Goal: Task Accomplishment & Management: Manage account settings

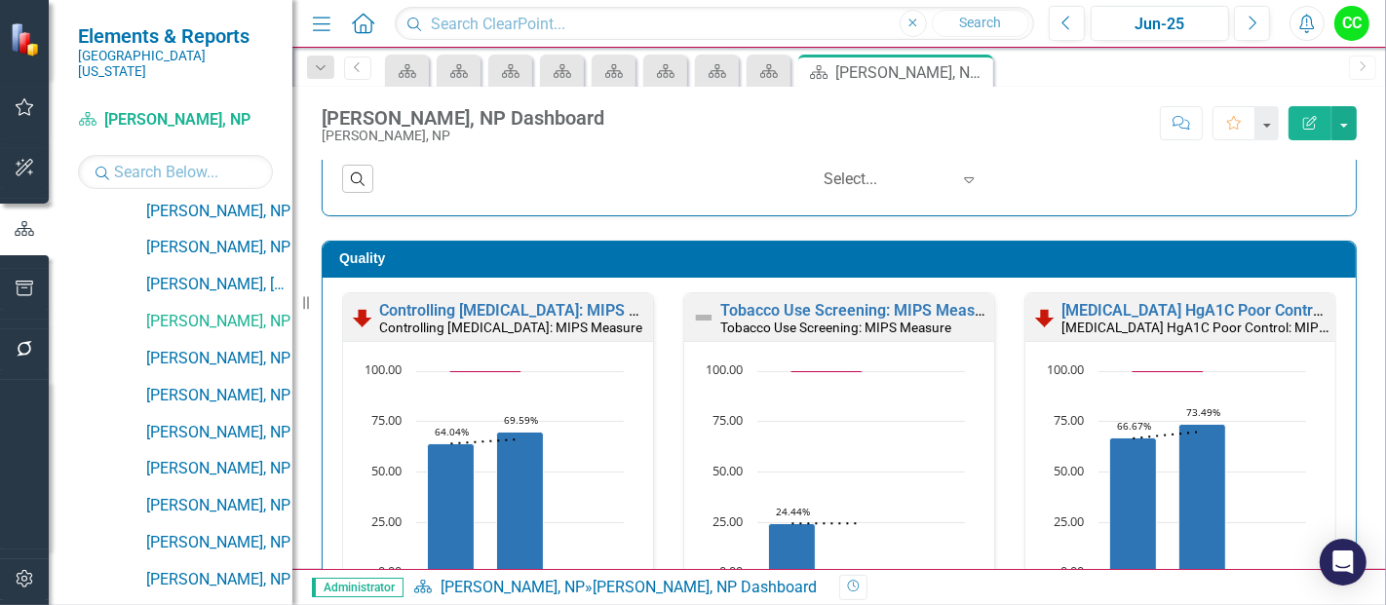
scroll to position [552, 0]
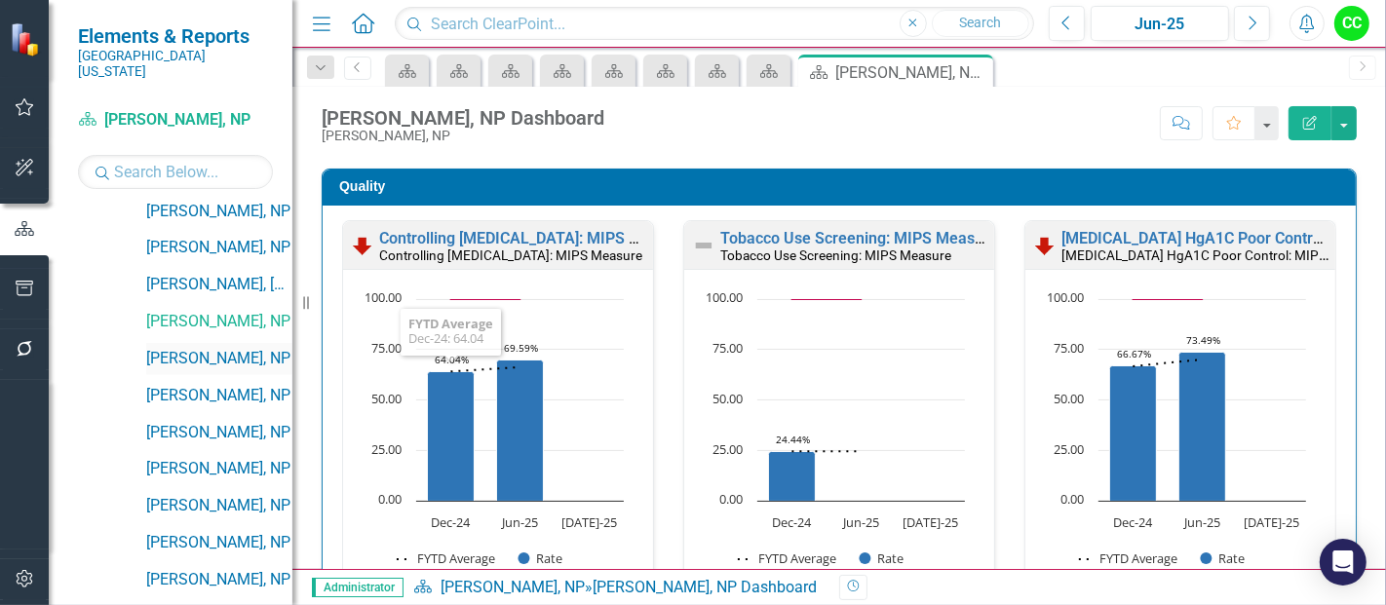
click at [208, 348] on link "[PERSON_NAME], NP" at bounding box center [219, 359] width 146 height 22
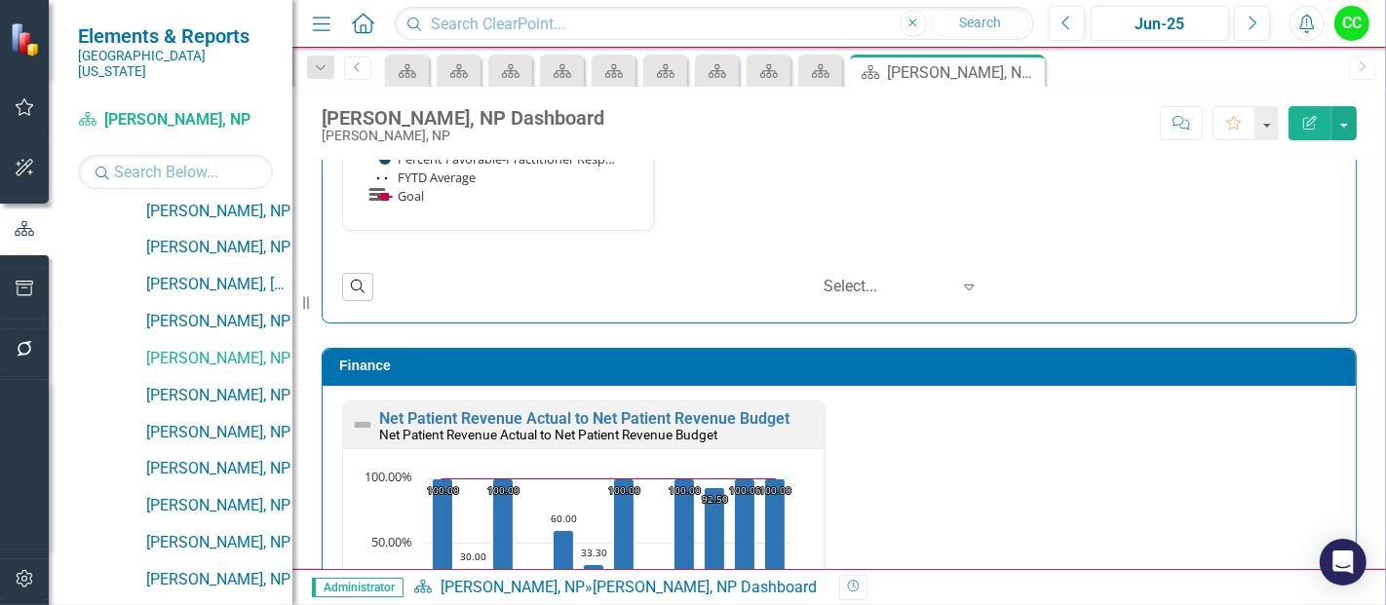
scroll to position [2956, 0]
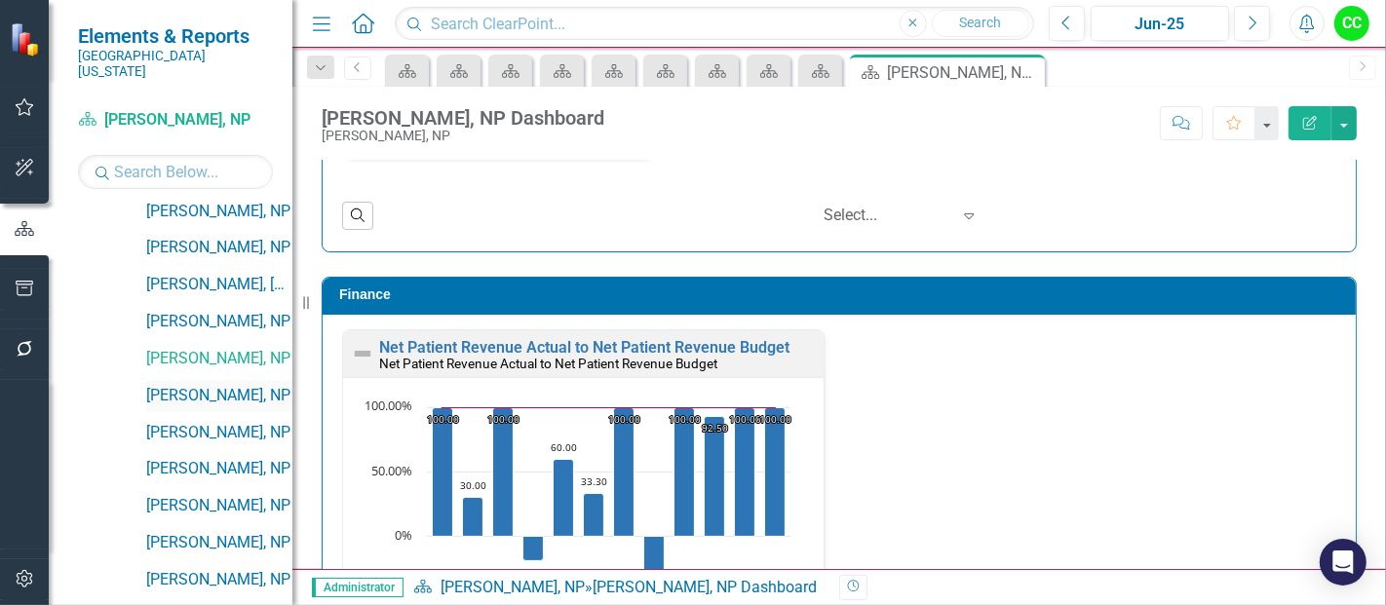
click at [175, 385] on link "[PERSON_NAME], NP" at bounding box center [219, 396] width 146 height 22
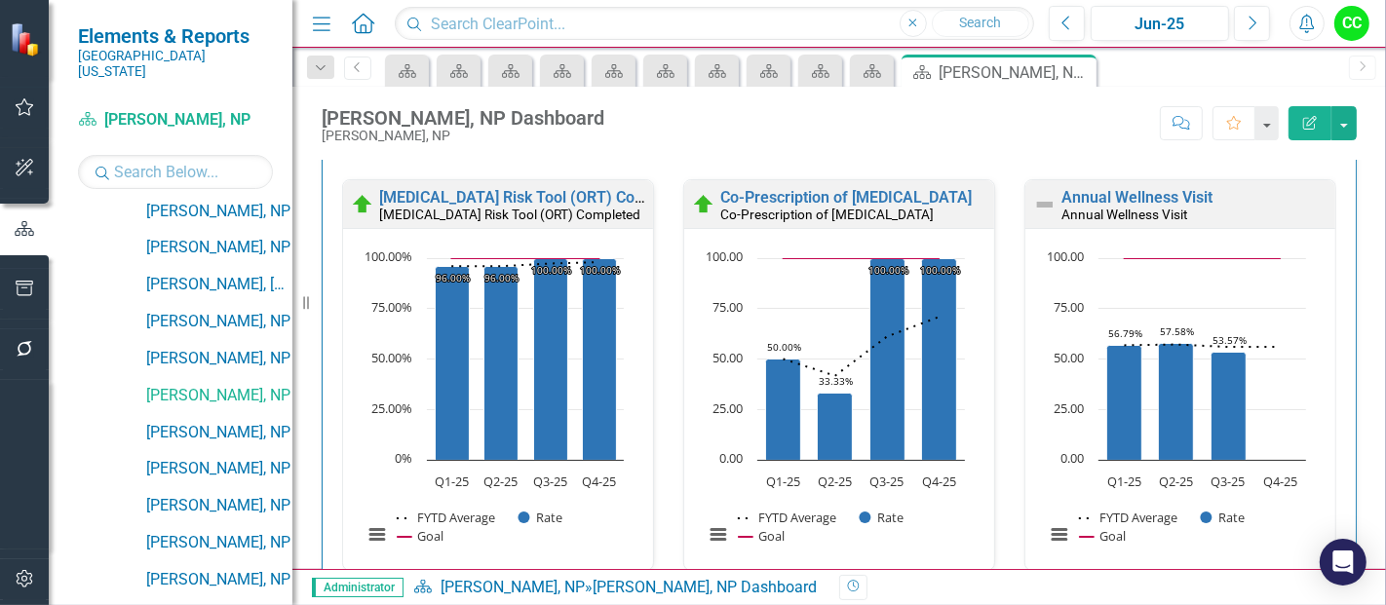
scroll to position [1028, 0]
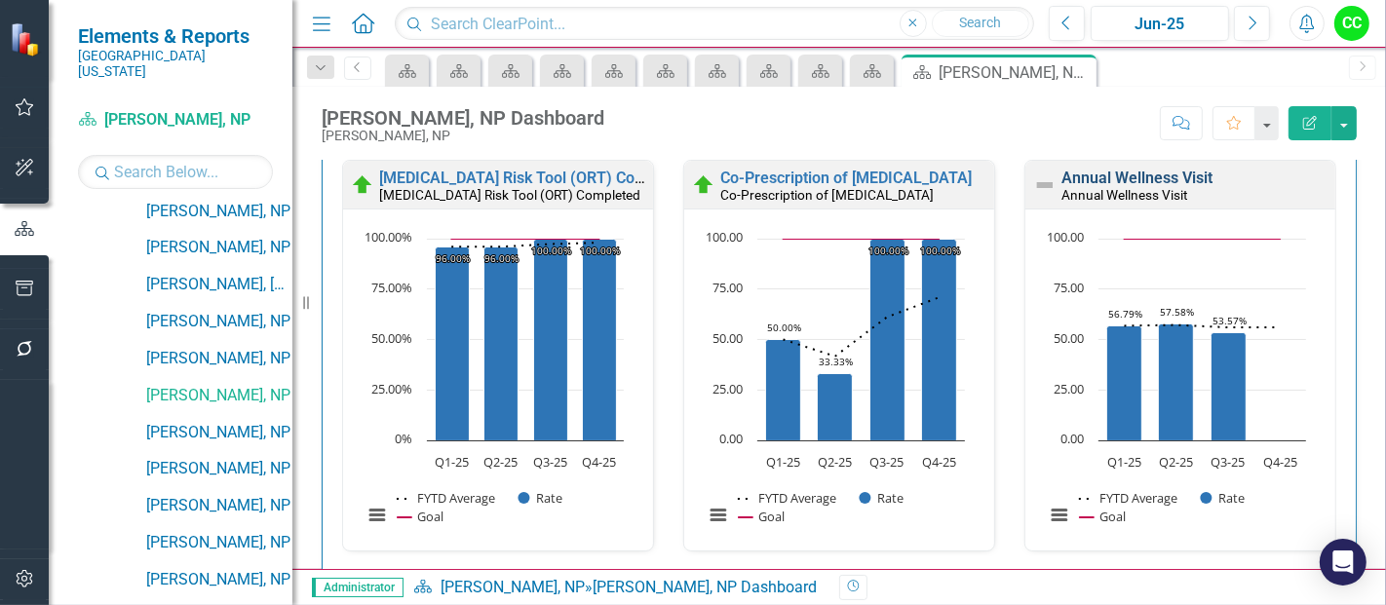
click at [1128, 173] on link "Annual Wellness Visit" at bounding box center [1136, 178] width 151 height 19
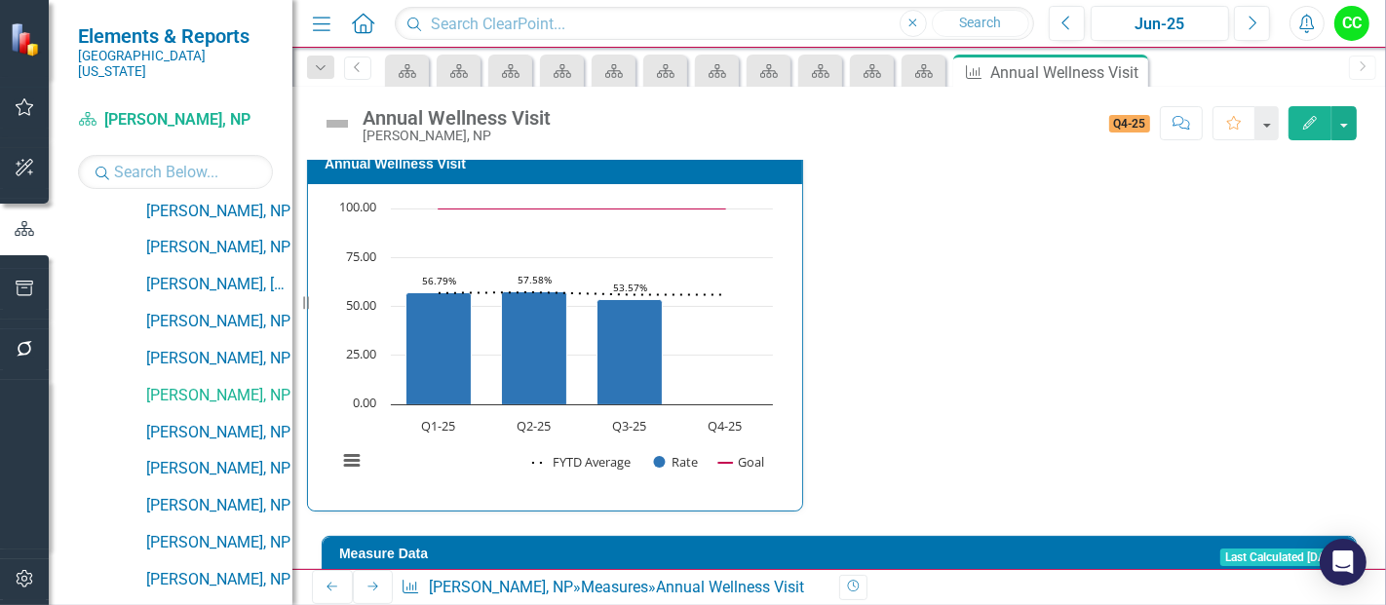
scroll to position [71, 0]
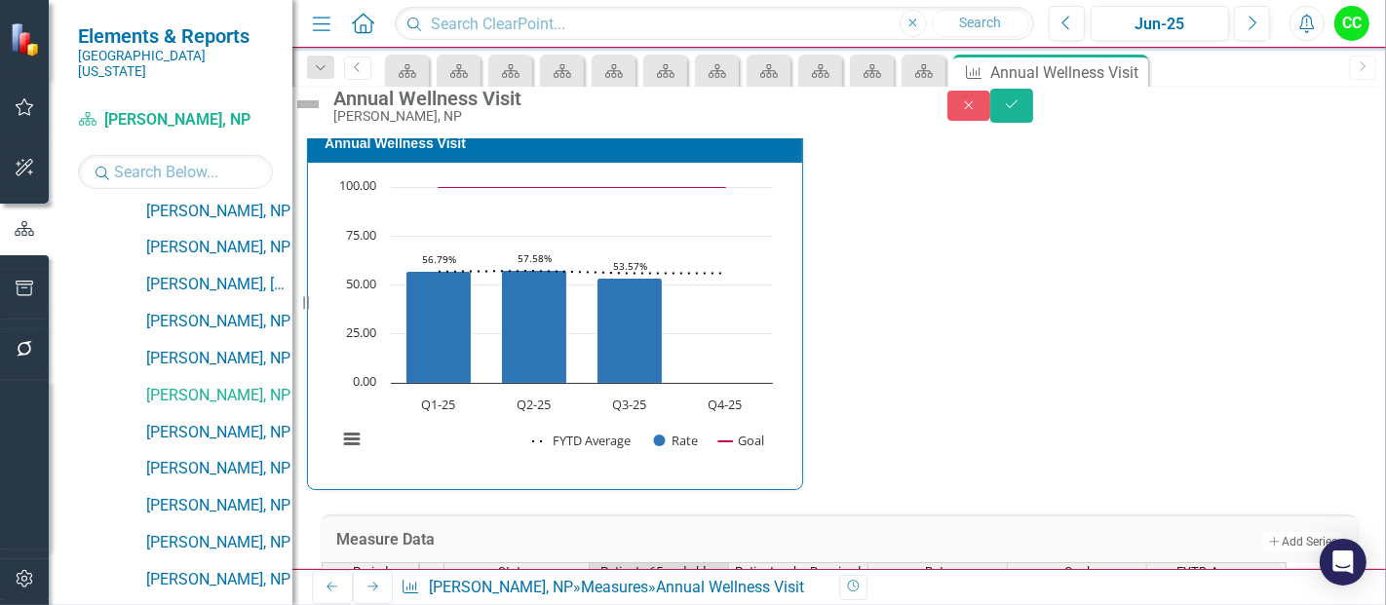
type textarea "86"
type textarea "150"
click at [1033, 116] on button "Save" at bounding box center [1011, 106] width 43 height 34
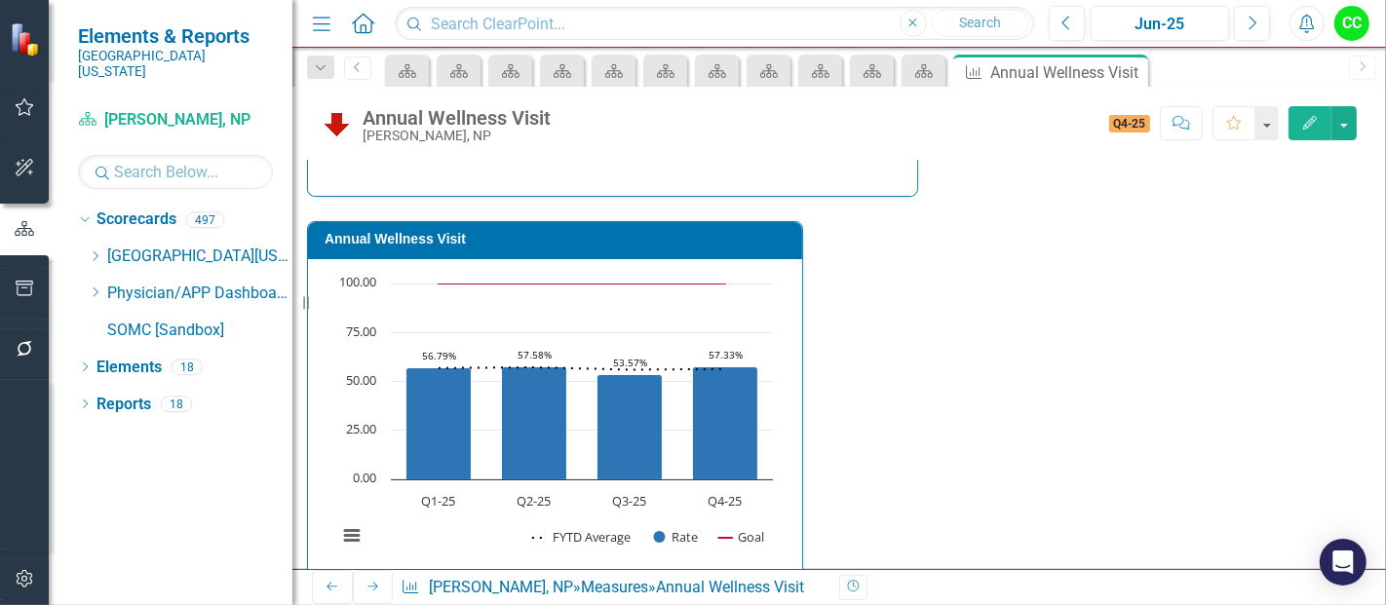
scroll to position [861, 0]
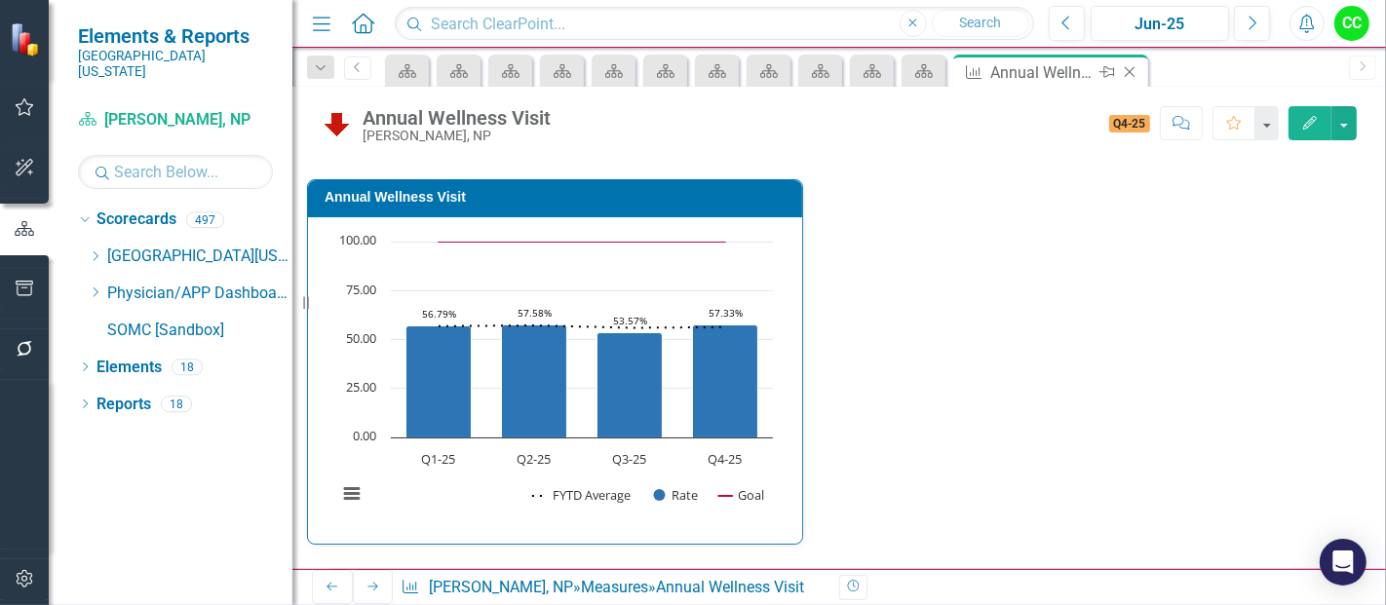
click at [1134, 68] on icon "Close" at bounding box center [1129, 72] width 19 height 16
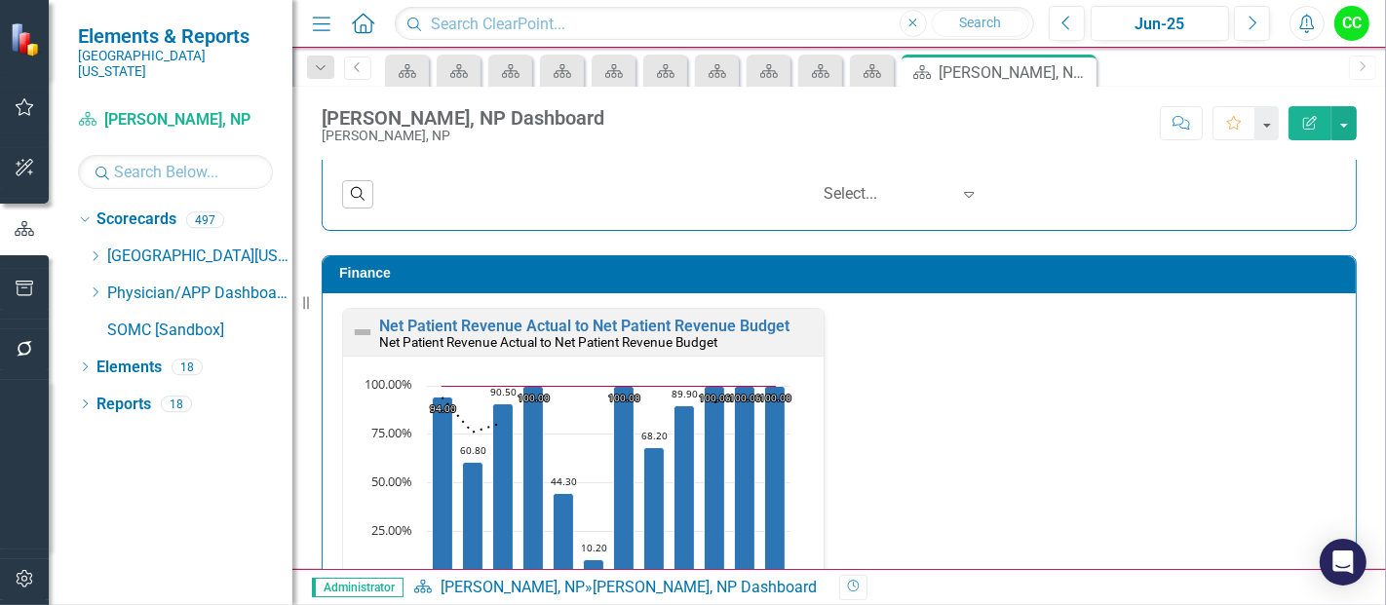
scroll to position [3029, 0]
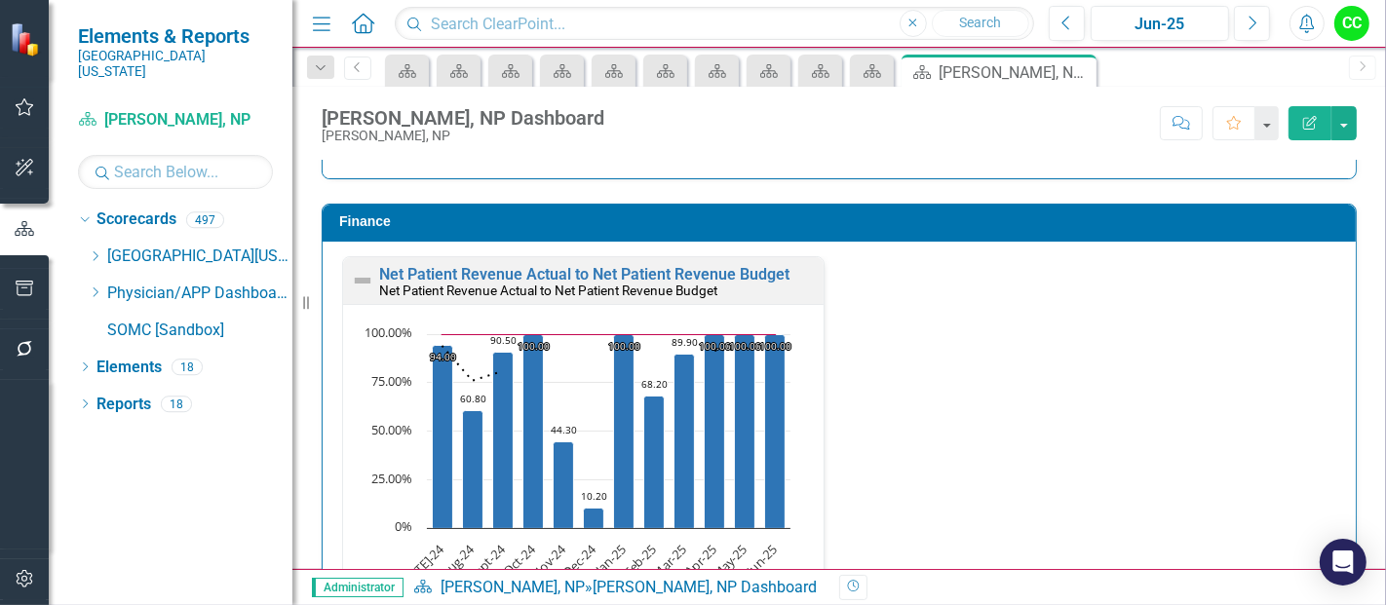
click at [727, 181] on div "Finance Net Patient Revenue Actual to Net Patient Revenue Budget Net Patient Re…" at bounding box center [839, 459] width 1064 height 560
click at [95, 288] on icon at bounding box center [96, 293] width 5 height 10
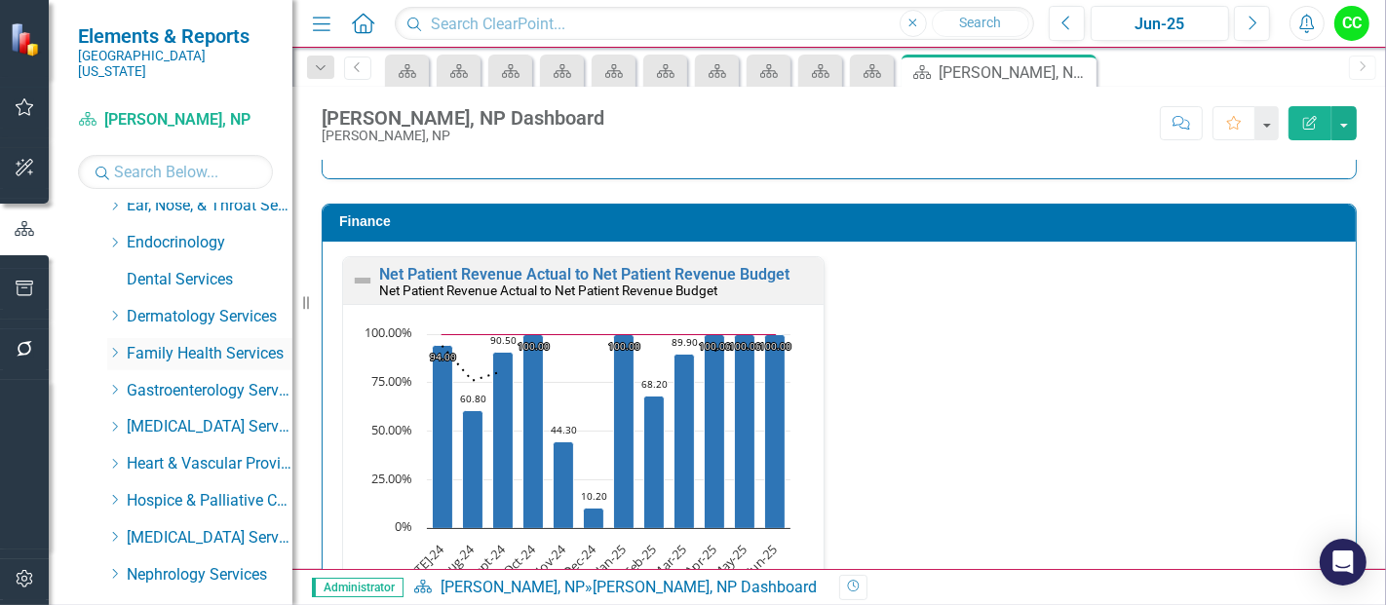
scroll to position [234, 0]
click at [117, 349] on icon at bounding box center [115, 354] width 5 height 10
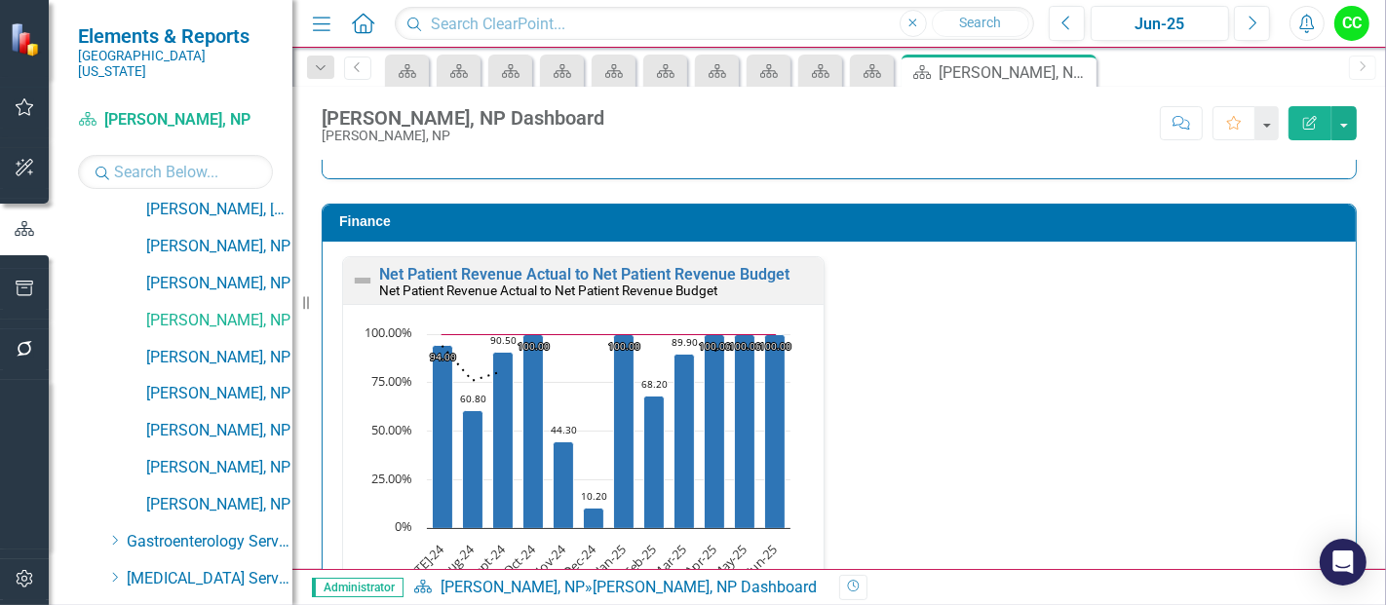
scroll to position [2200, 0]
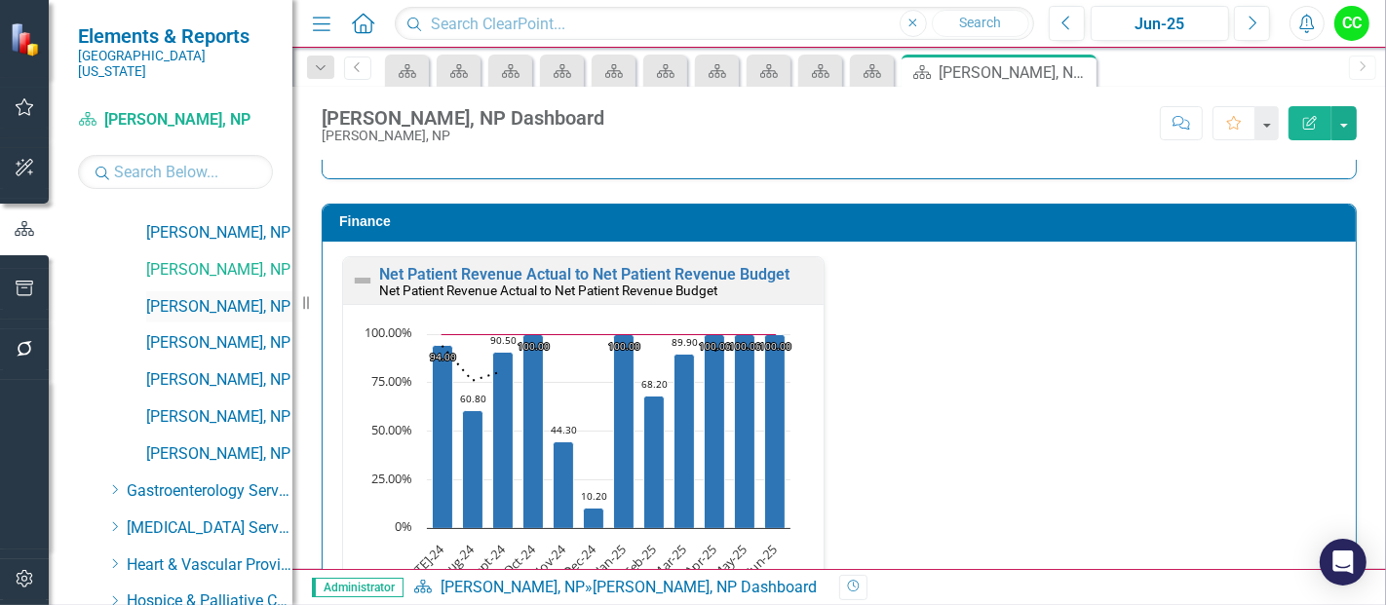
click at [221, 296] on link "[PERSON_NAME], NP" at bounding box center [219, 307] width 146 height 22
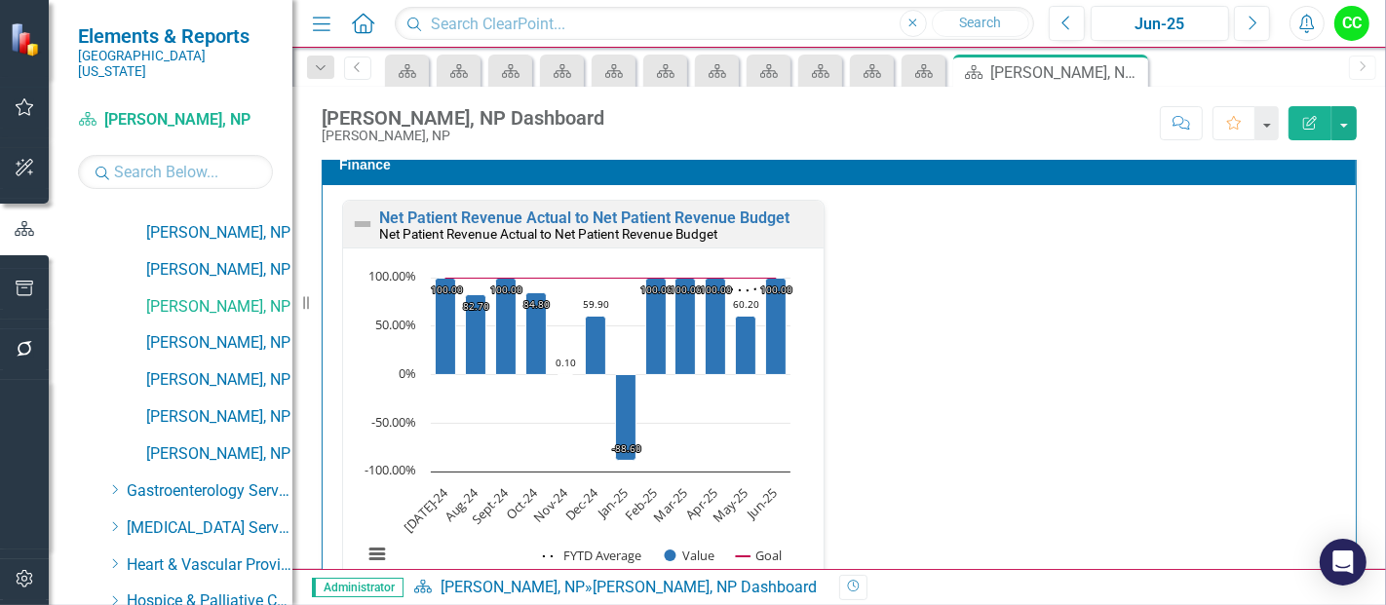
scroll to position [3088, 0]
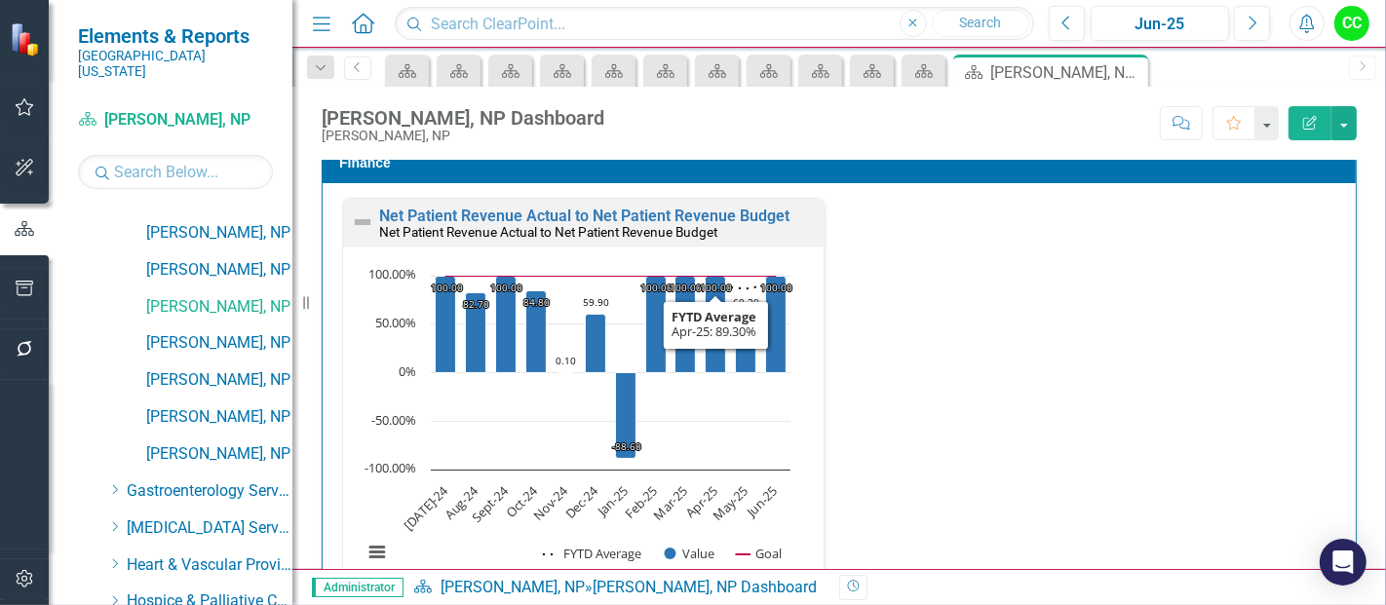
click at [618, 599] on div "Administrator Scorecard Chase Wiler, NP » Chase Wiler, NP Dashboard Revision Hi…" at bounding box center [839, 587] width 1094 height 36
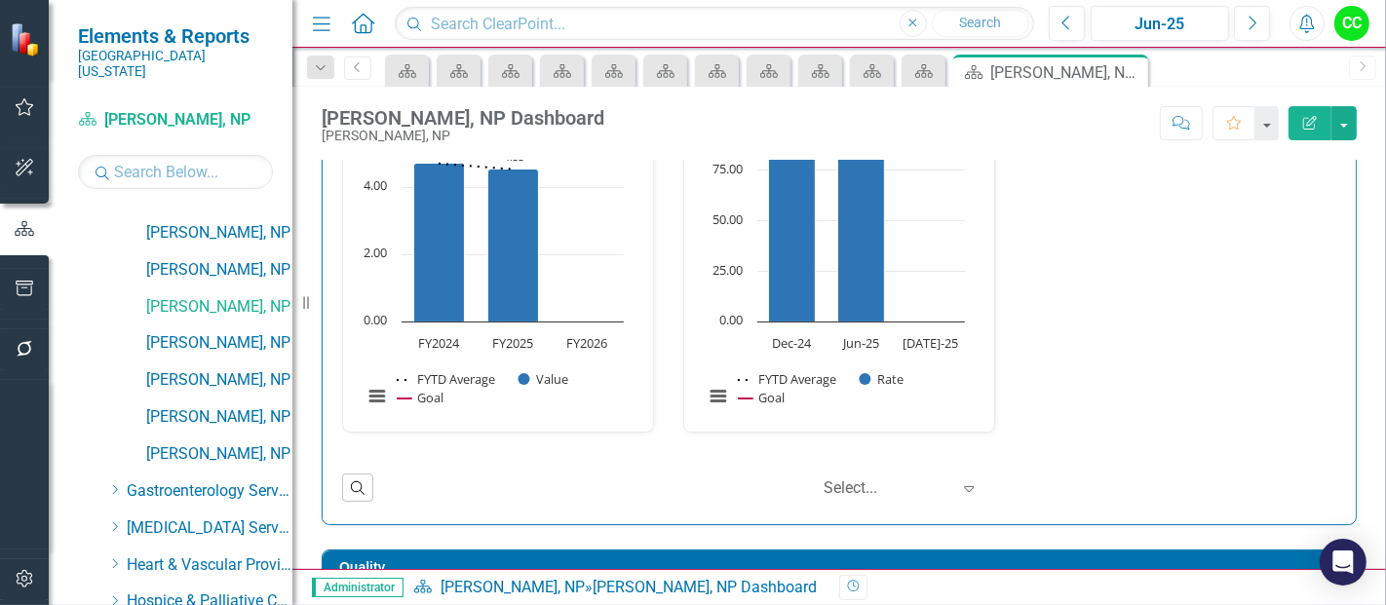
scroll to position [0, 0]
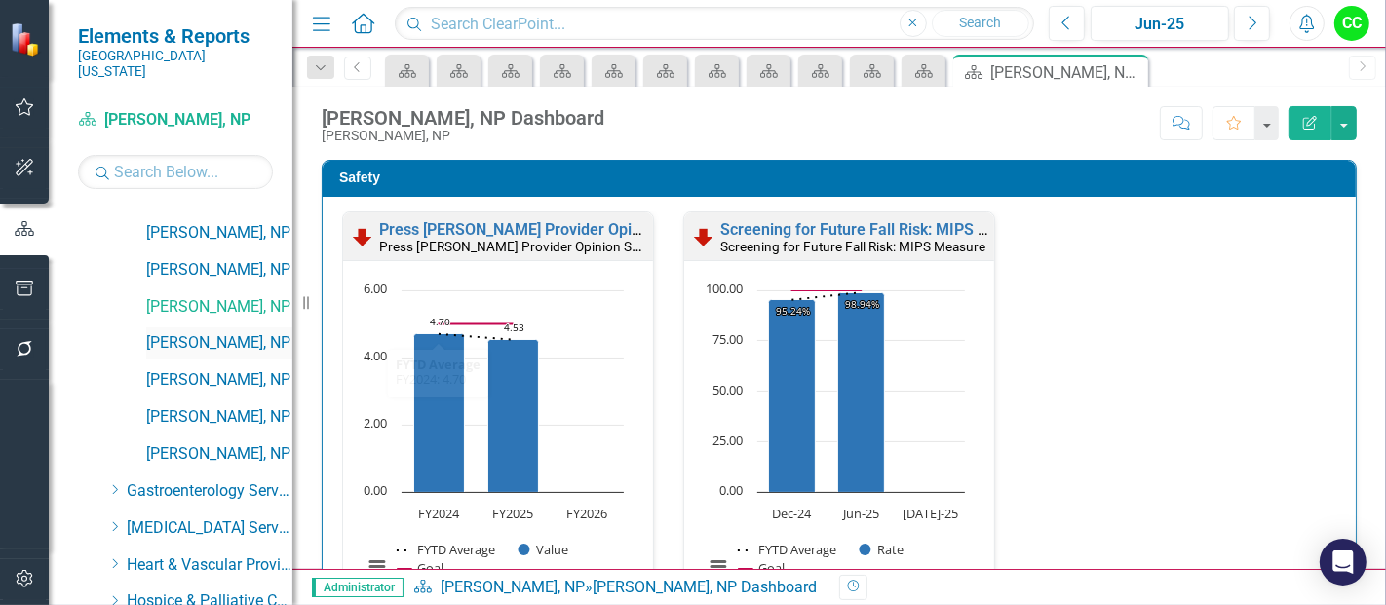
click at [179, 332] on link "[PERSON_NAME], NP" at bounding box center [219, 343] width 146 height 22
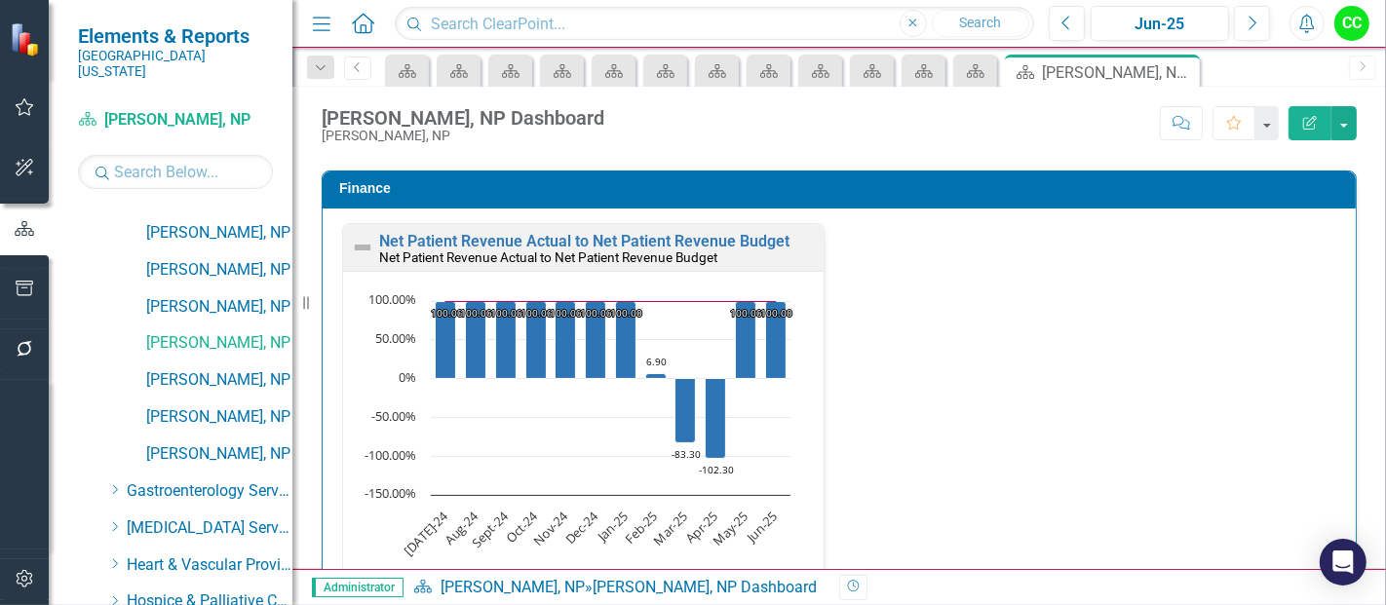
scroll to position [3064, 0]
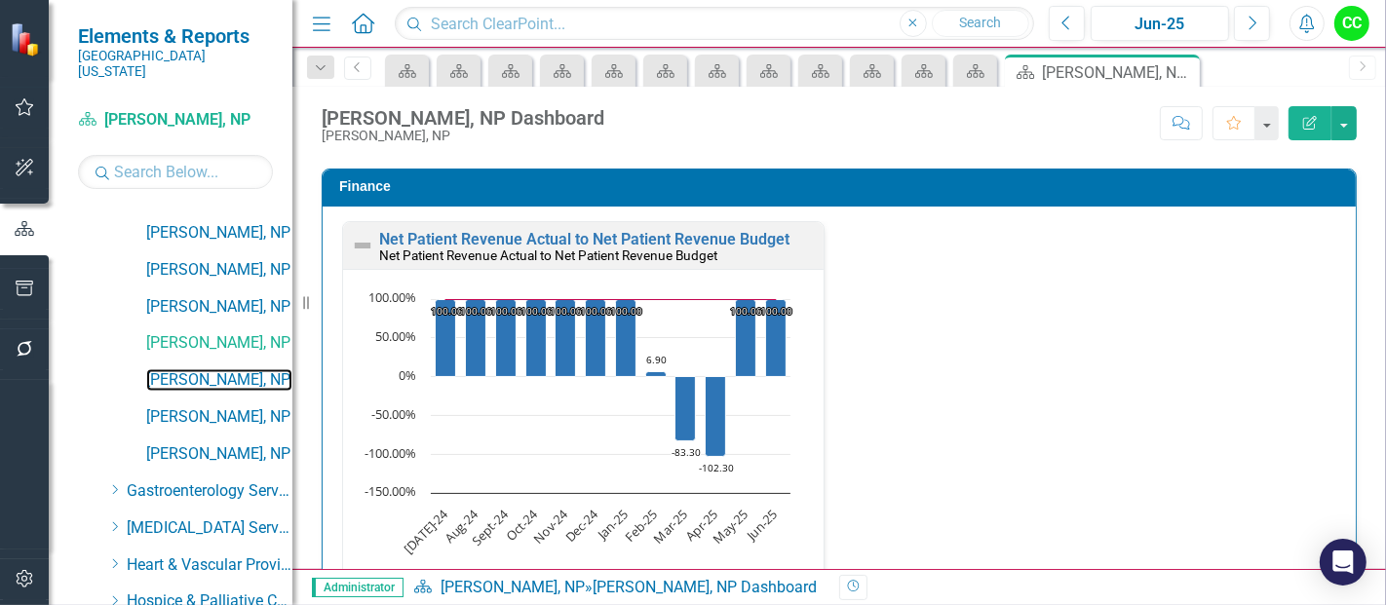
drag, startPoint x: 214, startPoint y: 359, endPoint x: 595, endPoint y: 604, distance: 452.6
click at [214, 369] on link "[PERSON_NAME], NP" at bounding box center [219, 380] width 146 height 22
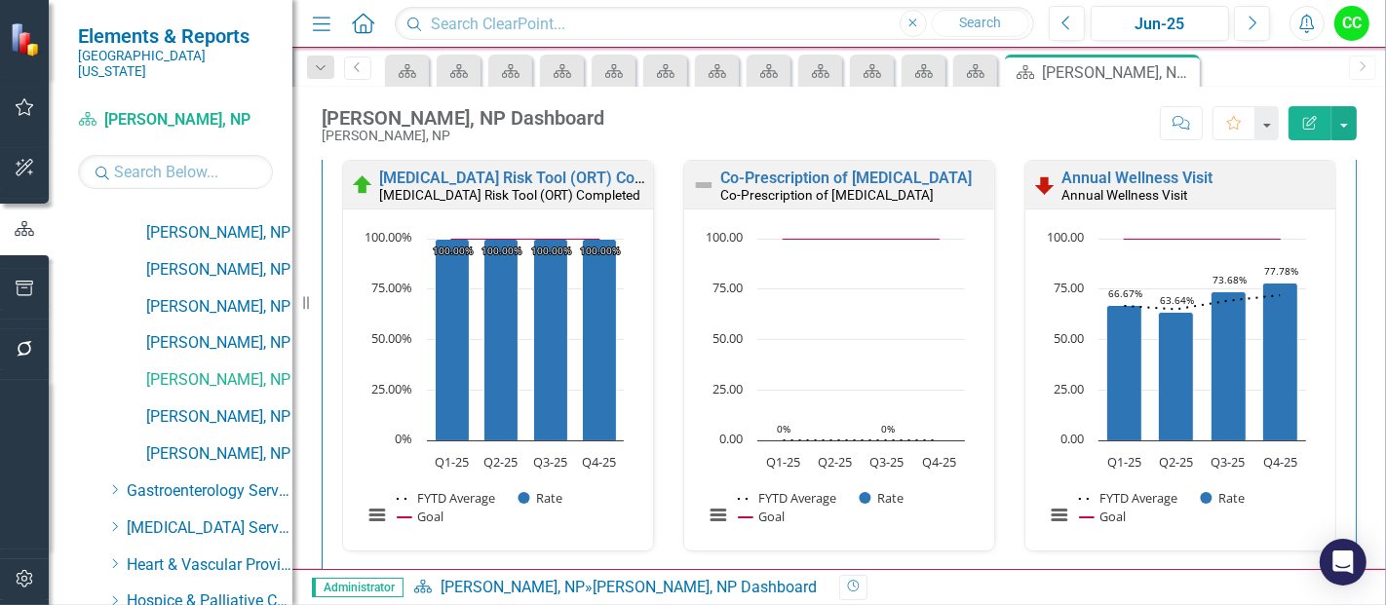
scroll to position [1028, 0]
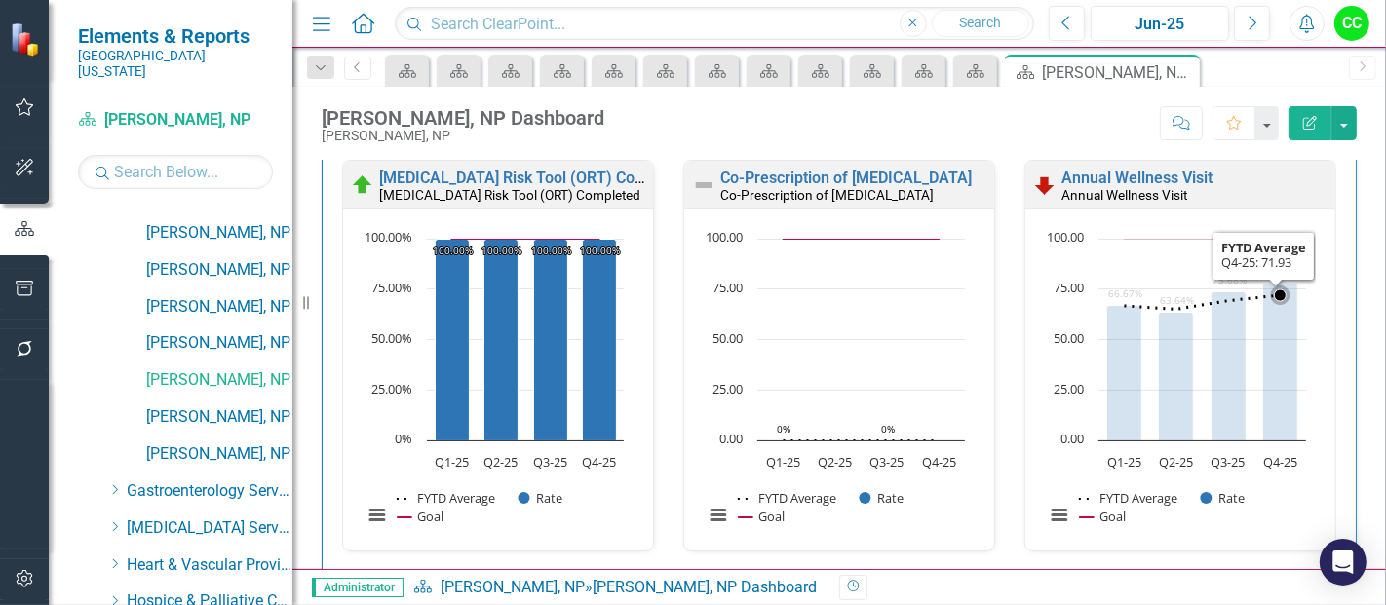
drag, startPoint x: 712, startPoint y: 563, endPoint x: 1254, endPoint y: 292, distance: 606.8
click at [1254, 292] on div "Controlling High Blood Pressure: MIPS Measure Controlling High Blood Pressure: …" at bounding box center [838, 159] width 1023 height 831
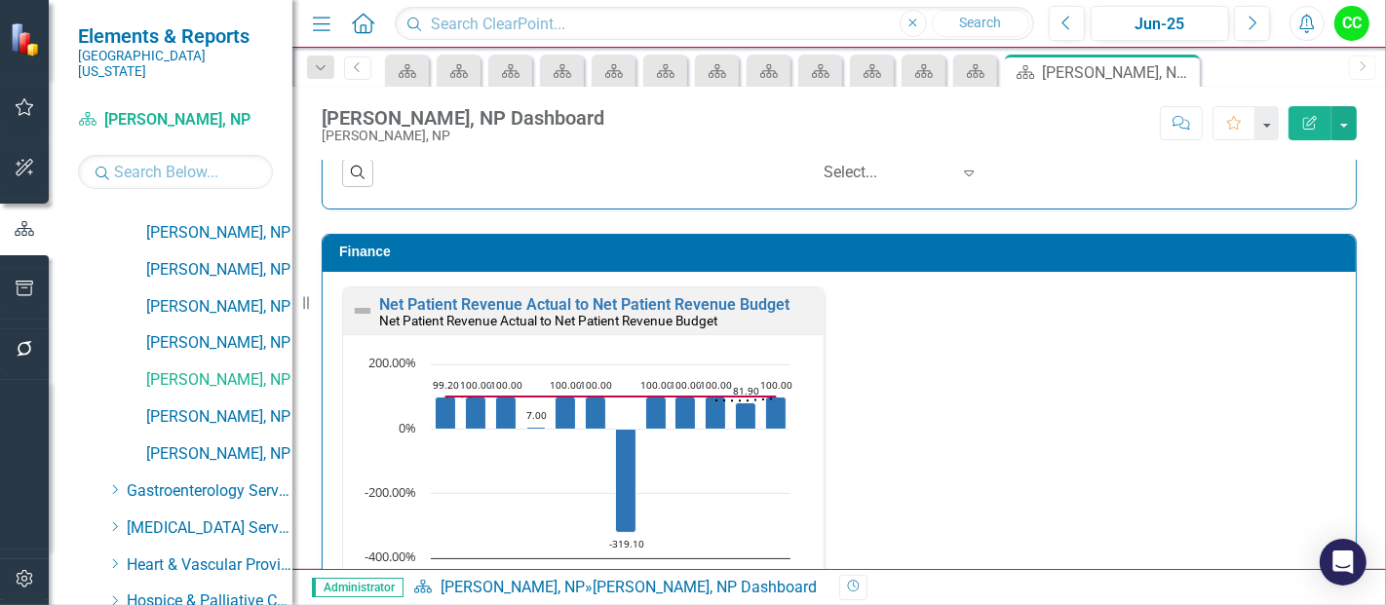
scroll to position [3005, 0]
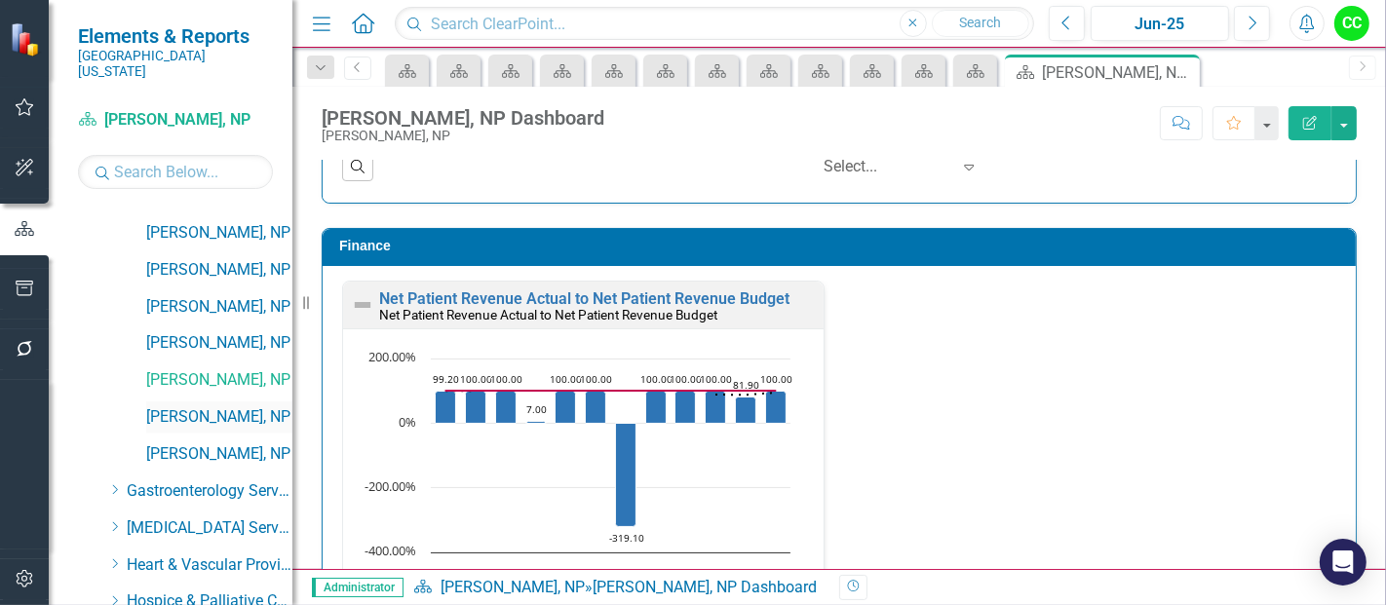
click at [186, 402] on div "[PERSON_NAME], NP" at bounding box center [219, 418] width 146 height 32
click at [223, 406] on link "[PERSON_NAME], NP" at bounding box center [219, 417] width 146 height 22
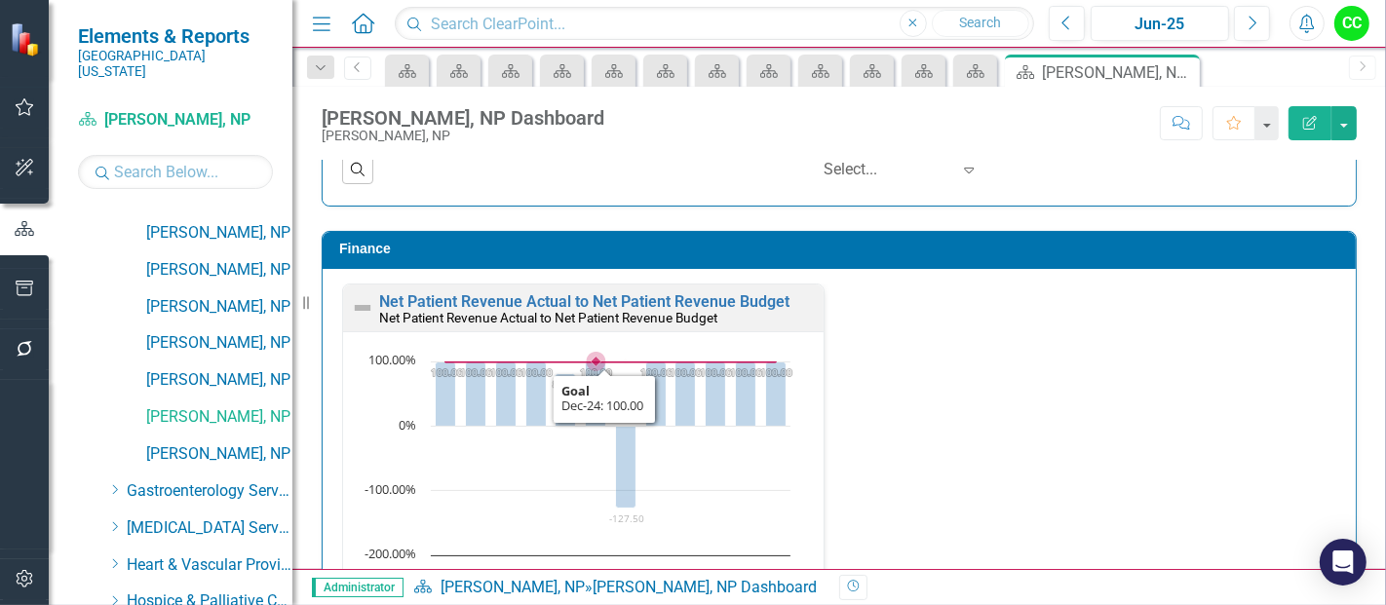
scroll to position [3003, 0]
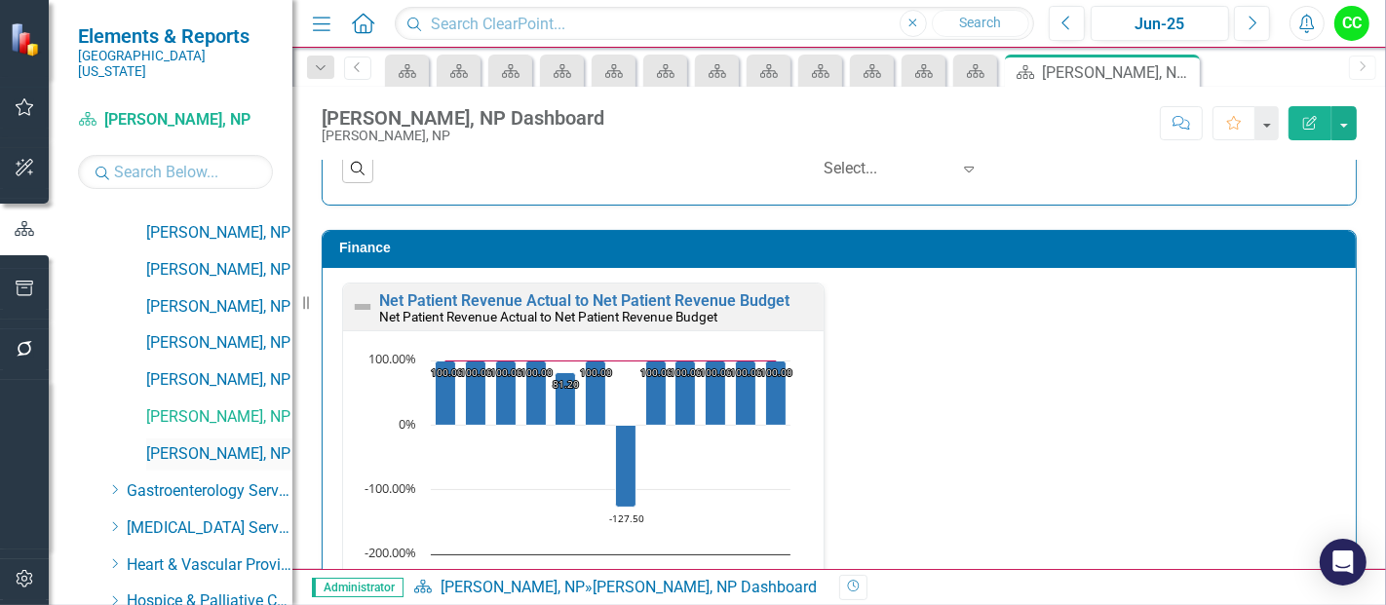
click at [209, 443] on link "[PERSON_NAME], NP" at bounding box center [219, 454] width 146 height 22
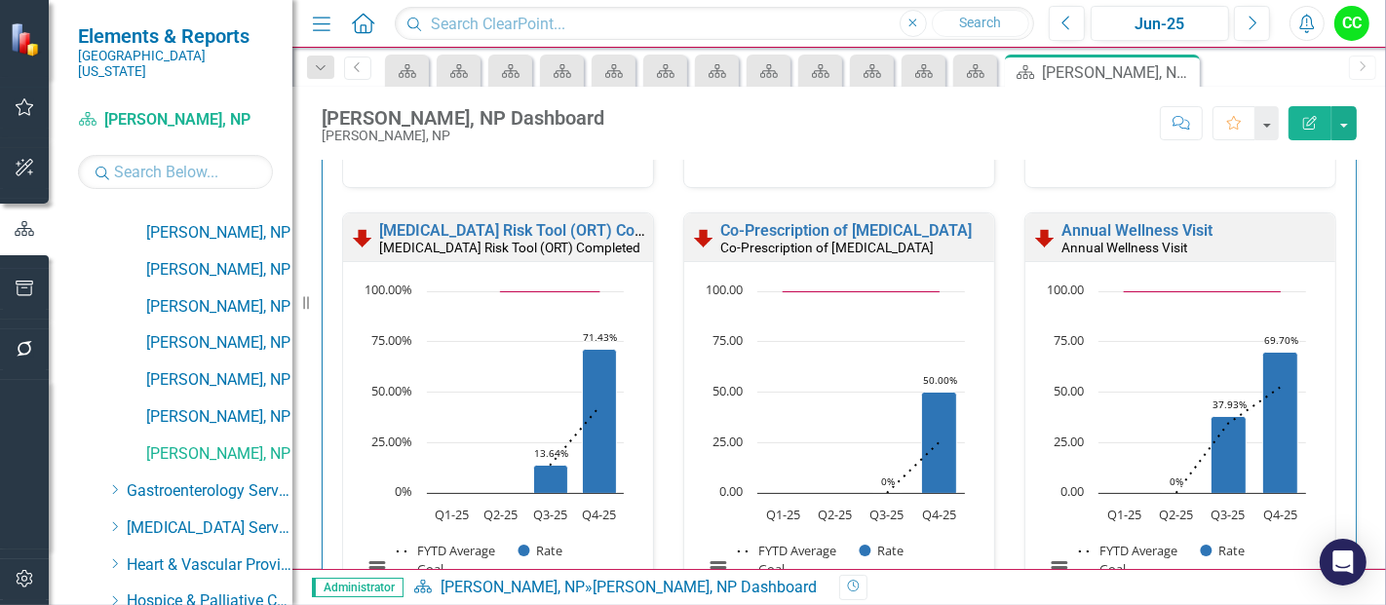
scroll to position [978, 0]
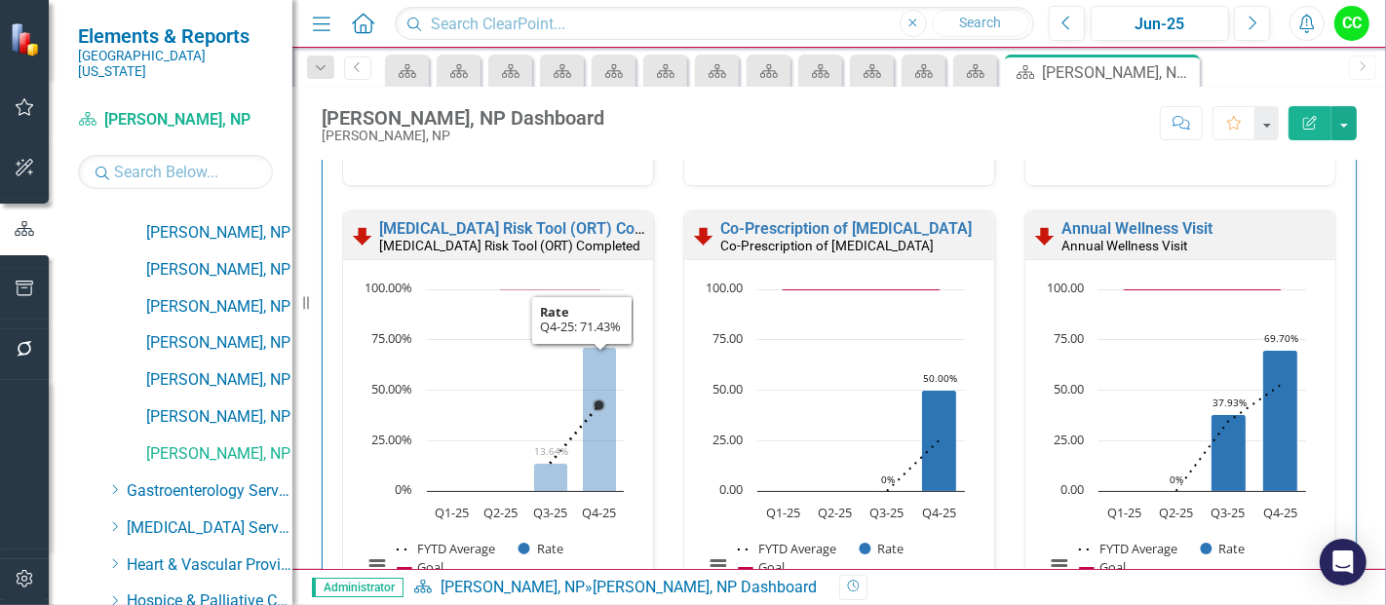
click at [597, 599] on div "Administrator Scorecard Jonathan Ballard, NP » Jonathan Ballard, NP Dashboard R…" at bounding box center [839, 587] width 1094 height 36
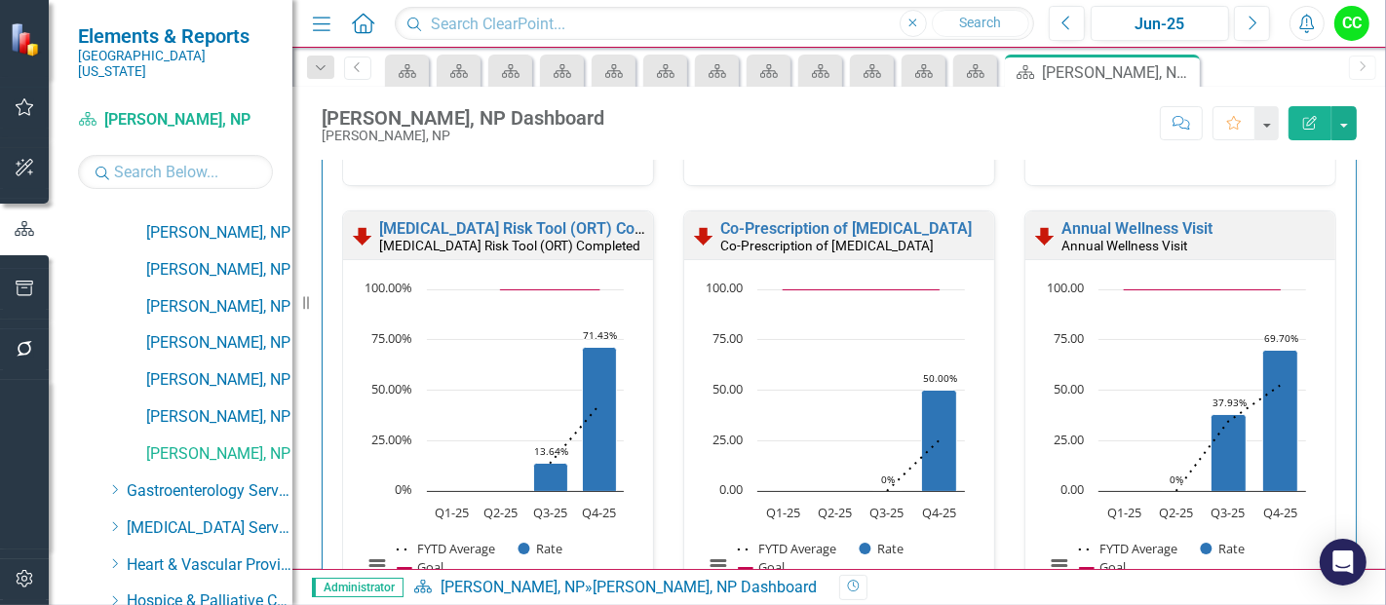
click at [597, 599] on div "Administrator Scorecard Jonathan Ballard, NP » Jonathan Ballard, NP Dashboard R…" at bounding box center [839, 587] width 1094 height 36
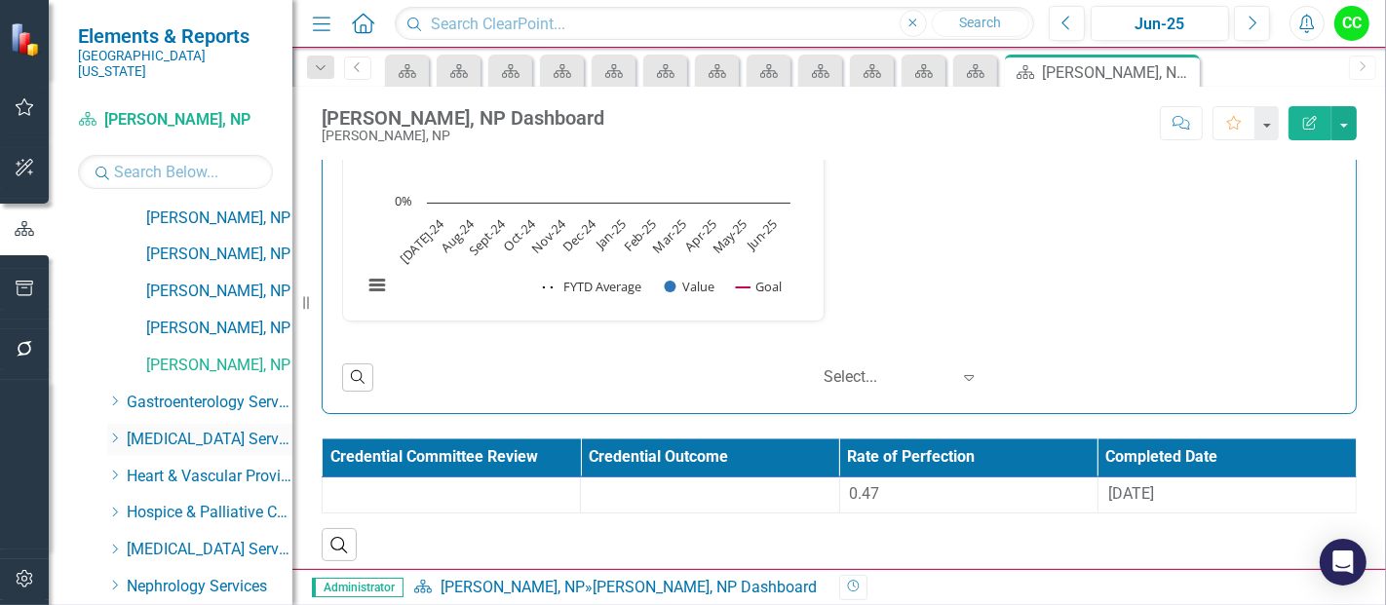
scroll to position [2291, 0]
click at [113, 468] on icon "Dropdown" at bounding box center [114, 474] width 15 height 12
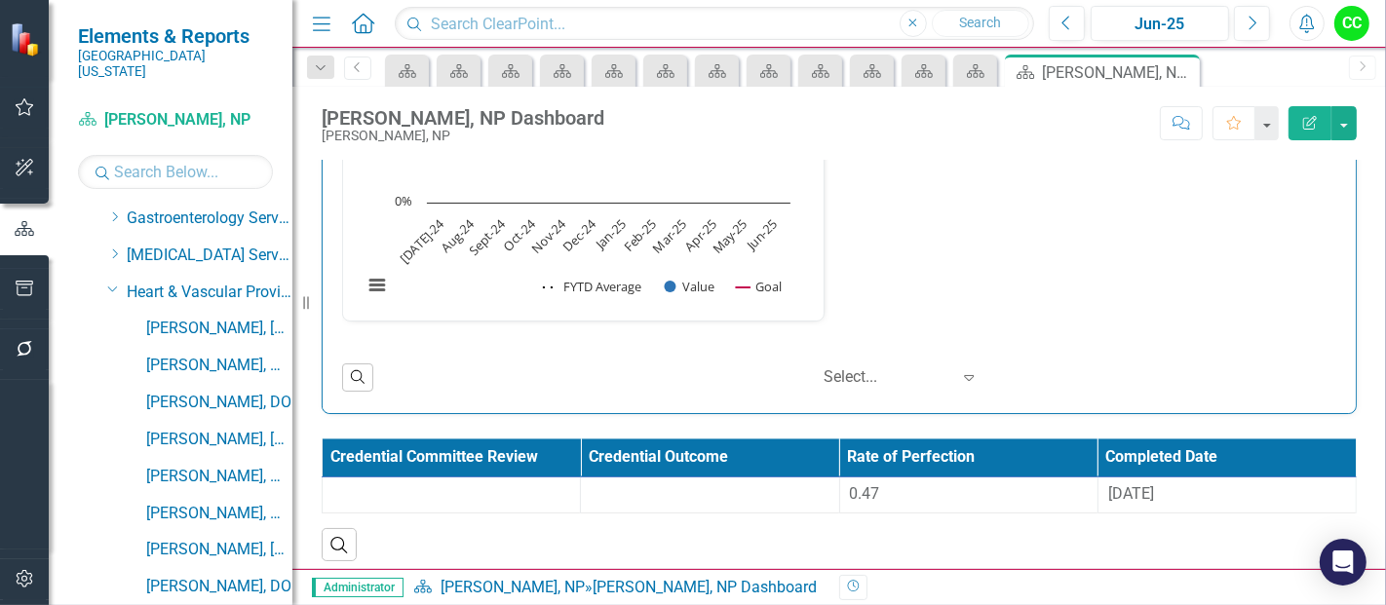
scroll to position [2533, 0]
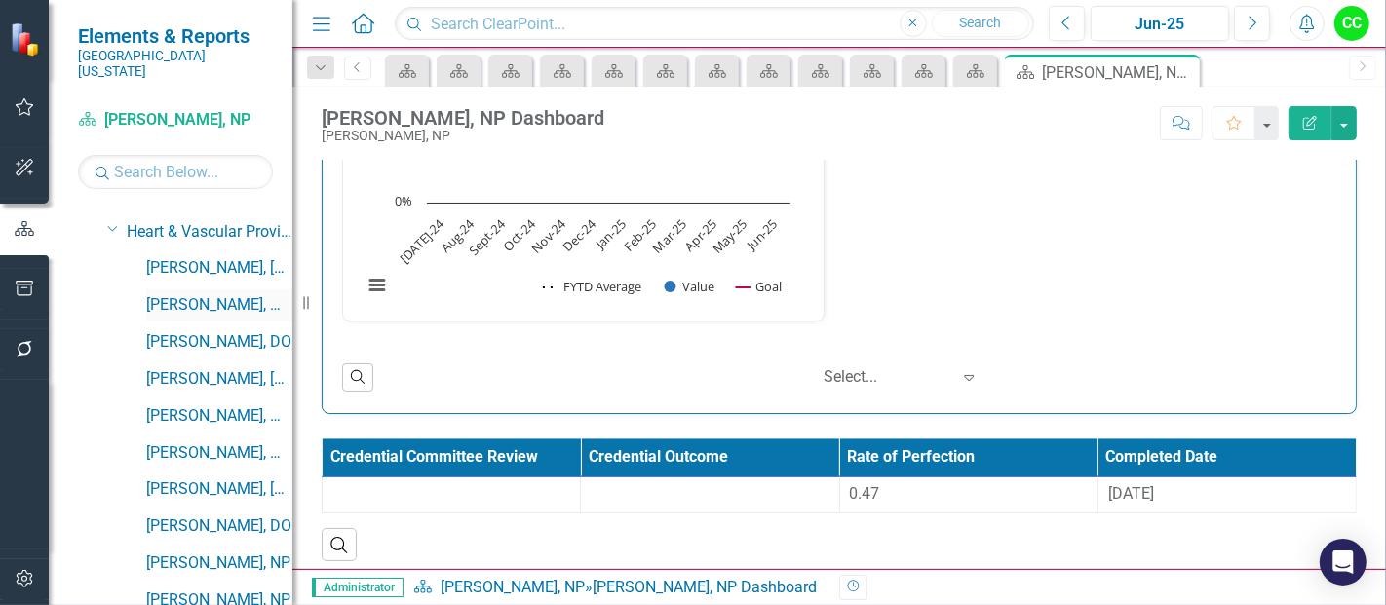
click at [204, 294] on link "[PERSON_NAME], MD" at bounding box center [219, 305] width 146 height 22
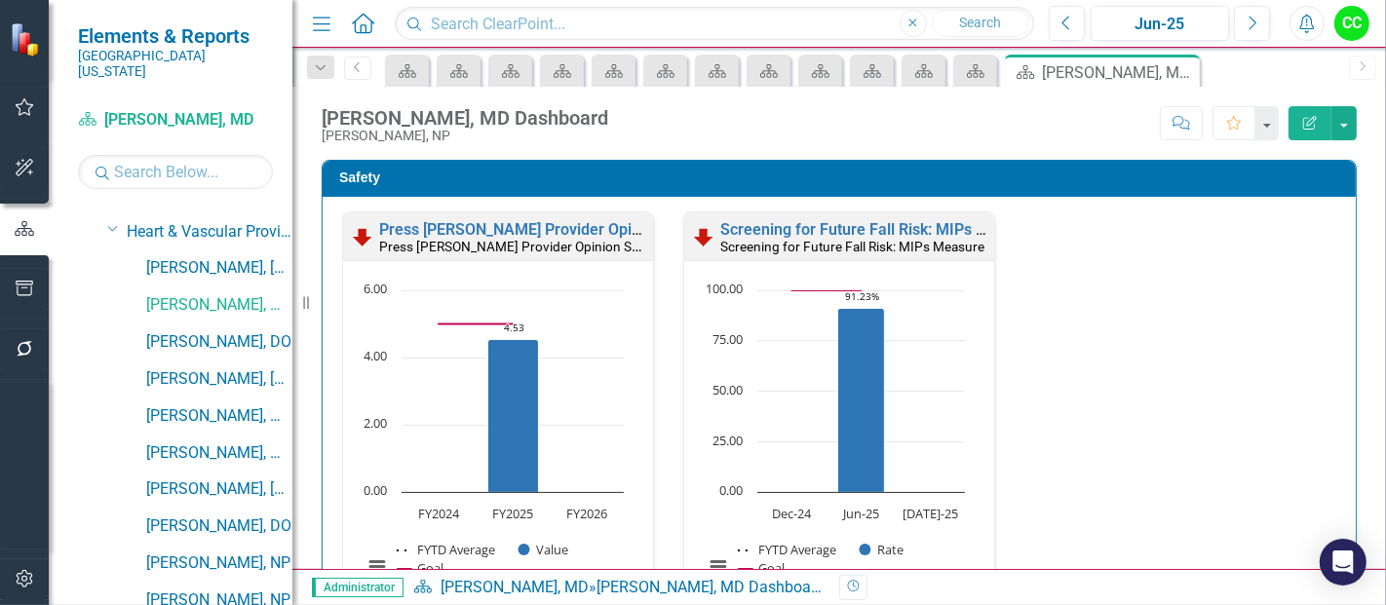
click at [319, 69] on icon "Dropdown" at bounding box center [321, 68] width 18 height 14
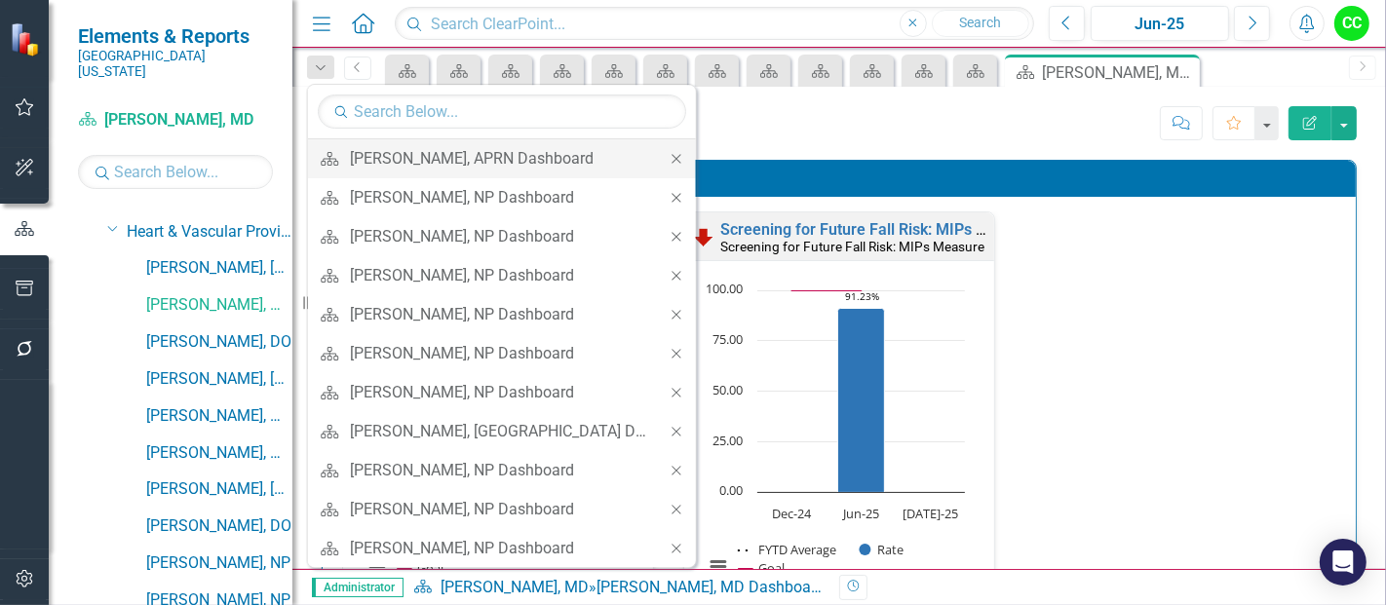
click at [672, 154] on icon at bounding box center [676, 158] width 9 height 9
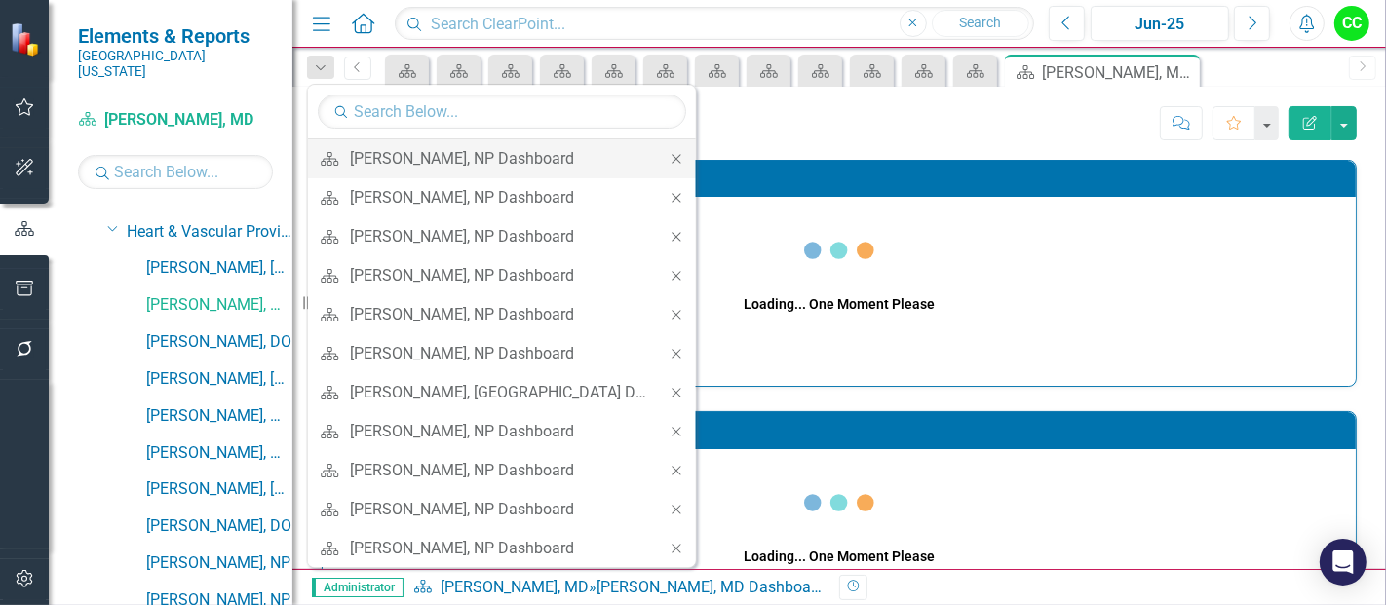
click at [672, 155] on icon at bounding box center [676, 158] width 9 height 9
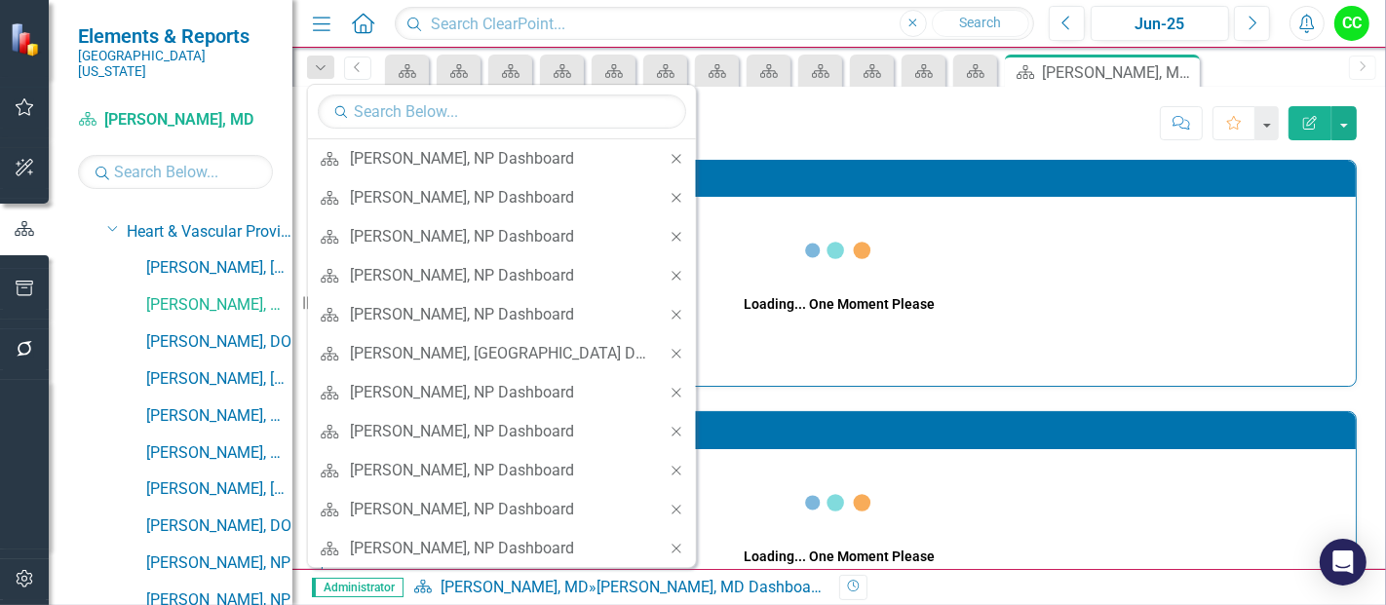
click at [672, 155] on icon at bounding box center [676, 158] width 9 height 9
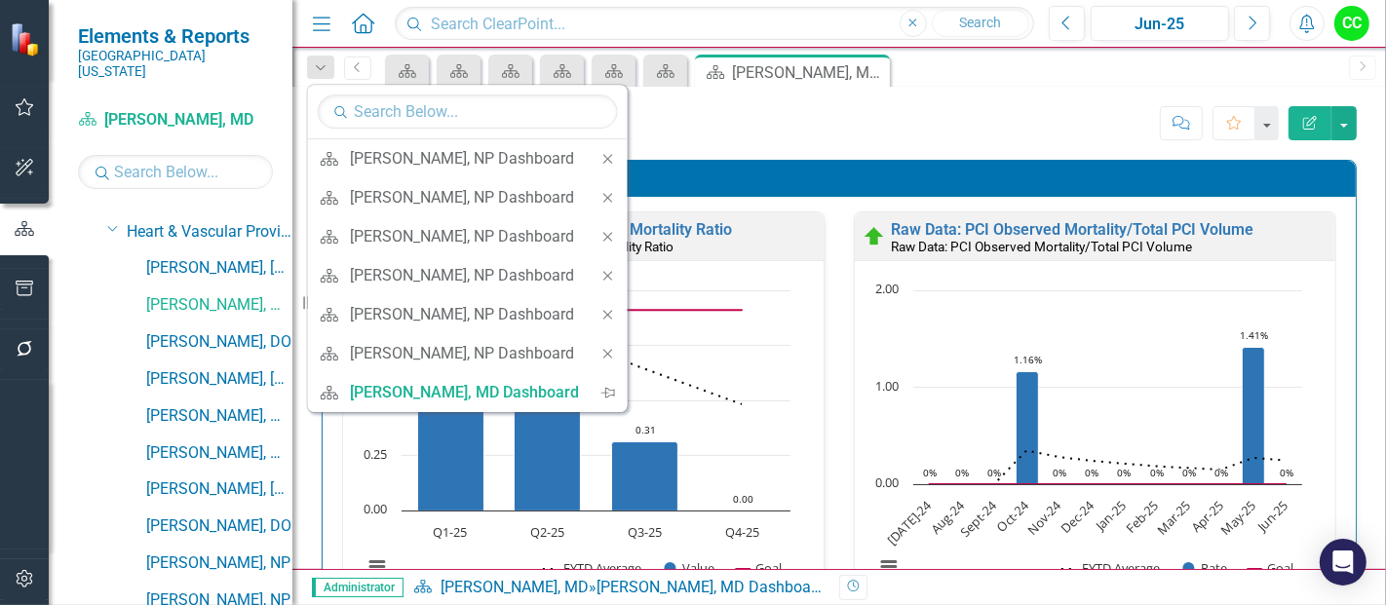
click at [604, 155] on icon at bounding box center [607, 158] width 9 height 9
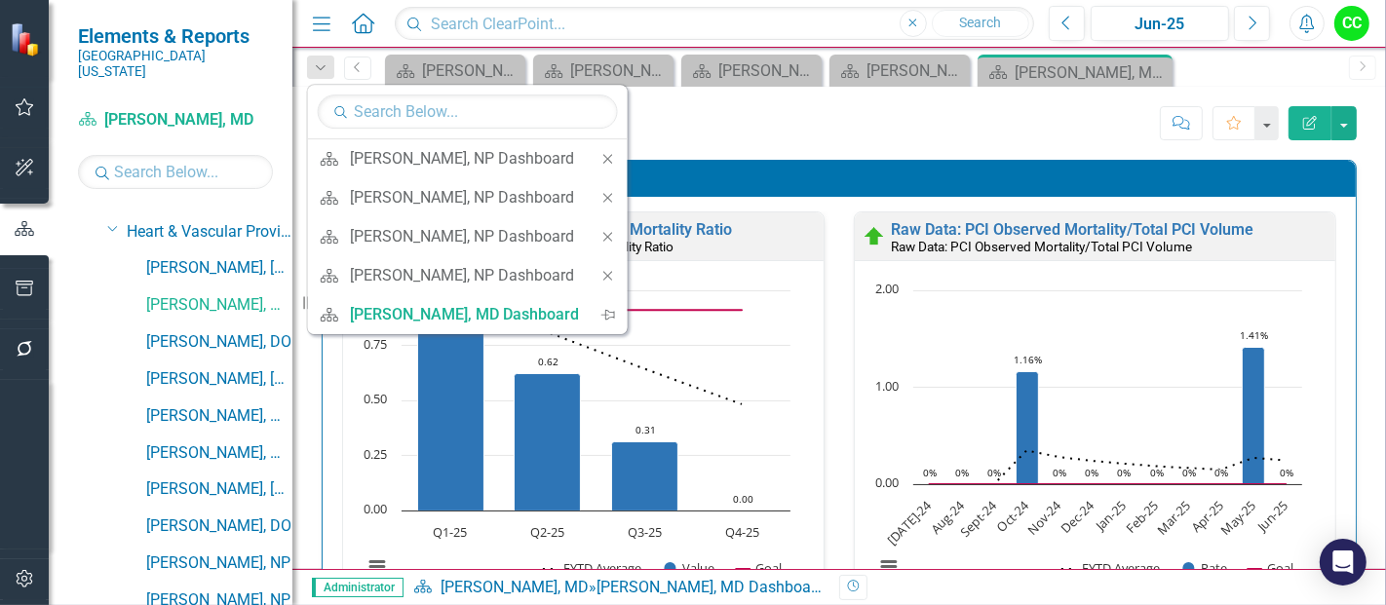
click at [604, 155] on icon at bounding box center [607, 158] width 9 height 9
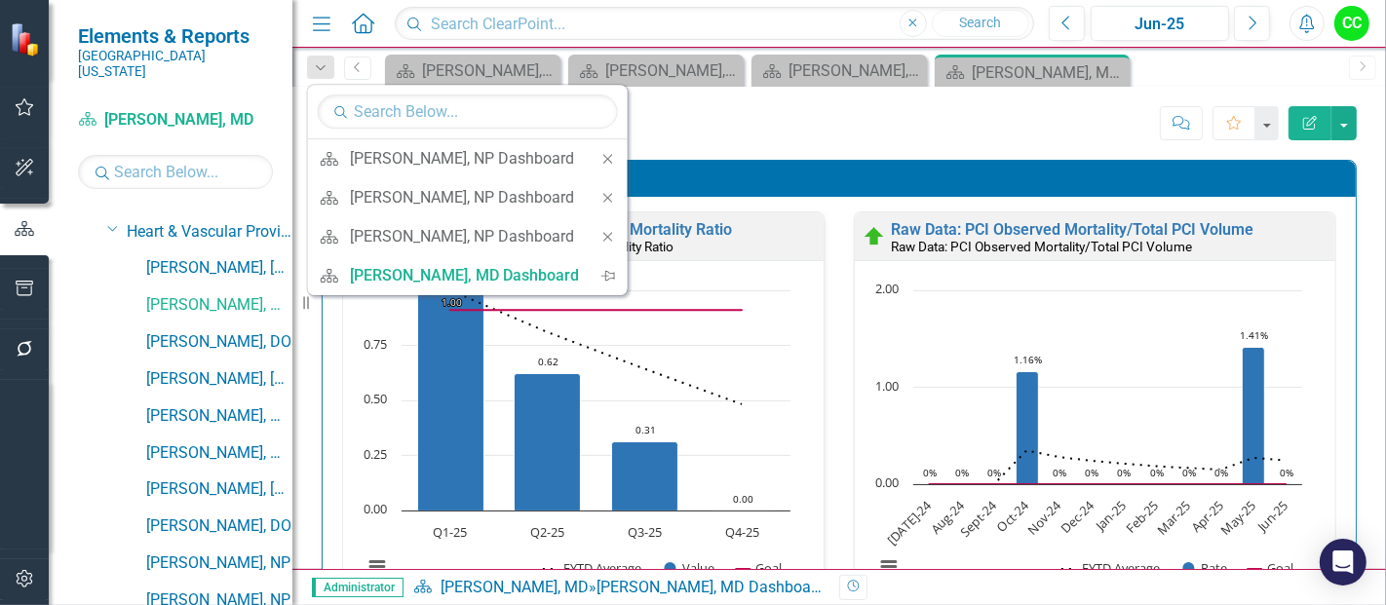
click at [604, 155] on icon at bounding box center [607, 158] width 9 height 9
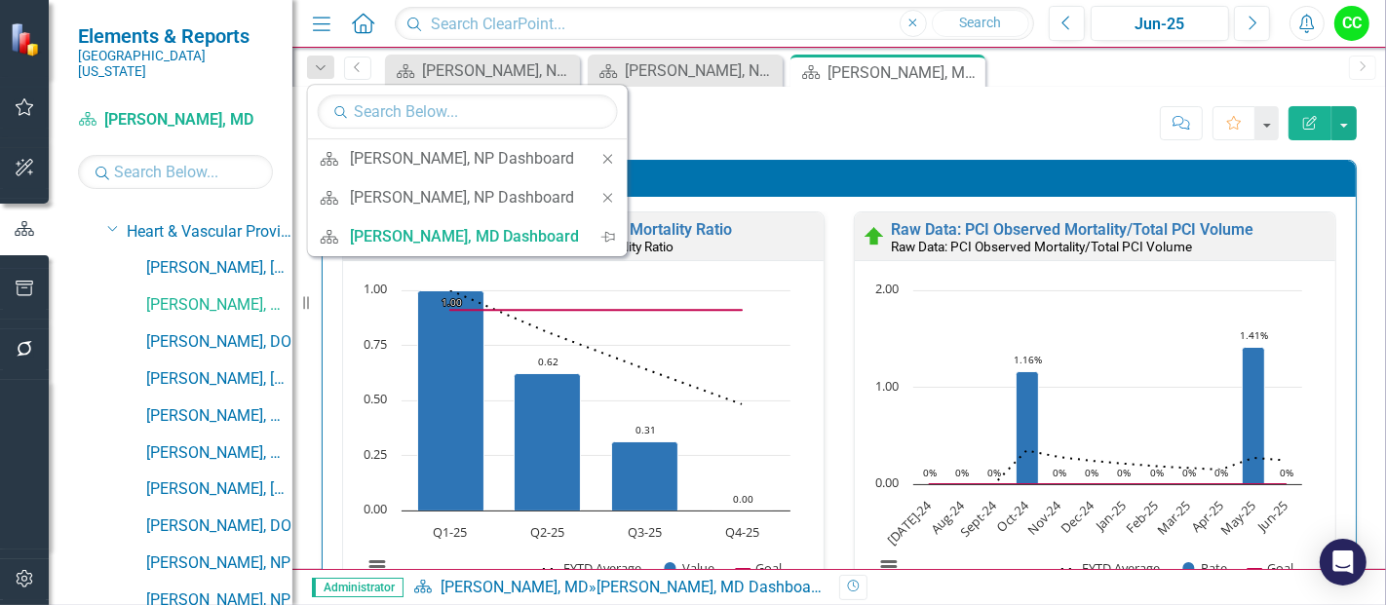
click at [604, 155] on icon at bounding box center [607, 158] width 9 height 9
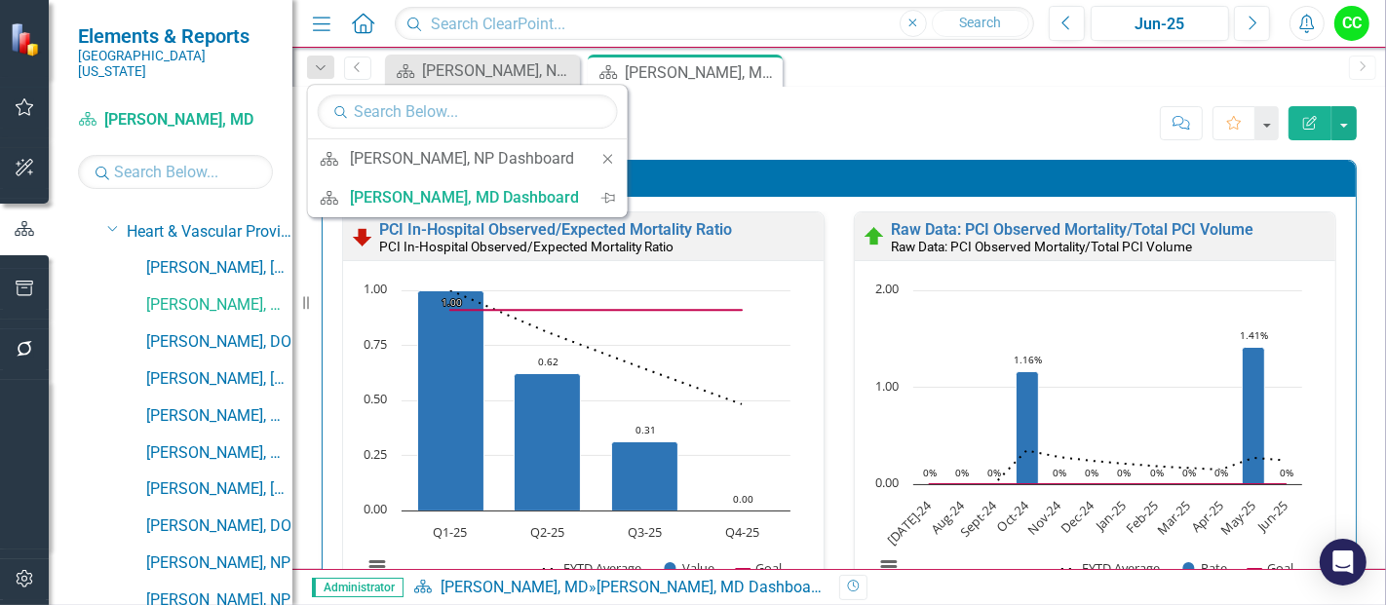
click at [604, 155] on icon at bounding box center [607, 158] width 9 height 9
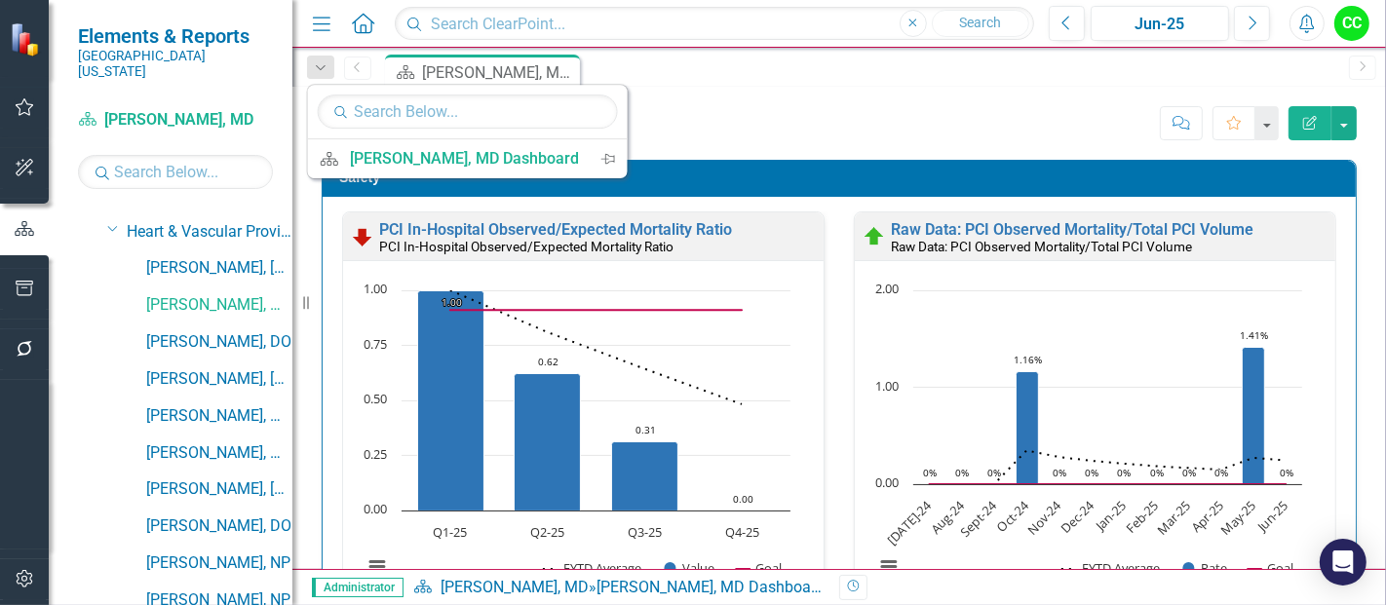
click at [860, 149] on div "Jay Hamze, MD Dashboard Jay Hamze, MD Score: N/A Jun-25 Completed Comment Favor…" at bounding box center [839, 328] width 1094 height 482
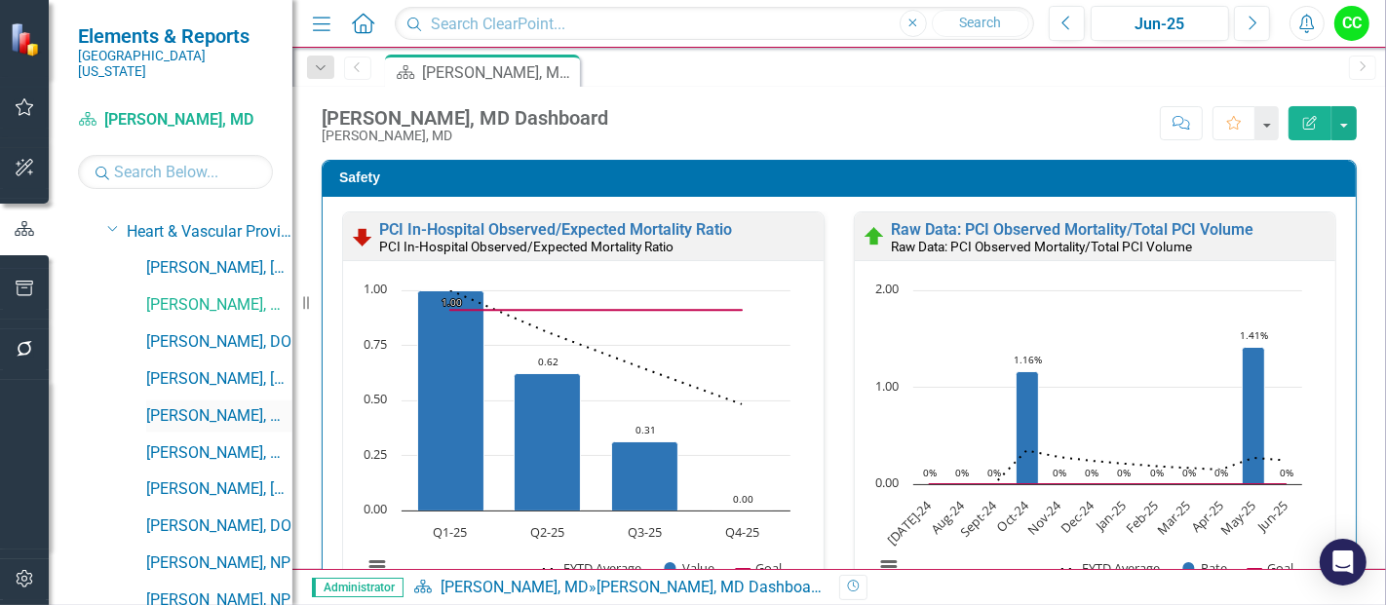
click at [180, 405] on link "[PERSON_NAME], MD" at bounding box center [219, 416] width 146 height 22
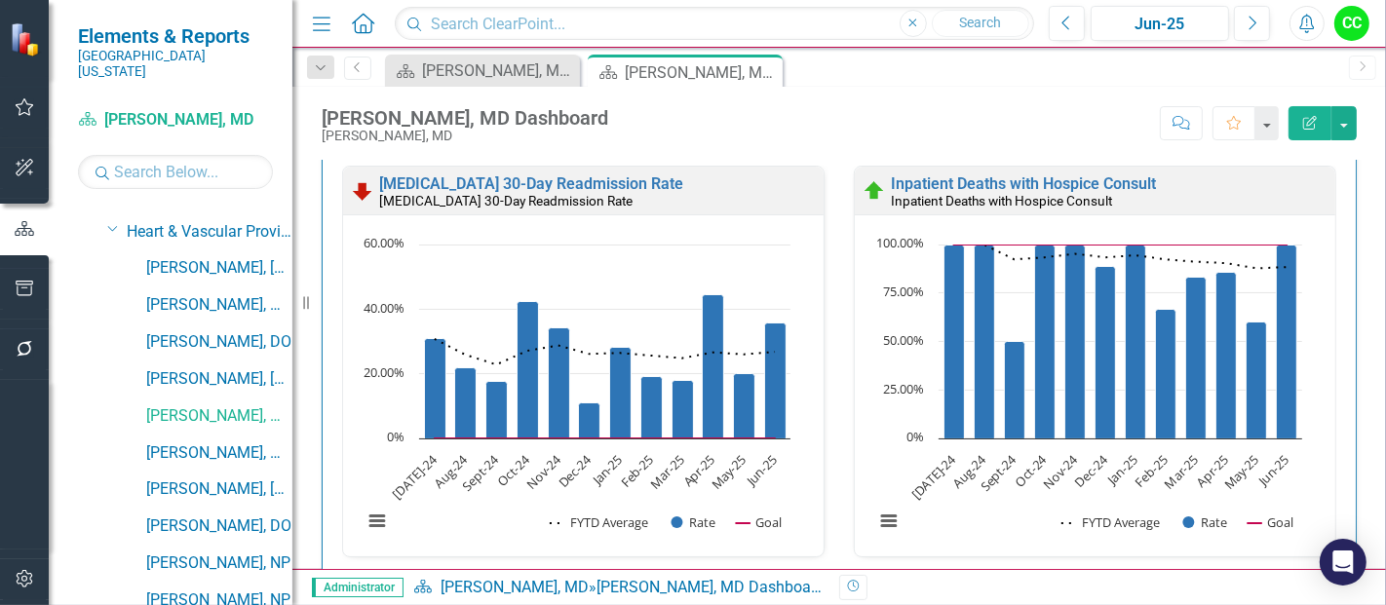
scroll to position [597, 0]
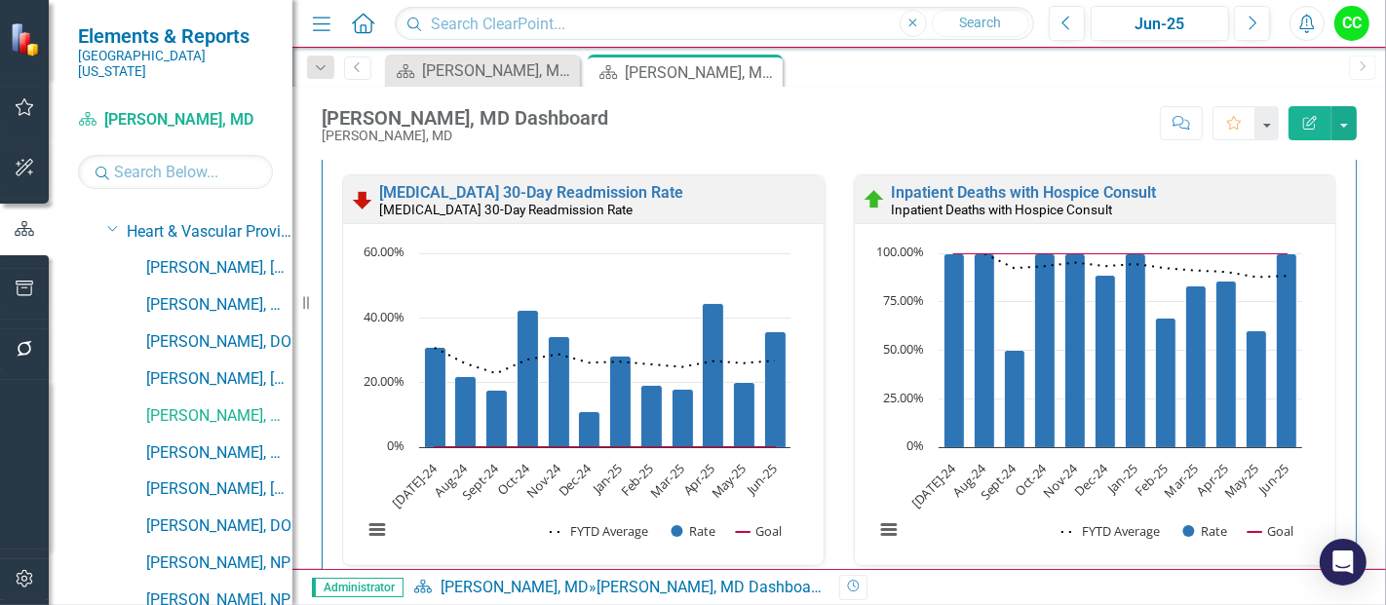
click at [676, 118] on div "Score: N/A Jun-25 Completed Comment Favorite Edit Report" at bounding box center [987, 122] width 739 height 33
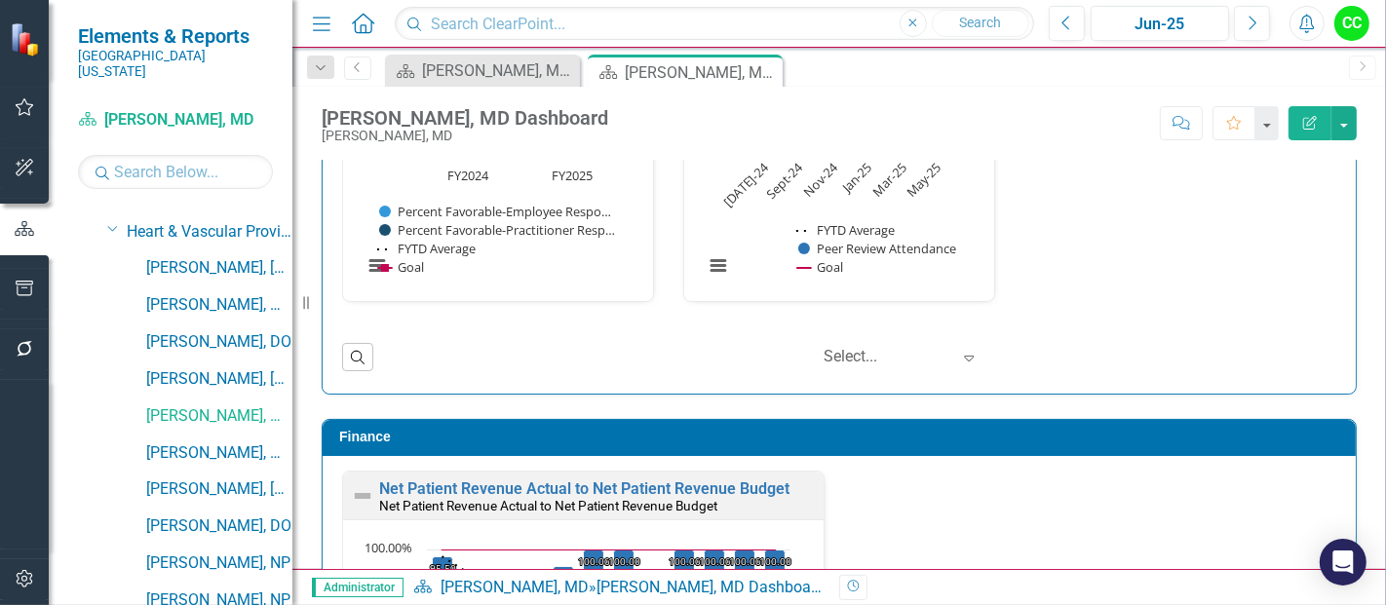
scroll to position [3422, 0]
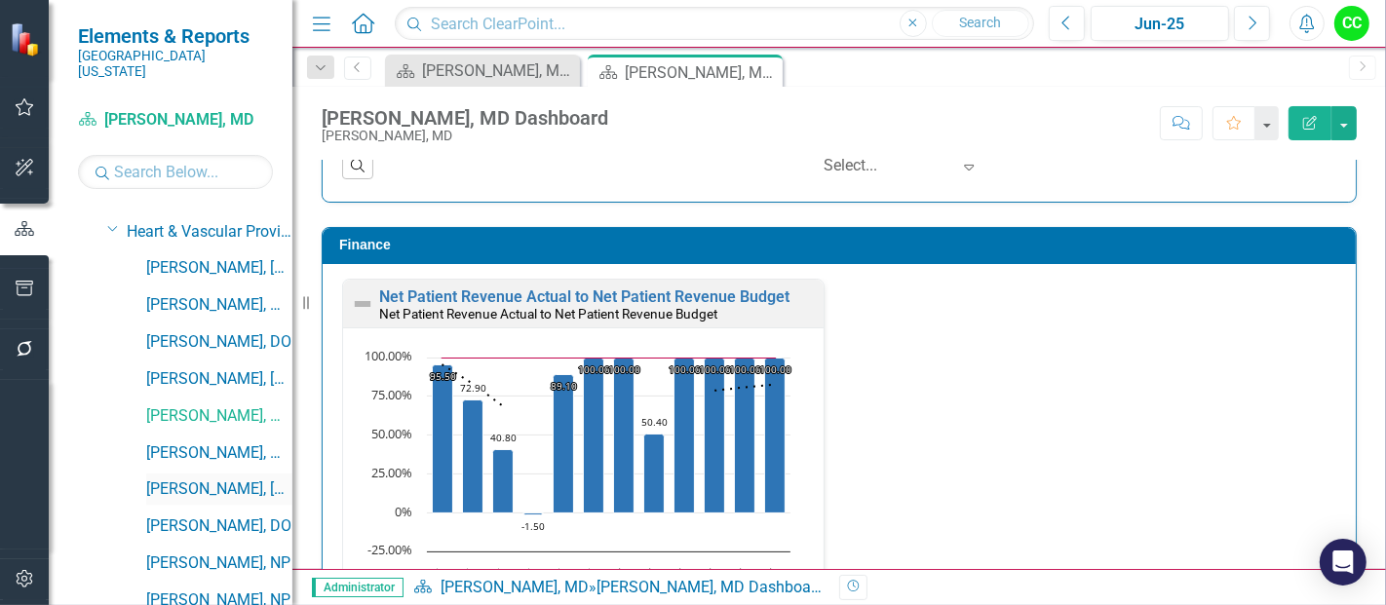
click at [214, 479] on link "[PERSON_NAME], [GEOGRAPHIC_DATA]" at bounding box center [219, 490] width 146 height 22
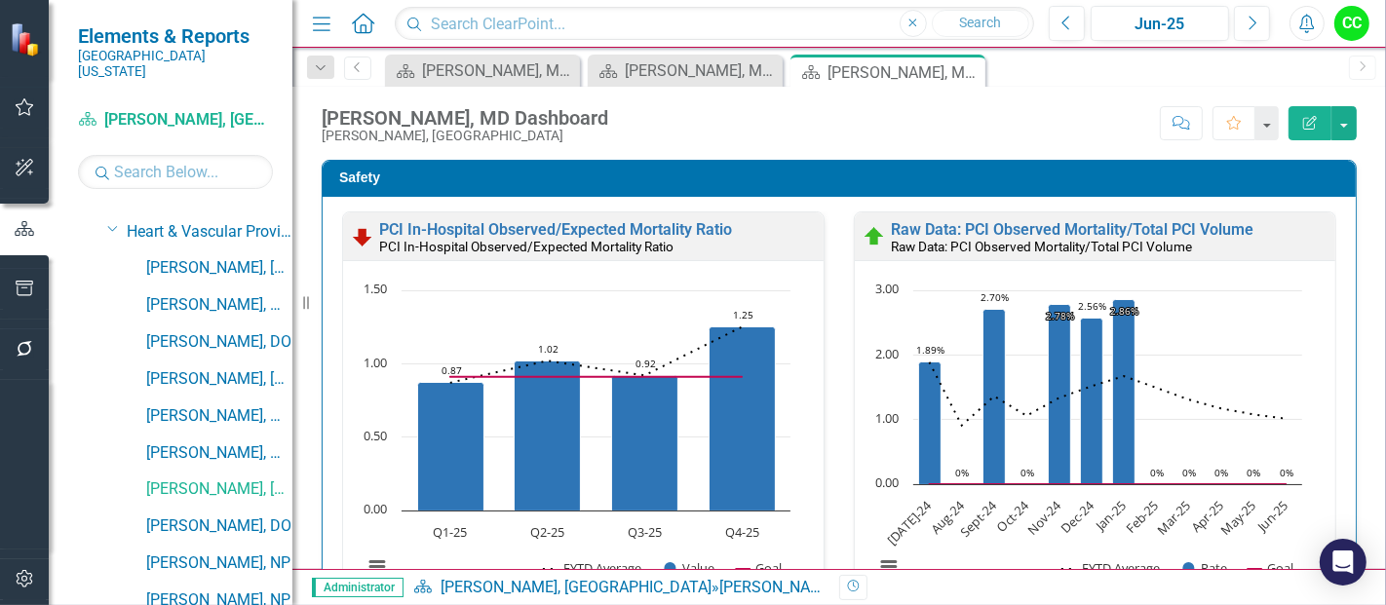
click at [629, 603] on div "Administrator Scorecard Tarun Nagrani, MD » Tarun Nagrani, MD Dashboard Revisio…" at bounding box center [839, 587] width 1094 height 36
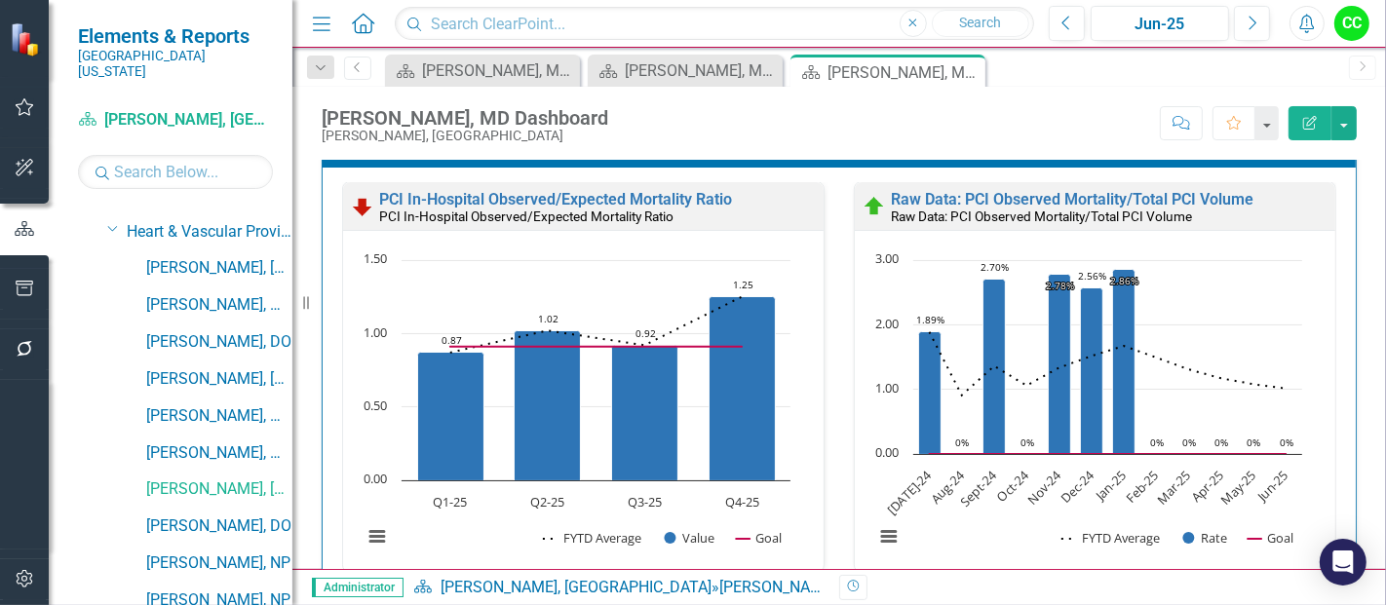
scroll to position [30, 0]
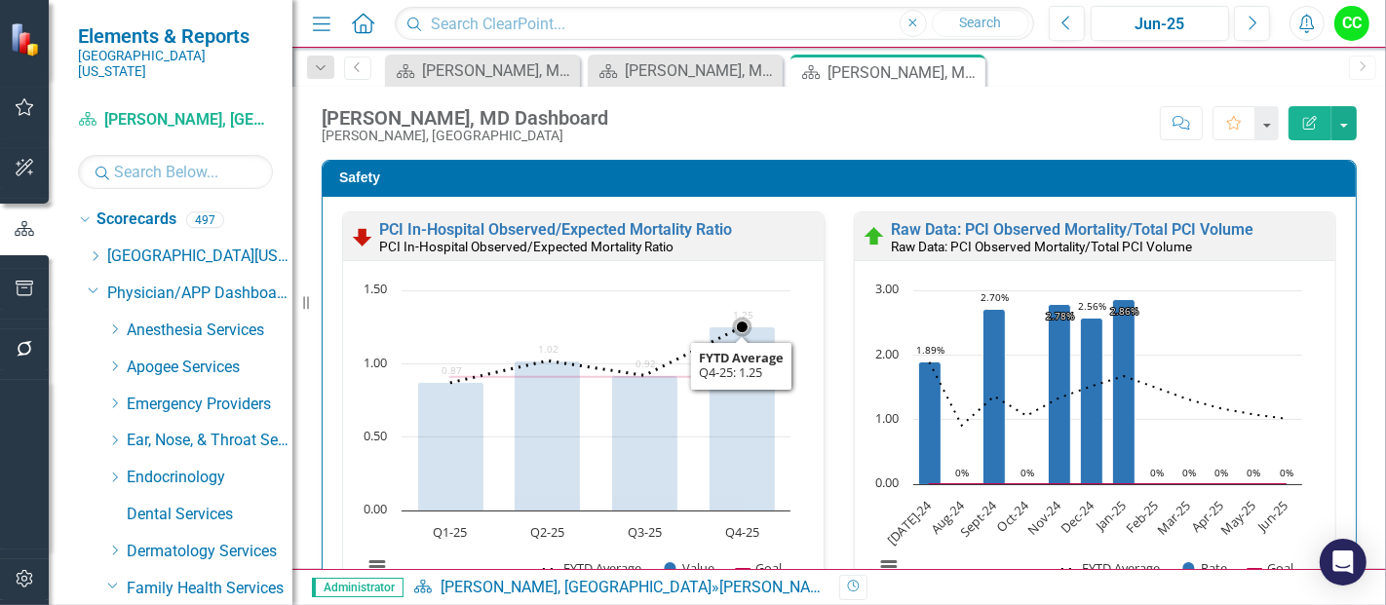
scroll to position [1, 0]
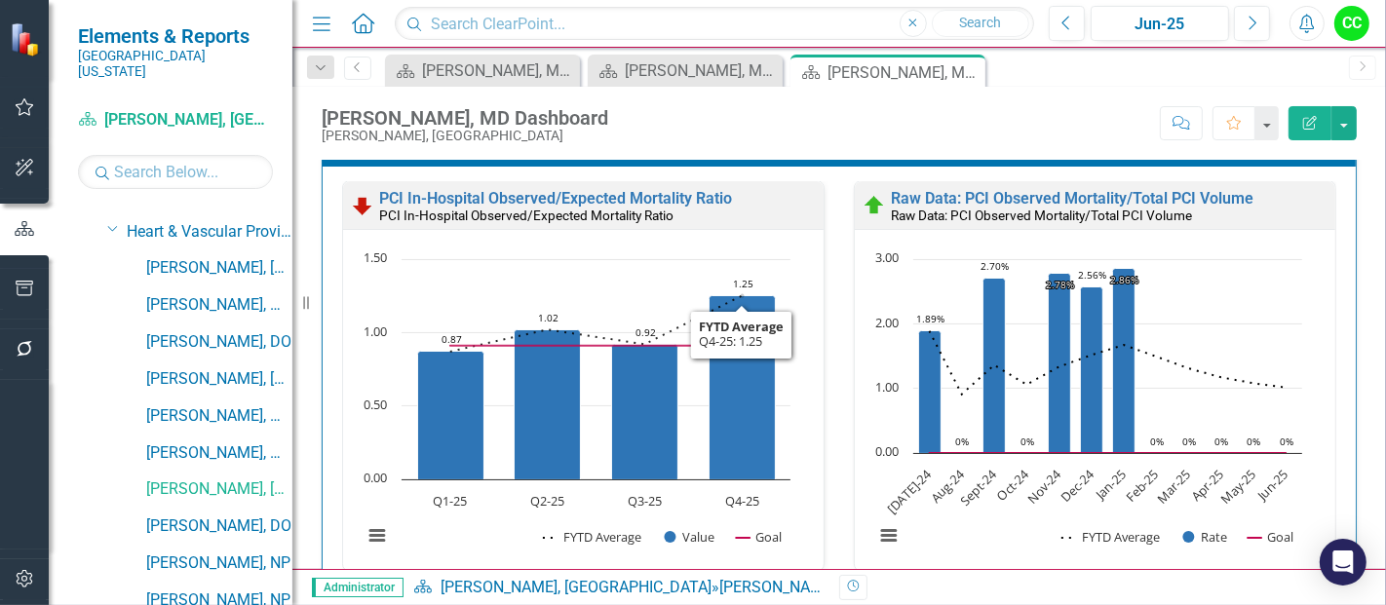
click at [783, 126] on div "Score: N/A Jun-25 Completed Comment Favorite Edit Report" at bounding box center [987, 122] width 739 height 33
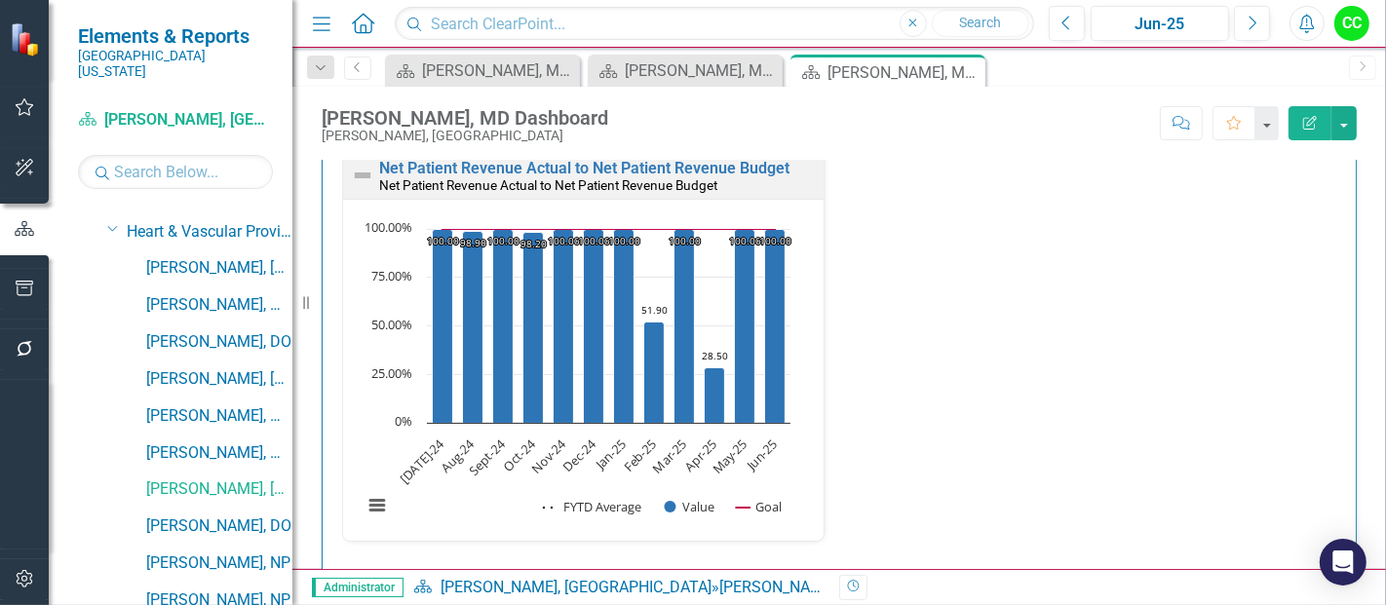
scroll to position [3552, 0]
click at [982, 235] on div "Net Patient Revenue Actual to Net Patient Revenue Budget Net Patient Revenue Ac…" at bounding box center [838, 357] width 1023 height 416
click at [222, 516] on link "[PERSON_NAME], DO" at bounding box center [219, 527] width 146 height 22
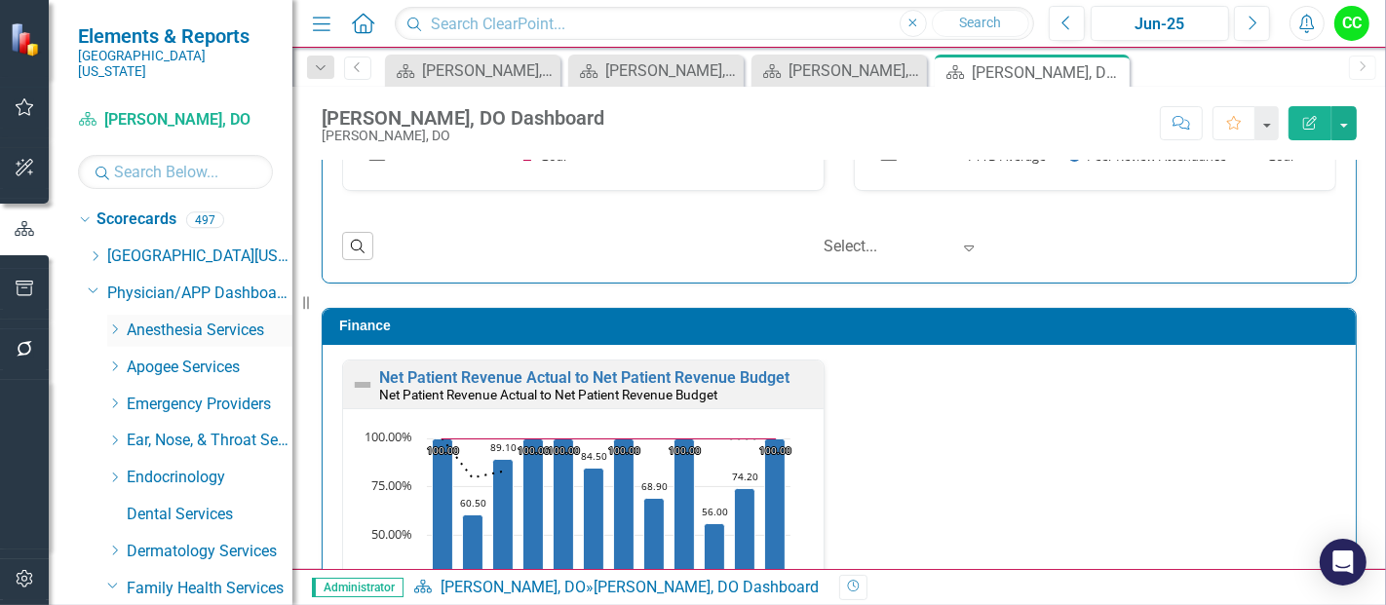
click at [111, 324] on icon "Dropdown" at bounding box center [114, 330] width 15 height 12
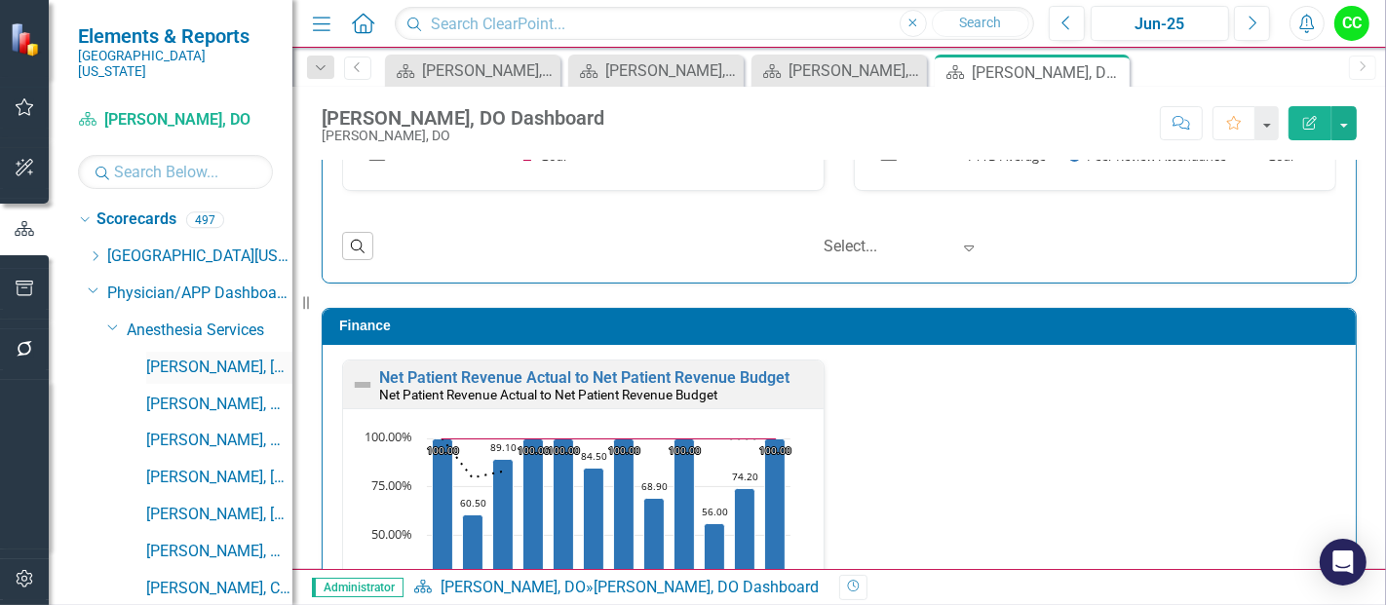
click at [193, 357] on link "[PERSON_NAME], [GEOGRAPHIC_DATA]" at bounding box center [219, 368] width 146 height 22
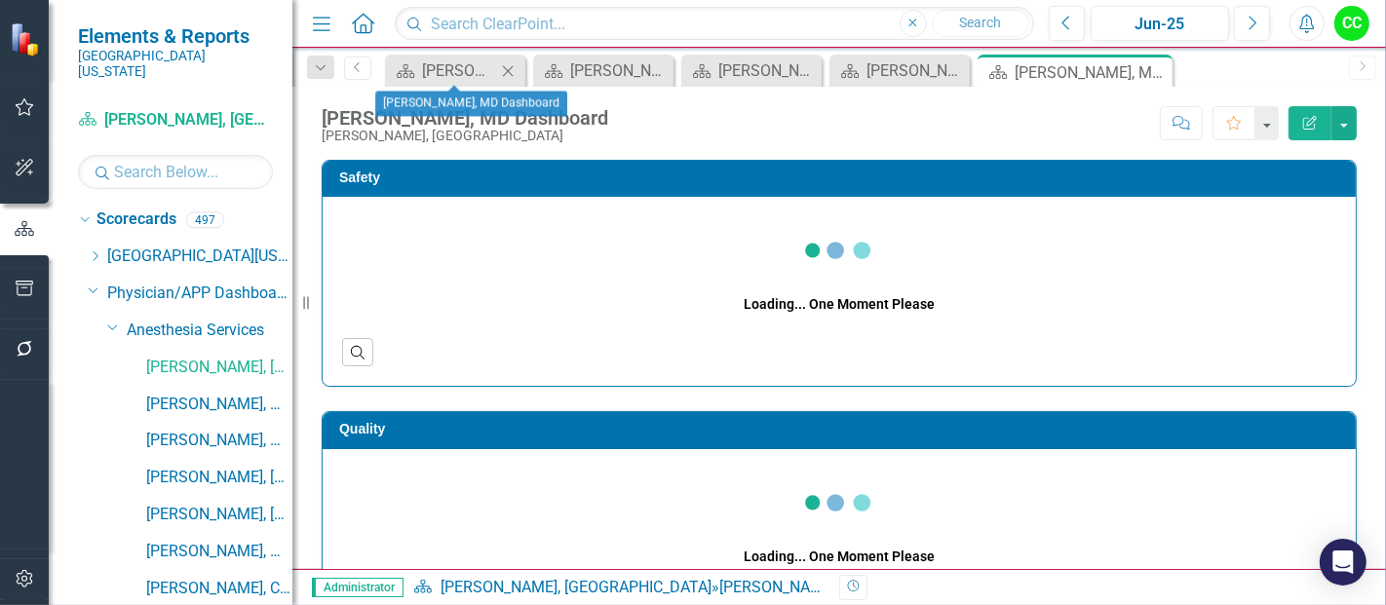
click at [515, 68] on icon "Close" at bounding box center [507, 71] width 19 height 16
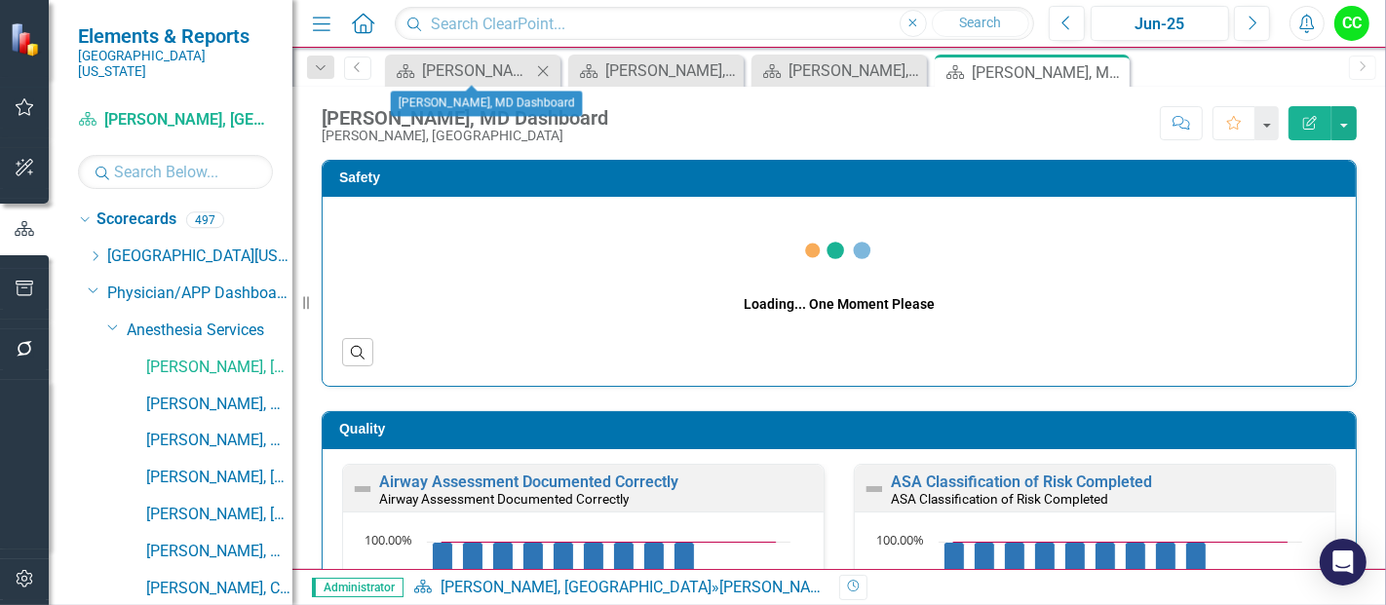
click at [543, 72] on icon "Close" at bounding box center [542, 71] width 19 height 16
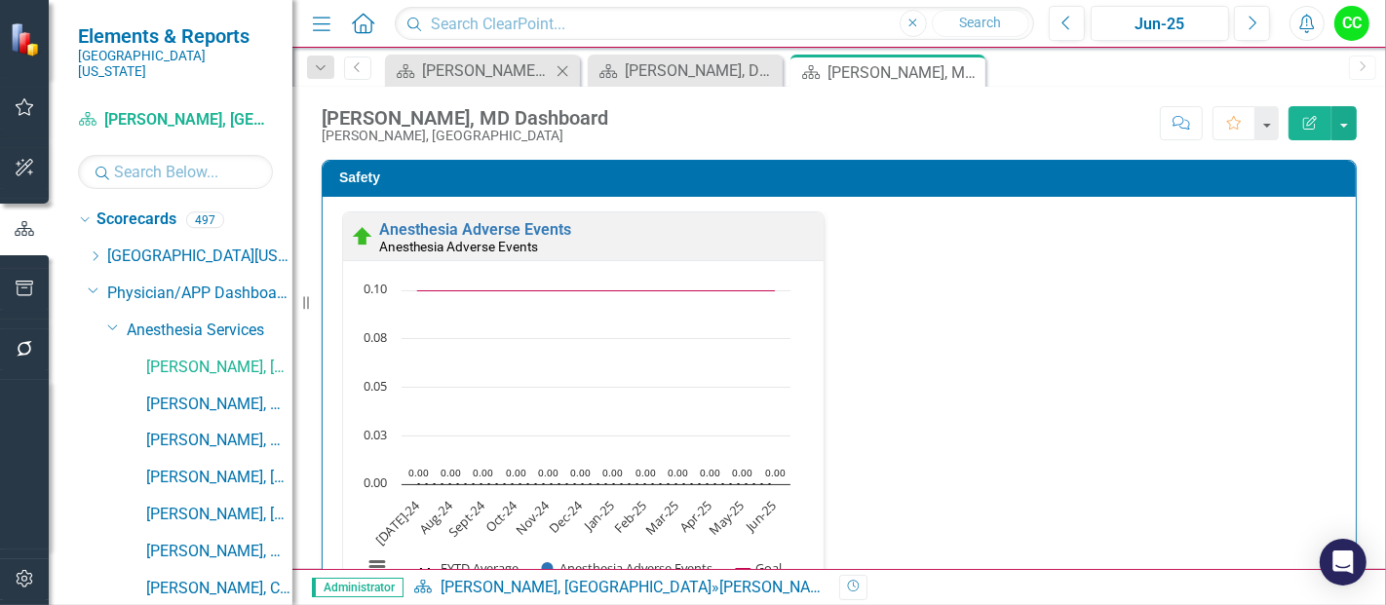
click at [570, 70] on icon "Close" at bounding box center [562, 71] width 19 height 16
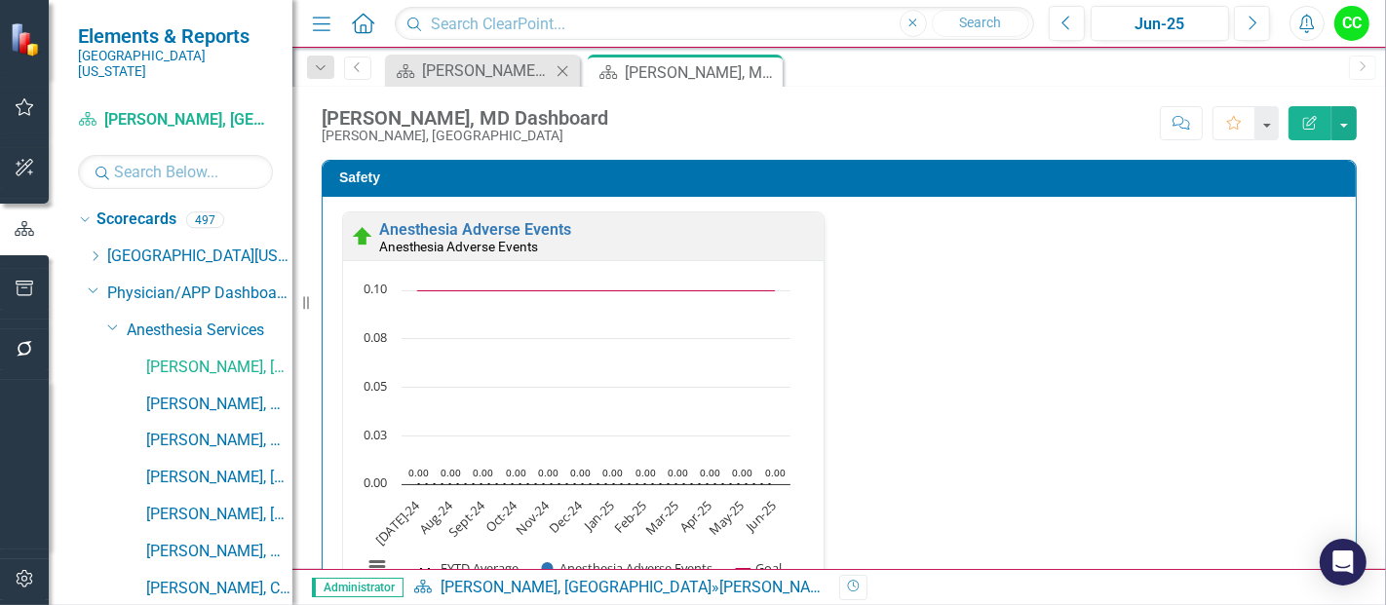
click at [570, 70] on icon "Close" at bounding box center [562, 71] width 19 height 16
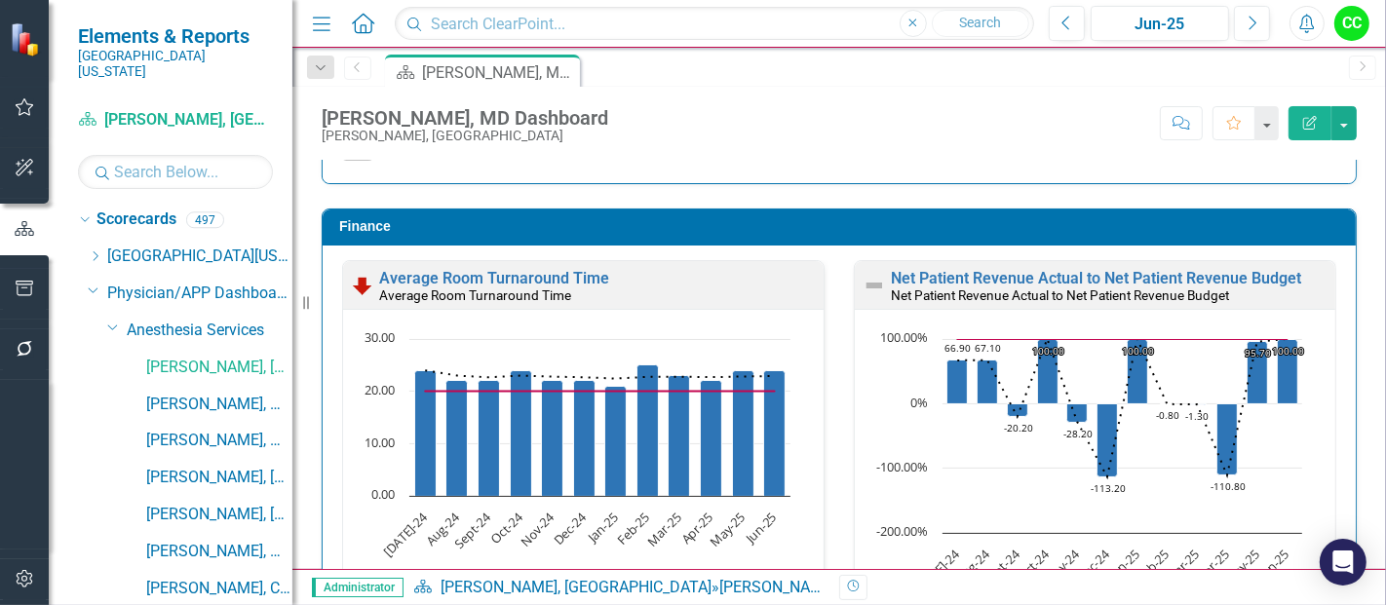
scroll to position [2611, 0]
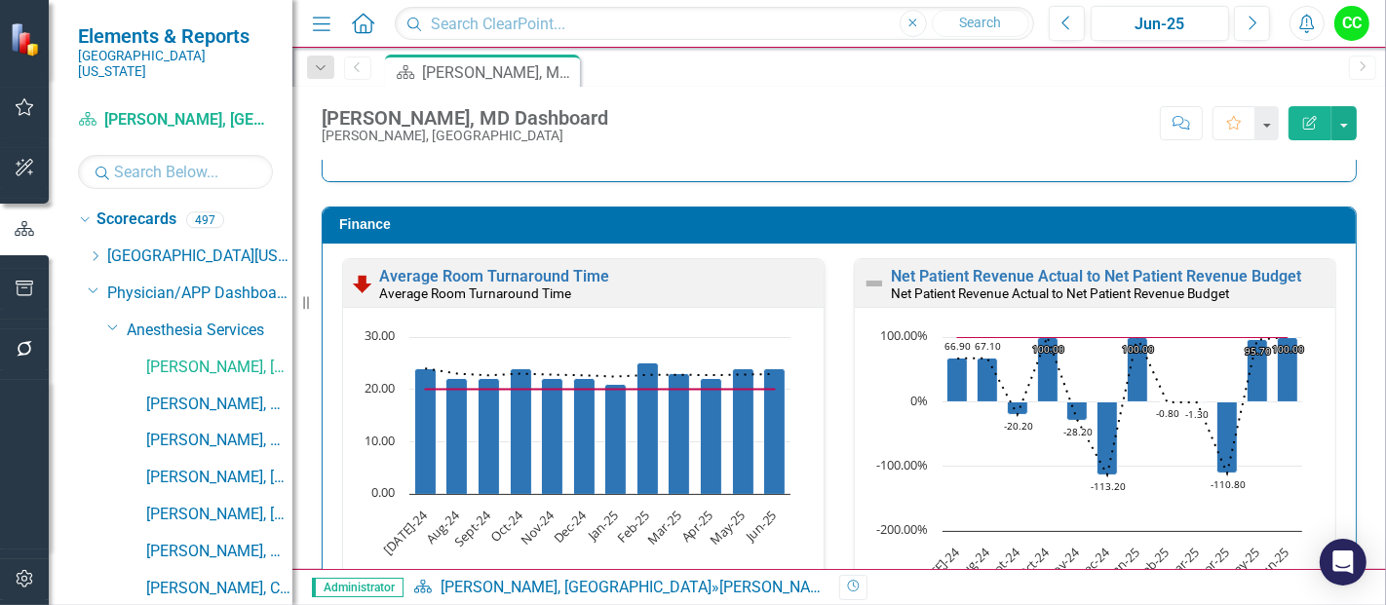
click at [698, 116] on div "Score: N/A Jun-25 Completed Comment Favorite Edit Report" at bounding box center [987, 122] width 739 height 33
click at [187, 394] on link "[PERSON_NAME], MD" at bounding box center [219, 405] width 146 height 22
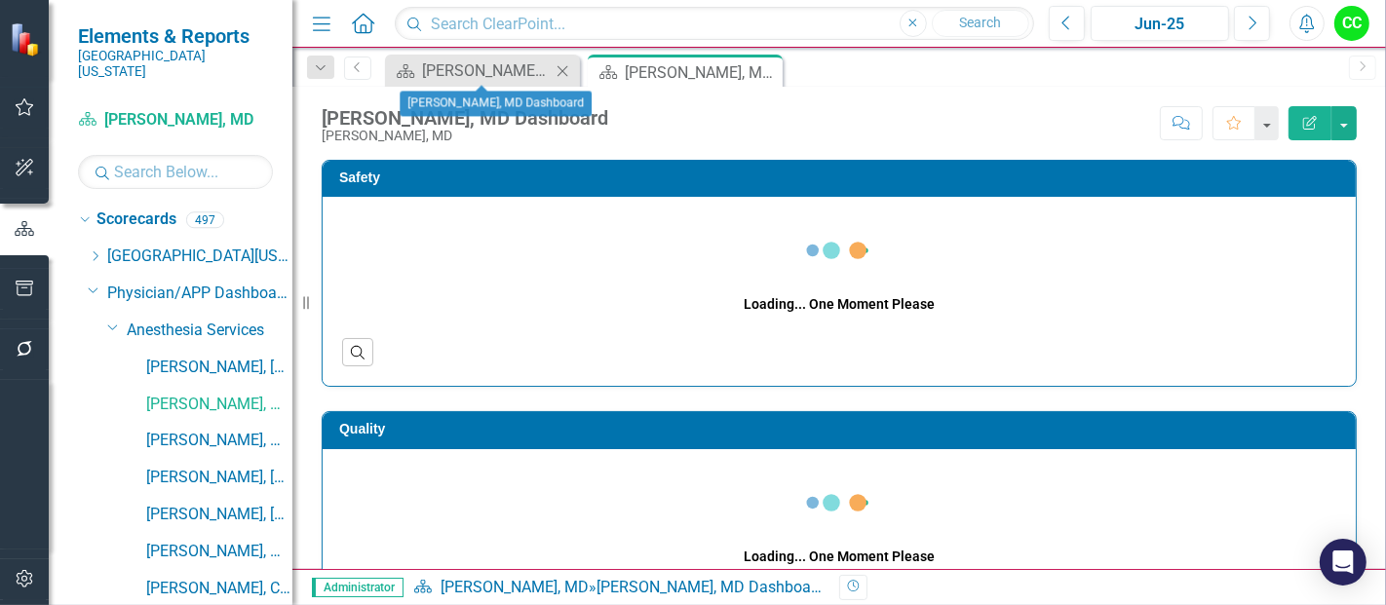
click at [562, 69] on icon at bounding box center [563, 70] width 11 height 11
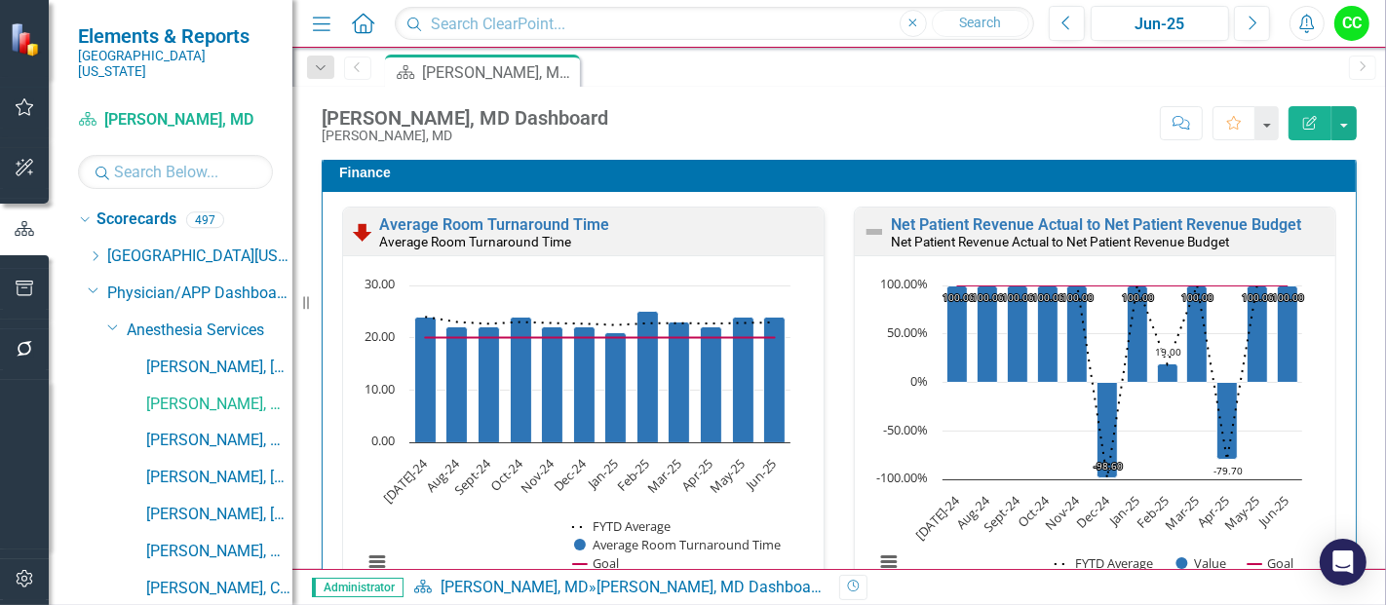
scroll to position [2668, 0]
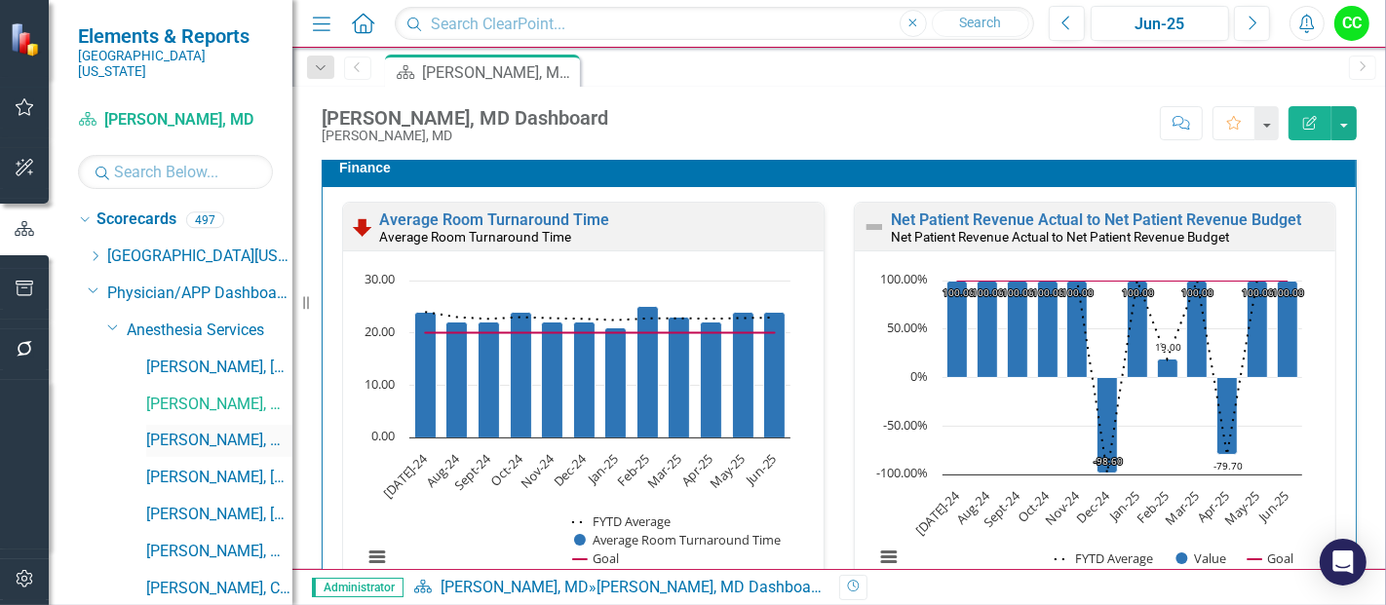
click at [206, 430] on link "[PERSON_NAME], MD" at bounding box center [219, 441] width 146 height 22
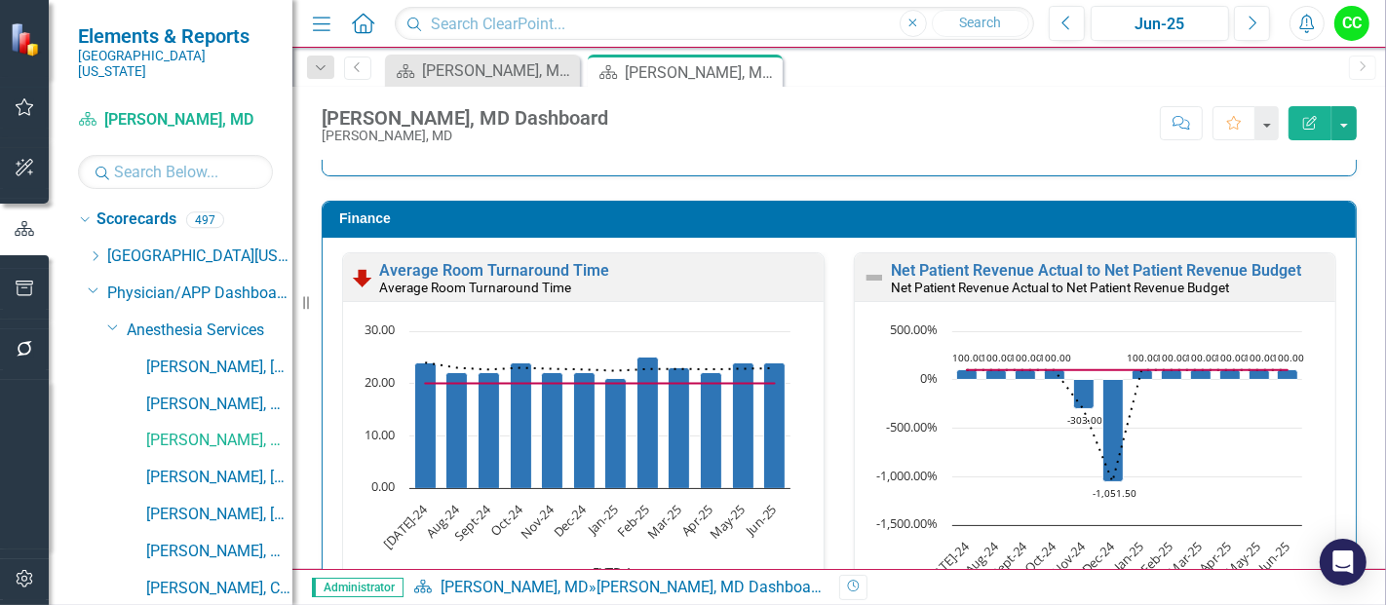
scroll to position [2653, 0]
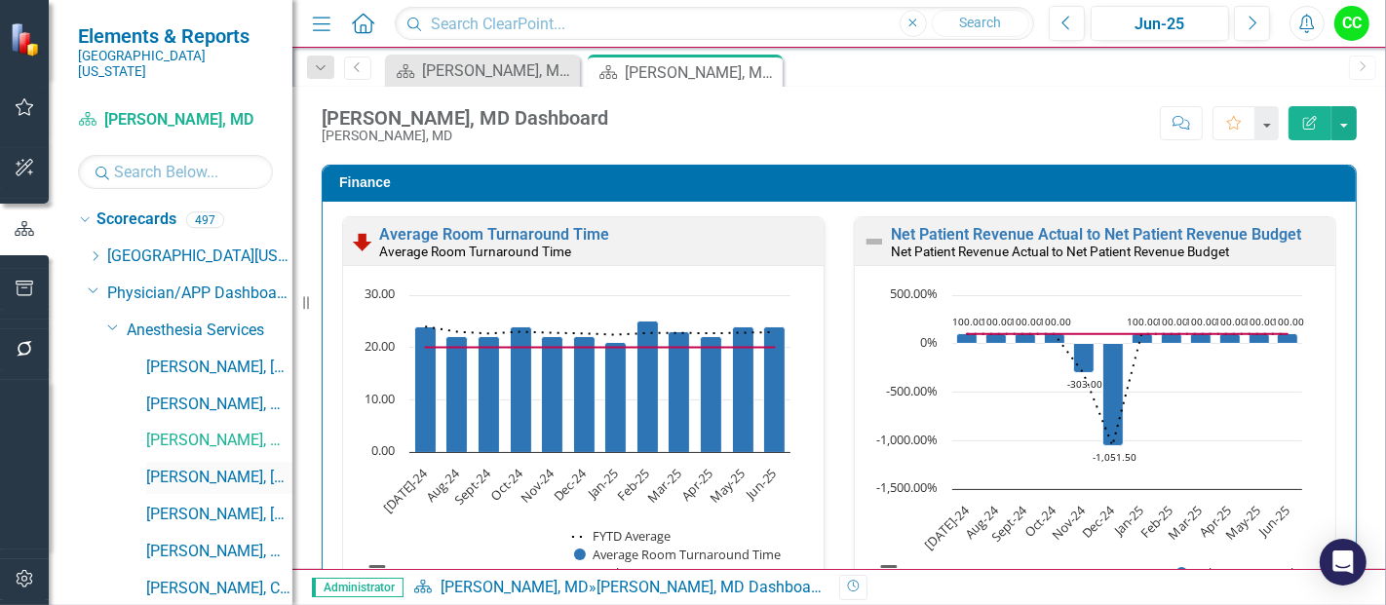
click at [178, 467] on link "[PERSON_NAME], [GEOGRAPHIC_DATA]" at bounding box center [219, 478] width 146 height 22
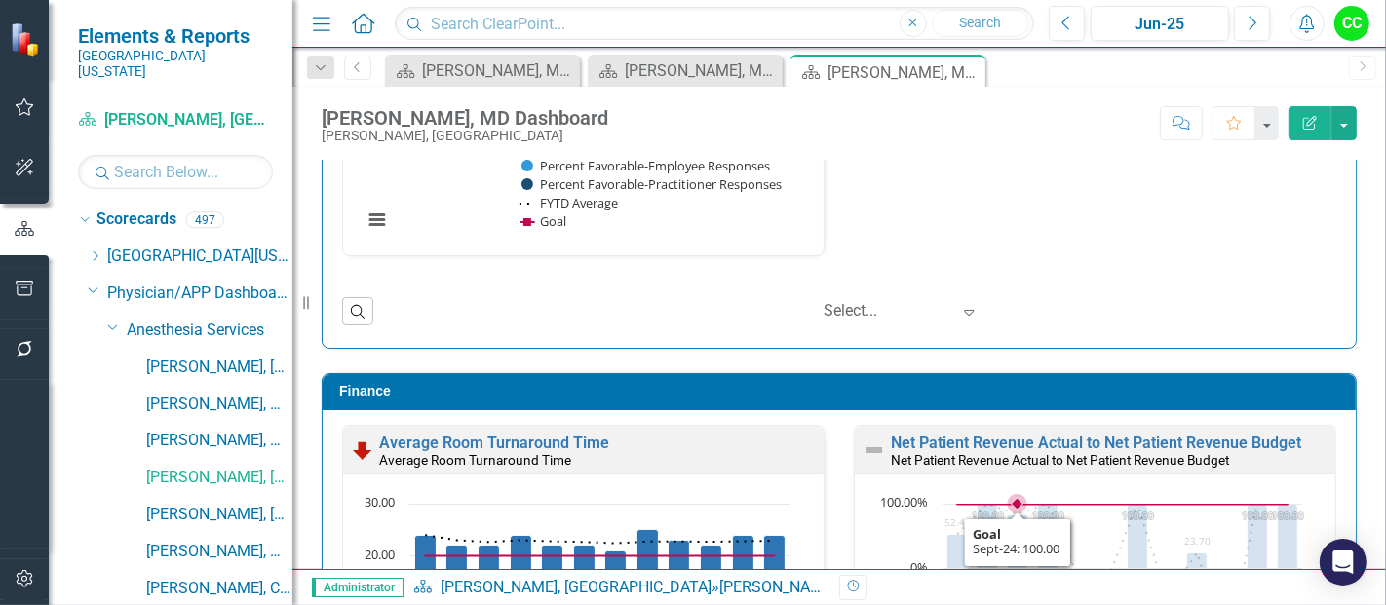
scroll to position [2443, 0]
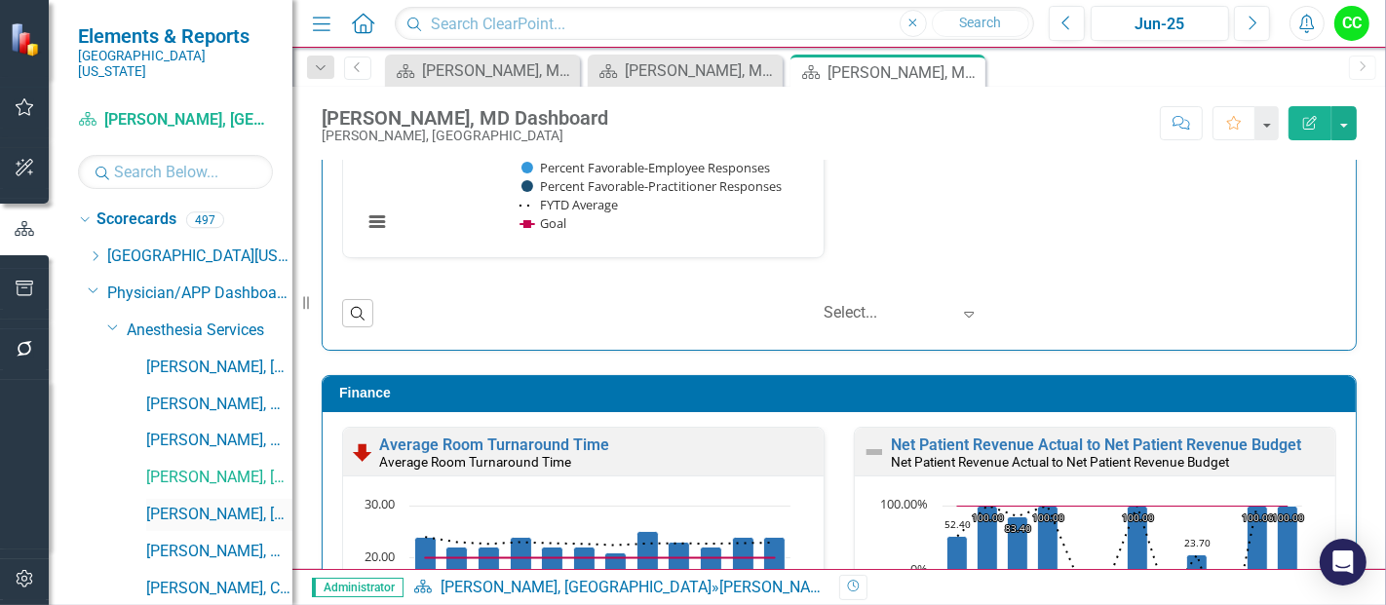
click at [208, 504] on link "[PERSON_NAME], [GEOGRAPHIC_DATA]" at bounding box center [219, 515] width 146 height 22
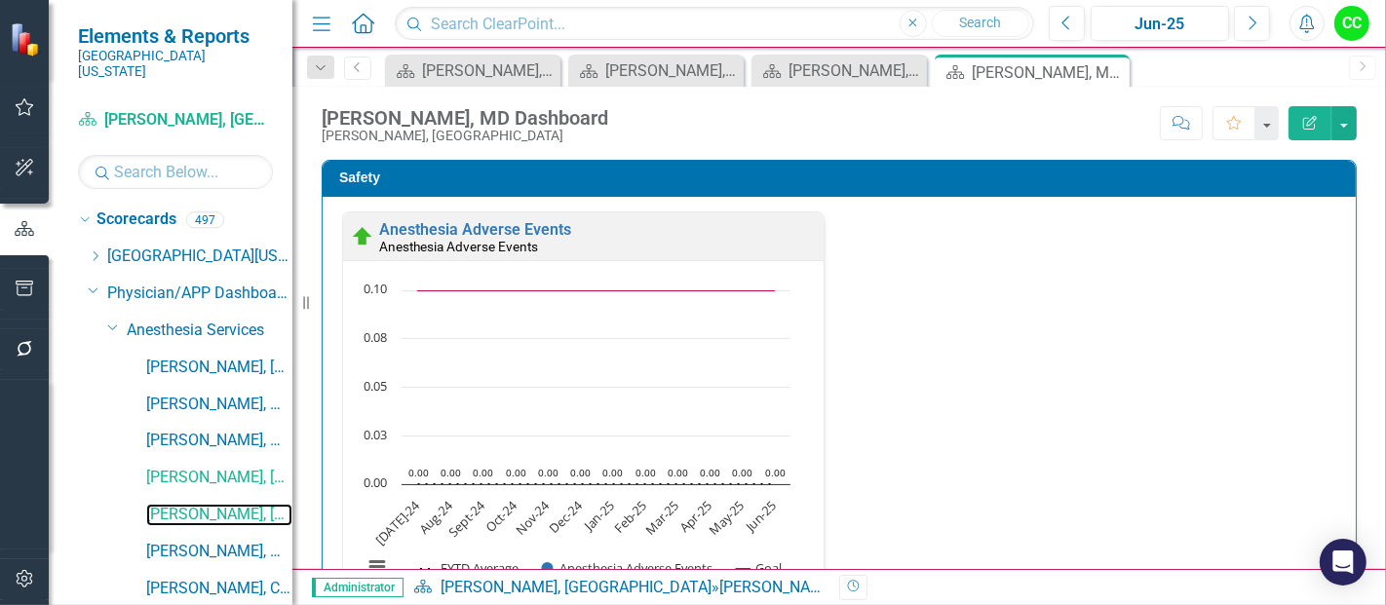
scroll to position [15, 0]
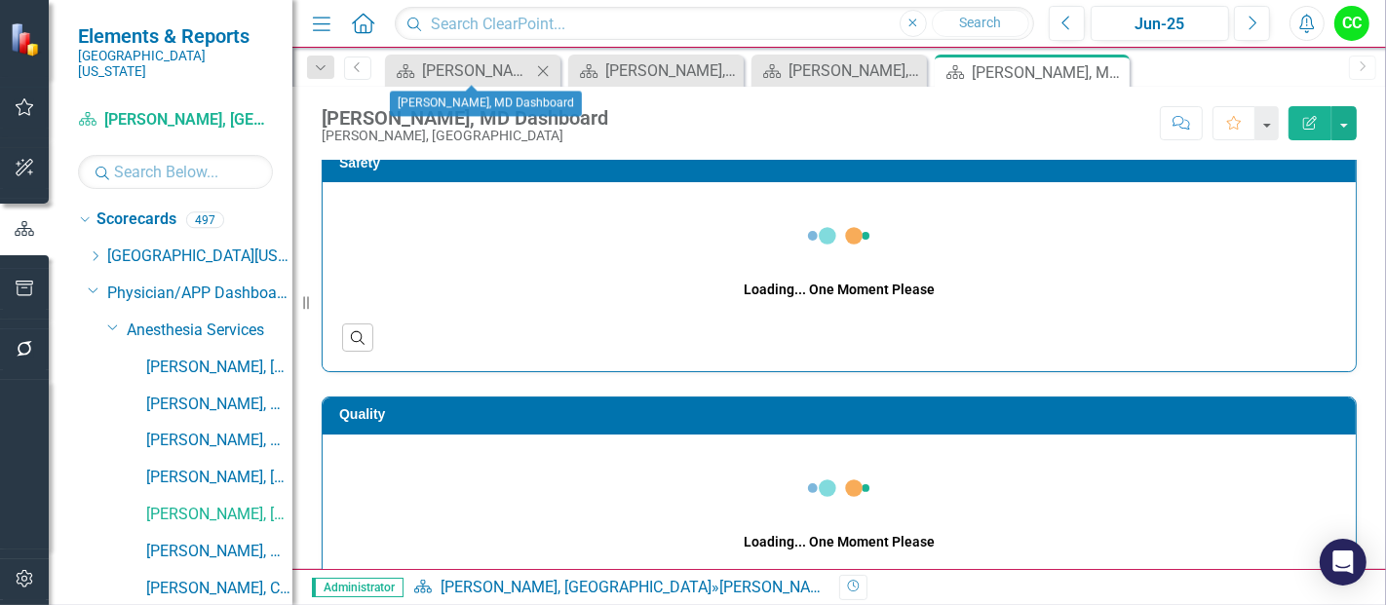
click at [547, 68] on icon "Close" at bounding box center [542, 71] width 19 height 16
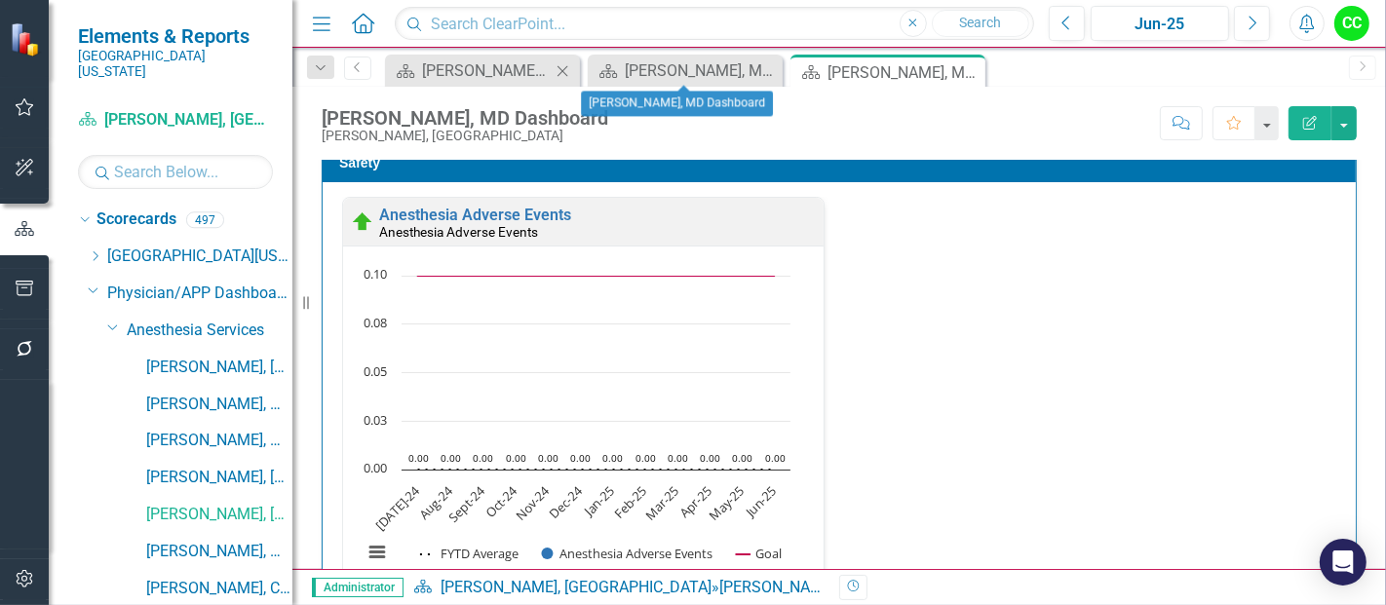
click at [553, 75] on icon "Close" at bounding box center [562, 71] width 19 height 16
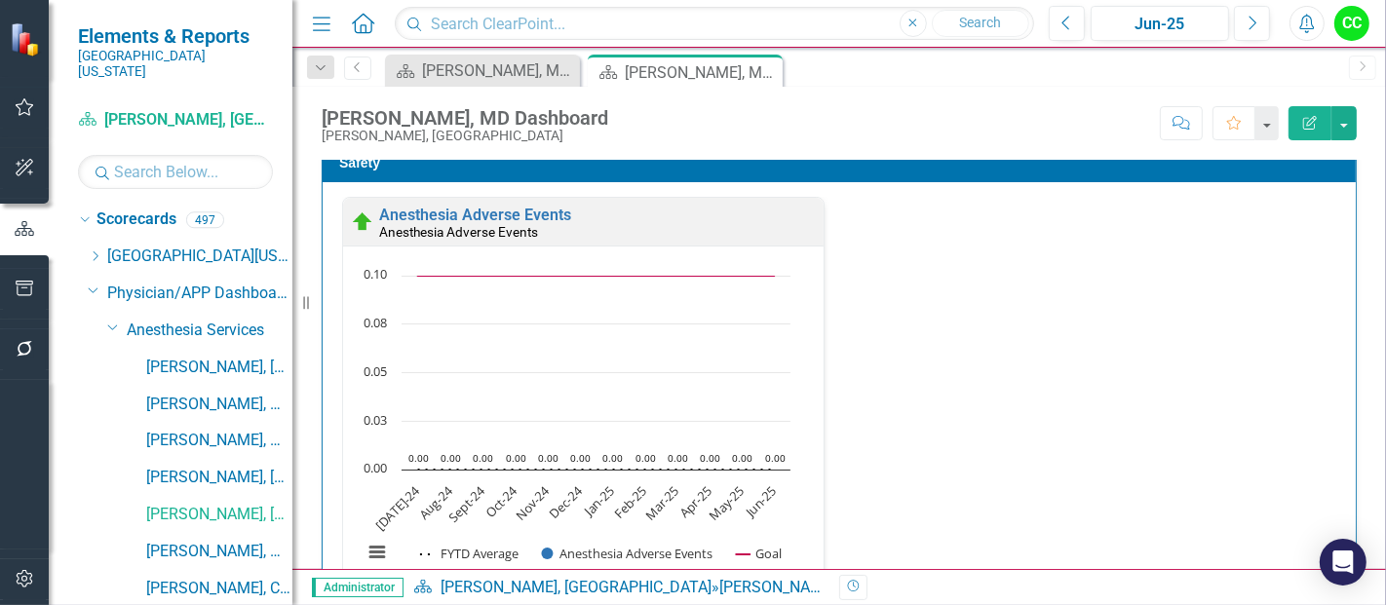
drag, startPoint x: 552, startPoint y: 75, endPoint x: 561, endPoint y: 69, distance: 11.4
click at [0, 0] on icon at bounding box center [0, 0] width 0 height 0
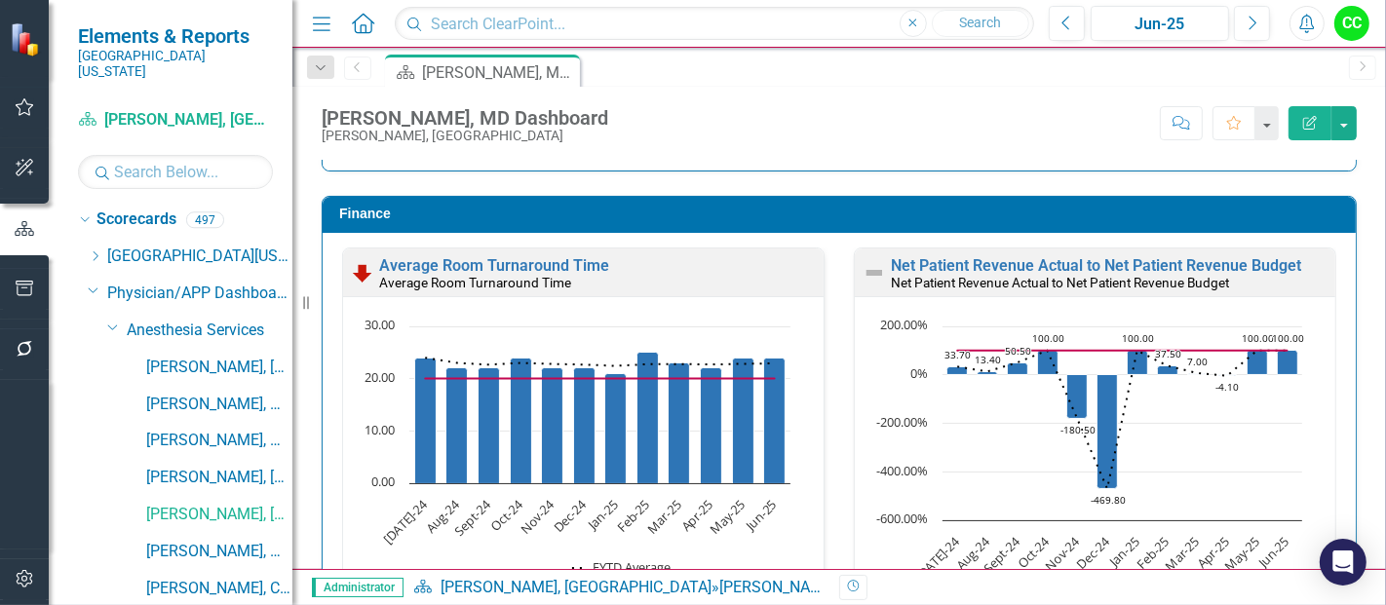
scroll to position [2632, 0]
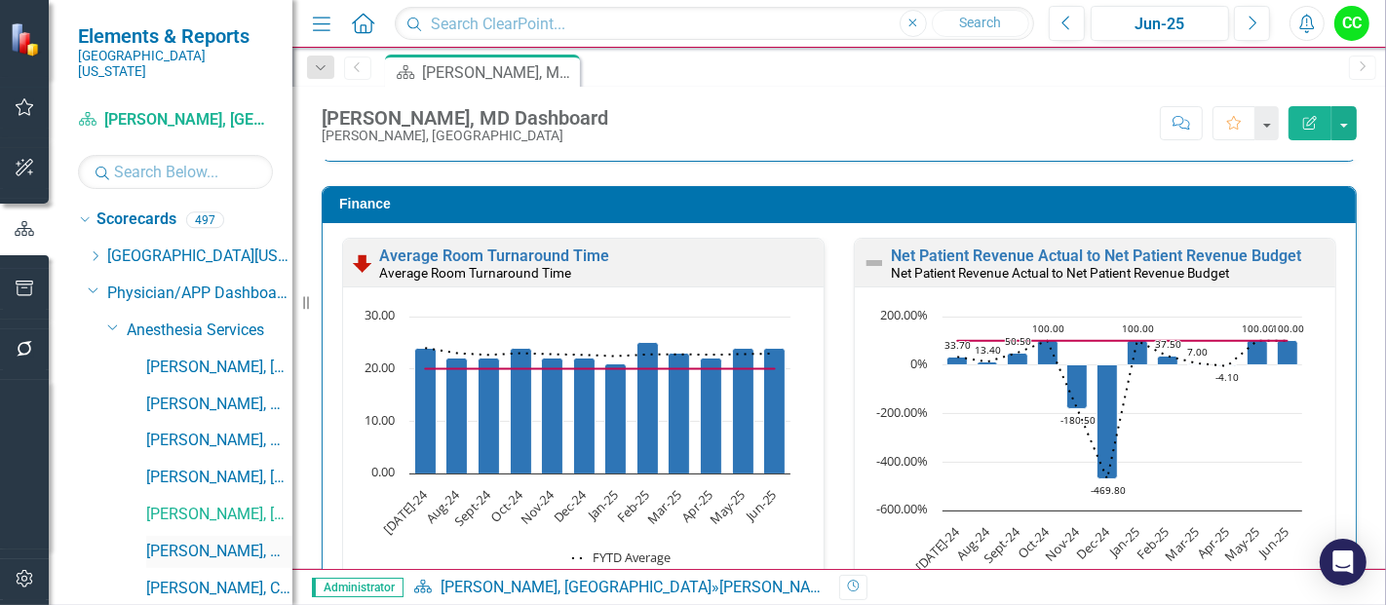
click at [203, 544] on link "[PERSON_NAME], MD" at bounding box center [219, 552] width 146 height 22
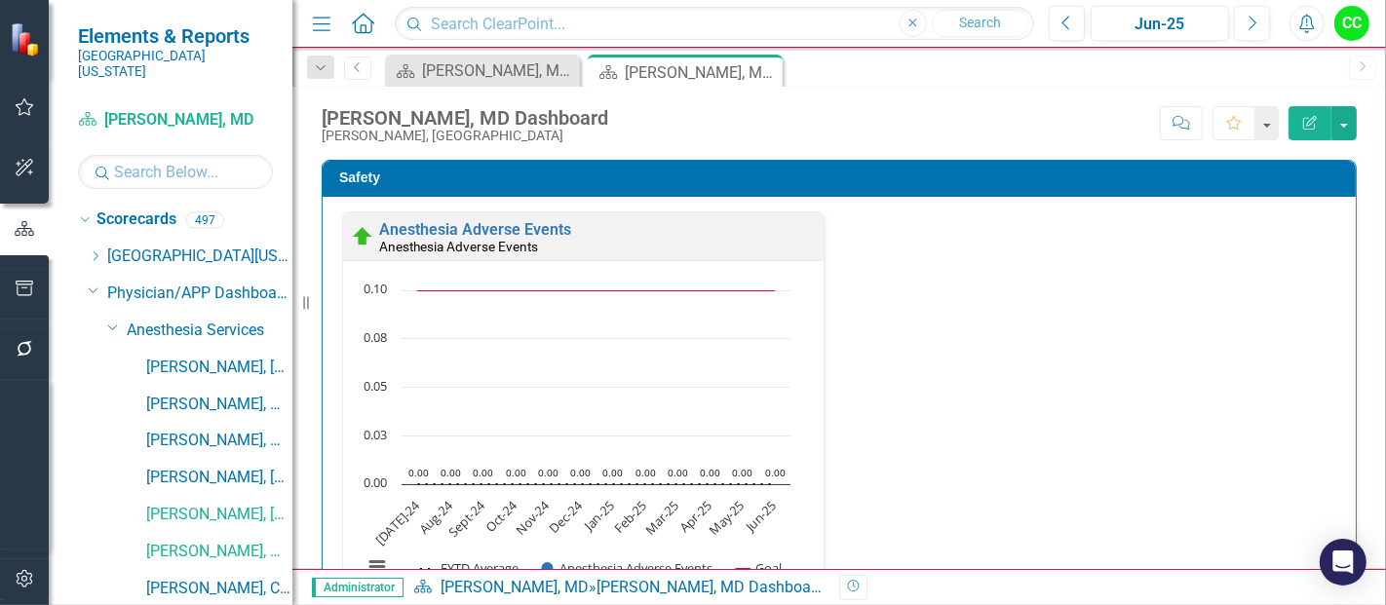
click at [0, 0] on icon "Close" at bounding box center [0, 0] width 0 height 0
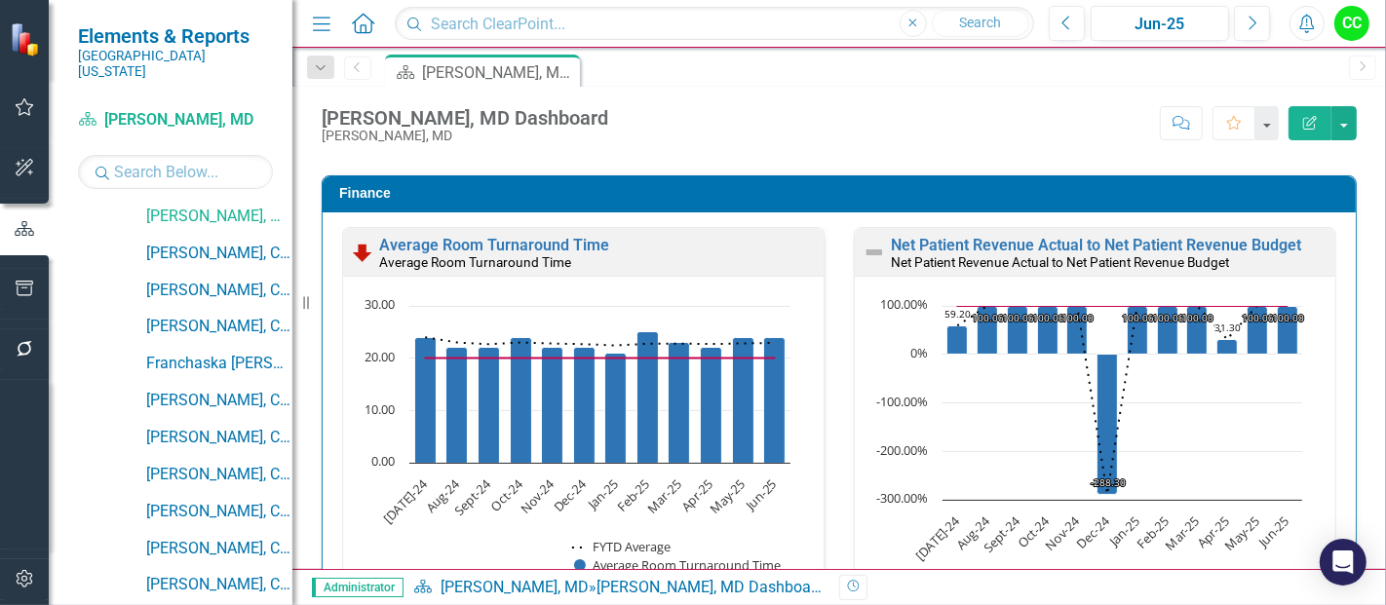
scroll to position [2678, 0]
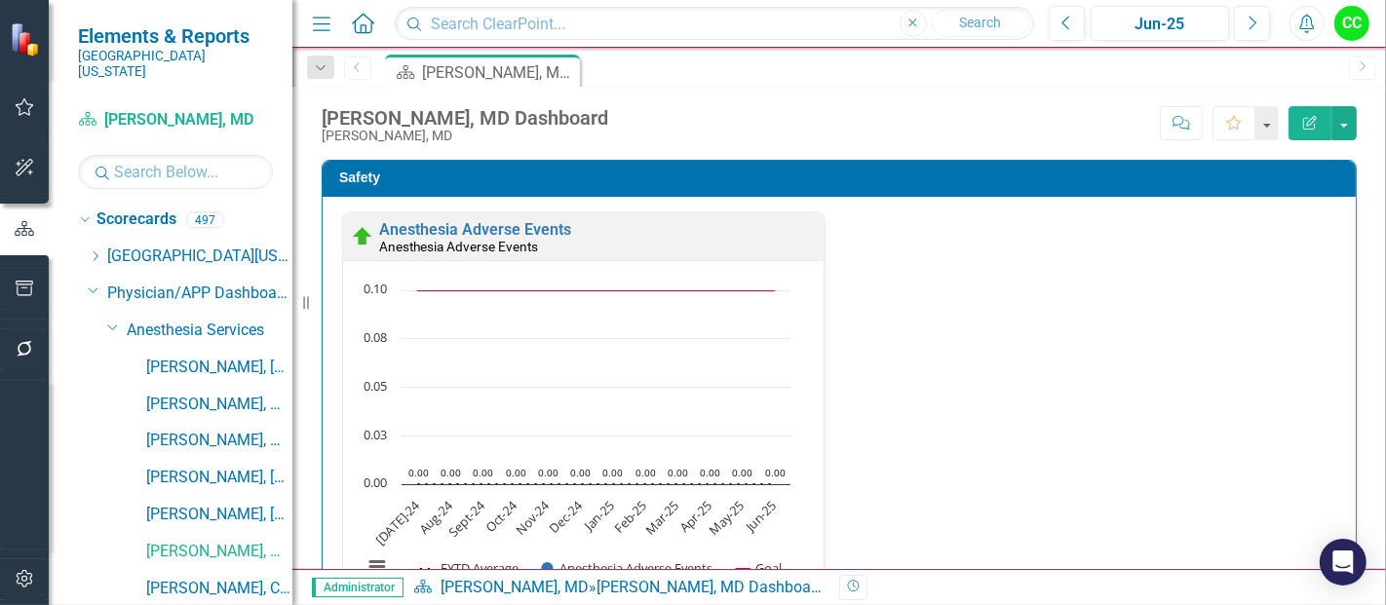
scroll to position [2678, 0]
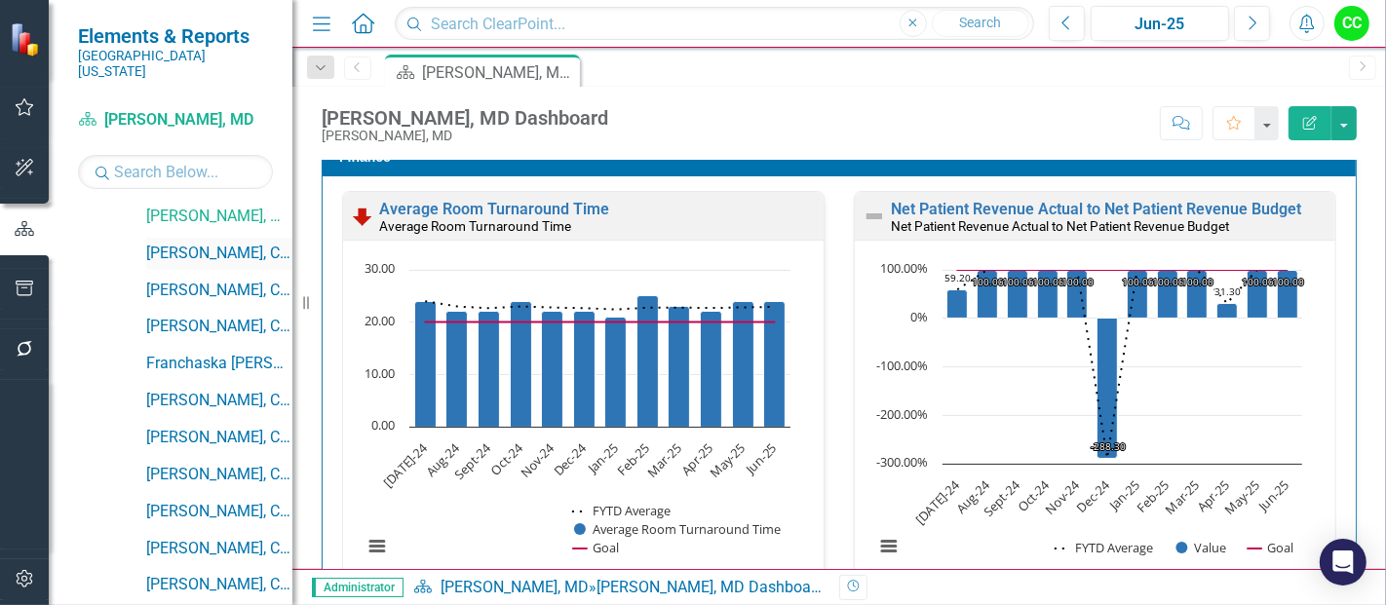
click at [200, 243] on link "[PERSON_NAME], CRNA" at bounding box center [219, 254] width 146 height 22
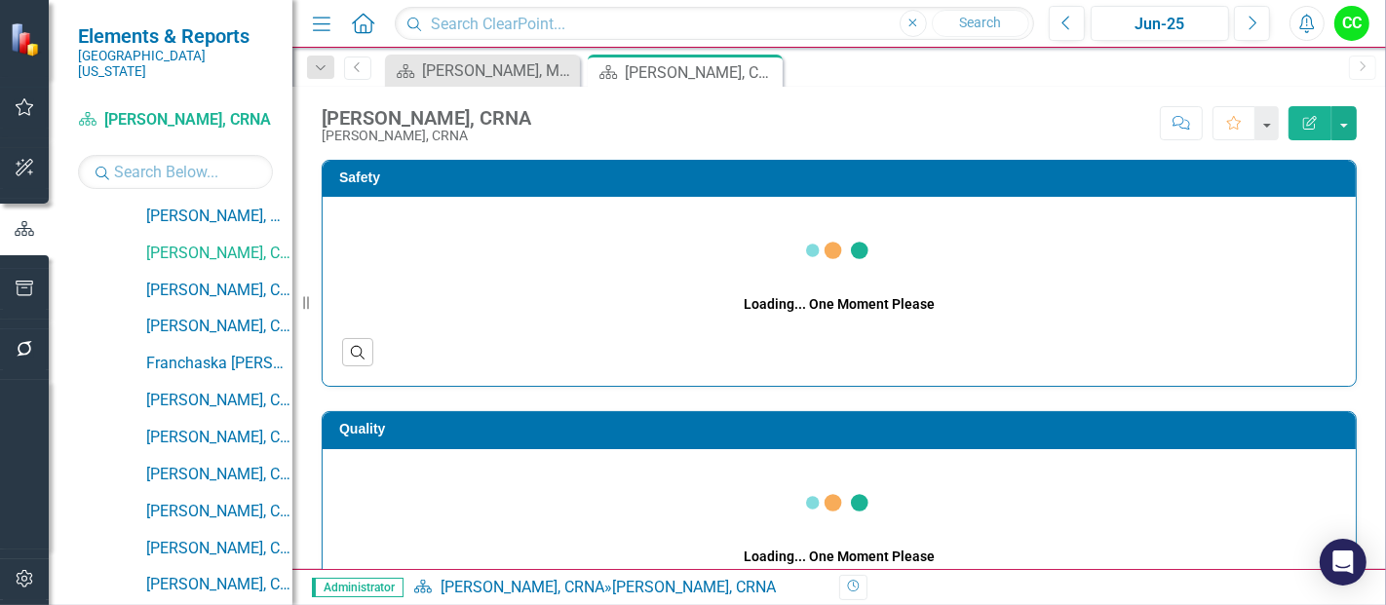
click at [569, 91] on div "[PERSON_NAME], CRNA [PERSON_NAME], CRNA Score: N/A Jun-25 Completed Comment Fav…" at bounding box center [839, 116] width 1094 height 58
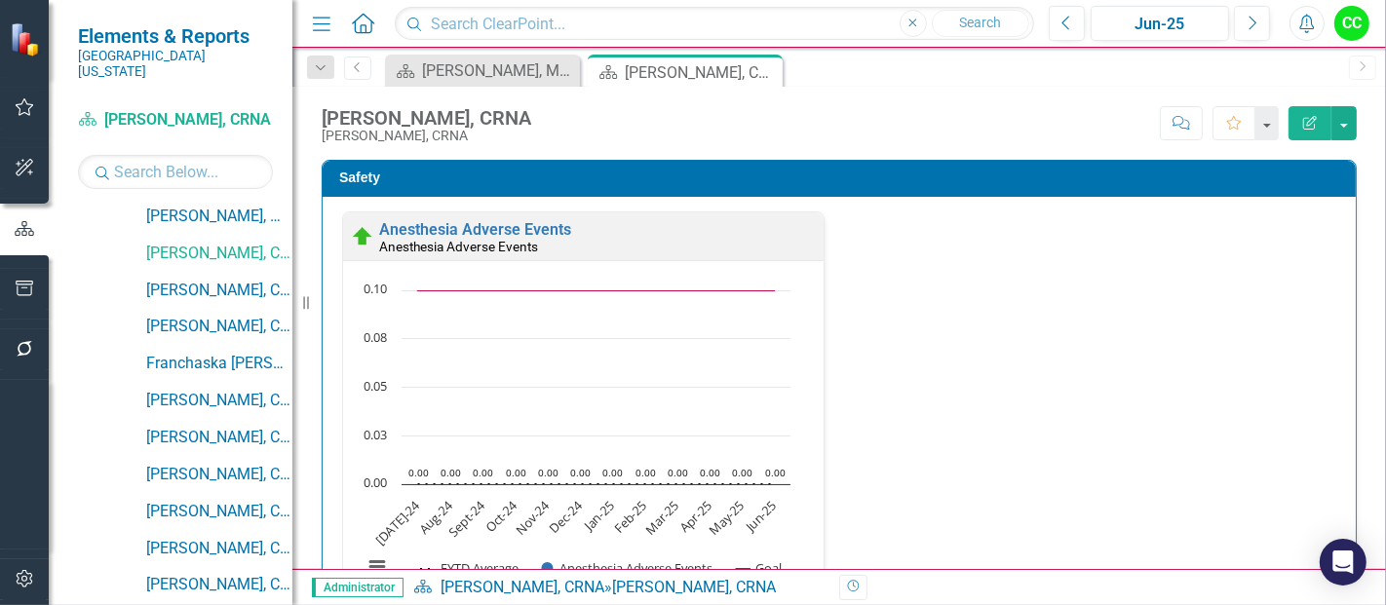
click at [0, 0] on icon "Close" at bounding box center [0, 0] width 0 height 0
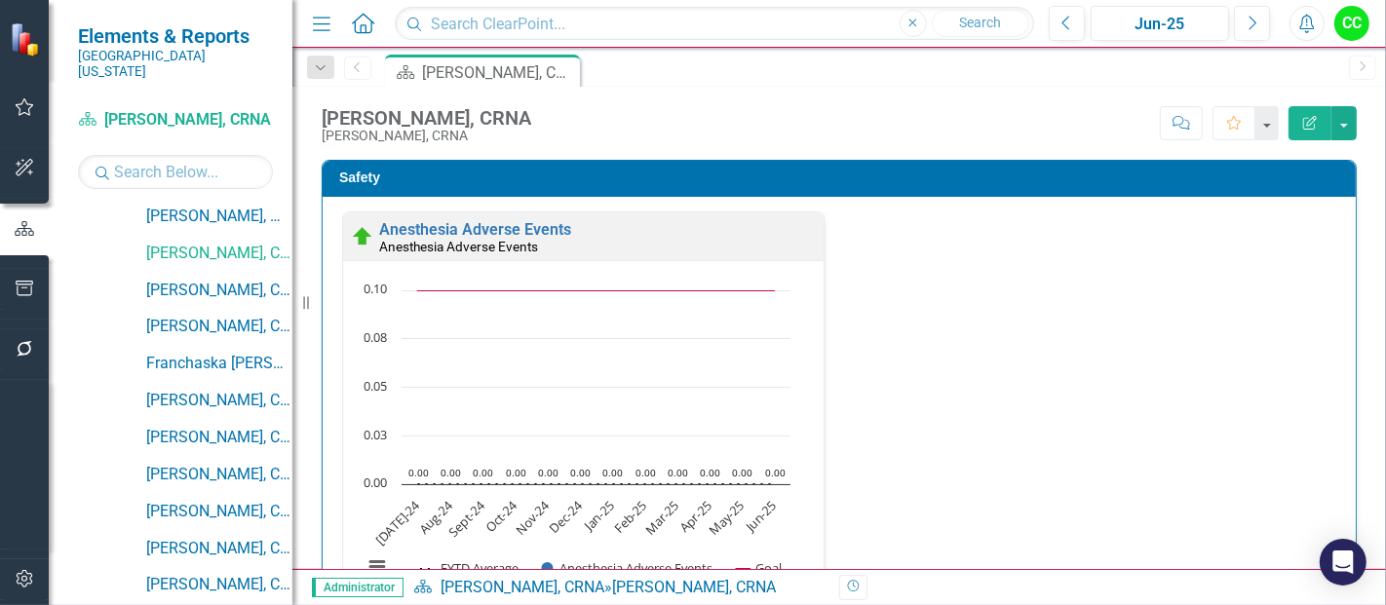
drag, startPoint x: 1144, startPoint y: 422, endPoint x: 1218, endPoint y: 391, distance: 80.4
click at [1218, 391] on div "Anesthesia Adverse Events Anesthesia Adverse Events Loading... Chart Combinatio…" at bounding box center [838, 420] width 1023 height 416
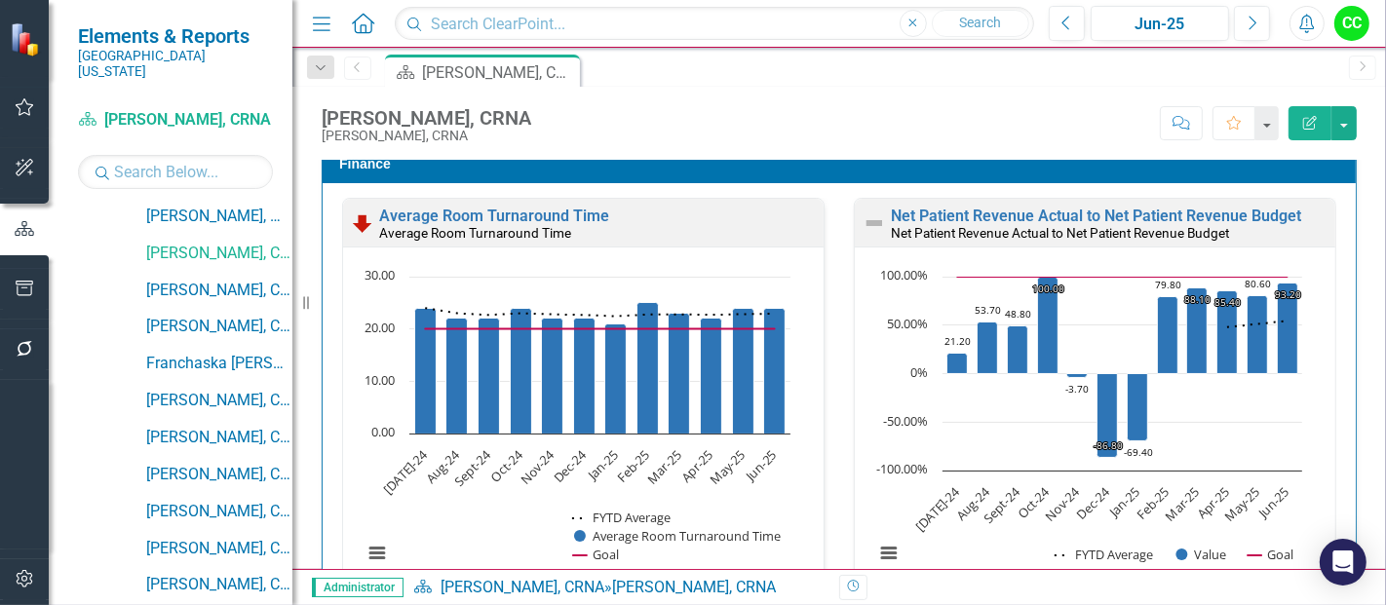
scroll to position [2671, 0]
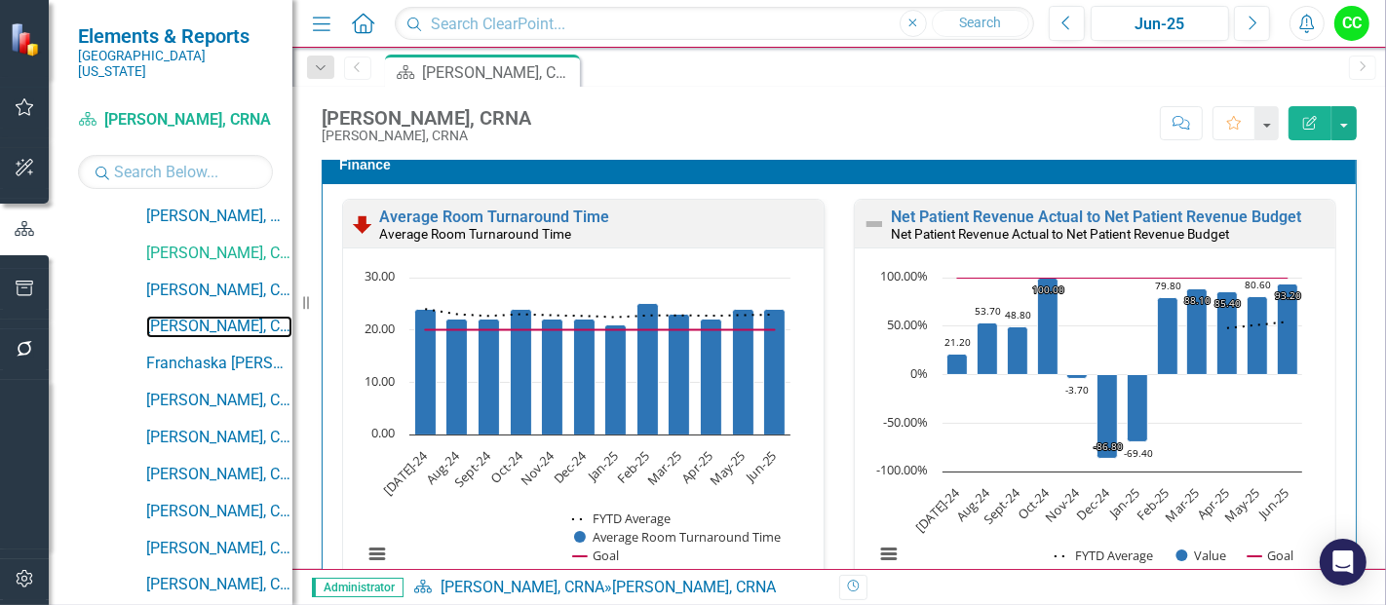
drag, startPoint x: 180, startPoint y: 304, endPoint x: 575, endPoint y: 599, distance: 493.0
click at [180, 316] on link "[PERSON_NAME], CRNA" at bounding box center [219, 327] width 146 height 22
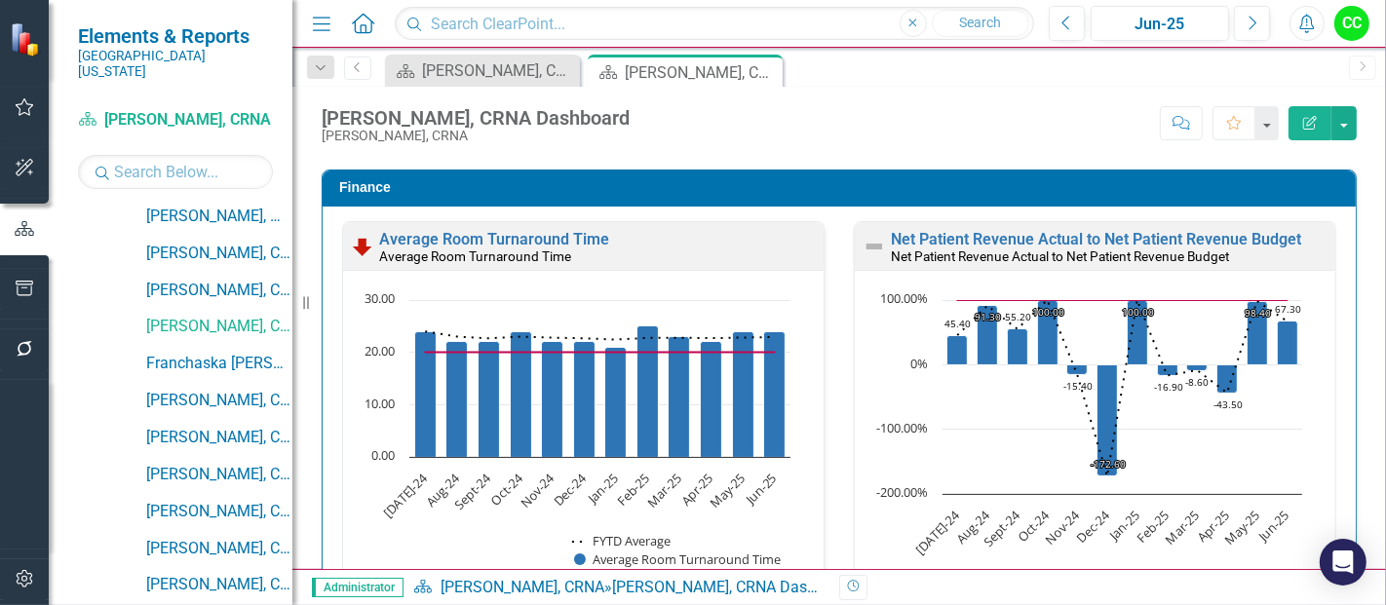
scroll to position [2678, 0]
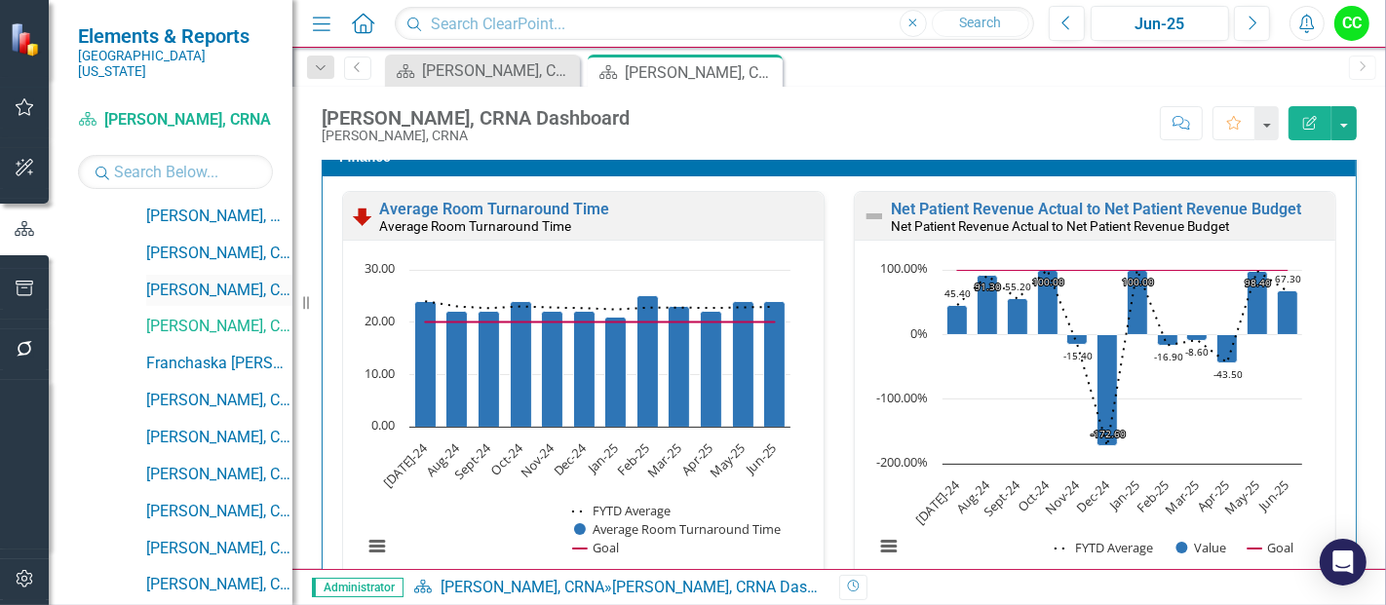
click at [193, 280] on link "[PERSON_NAME], CRNA" at bounding box center [219, 291] width 146 height 22
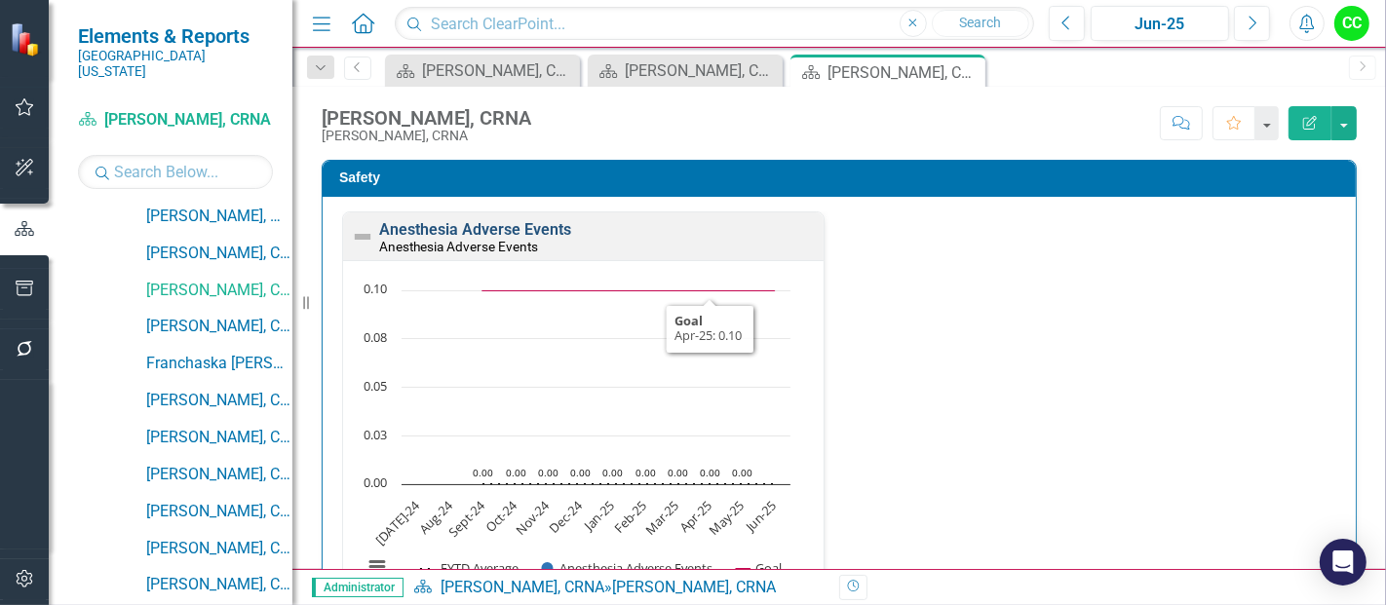
click at [549, 232] on link "Anesthesia Adverse Events" at bounding box center [475, 229] width 192 height 19
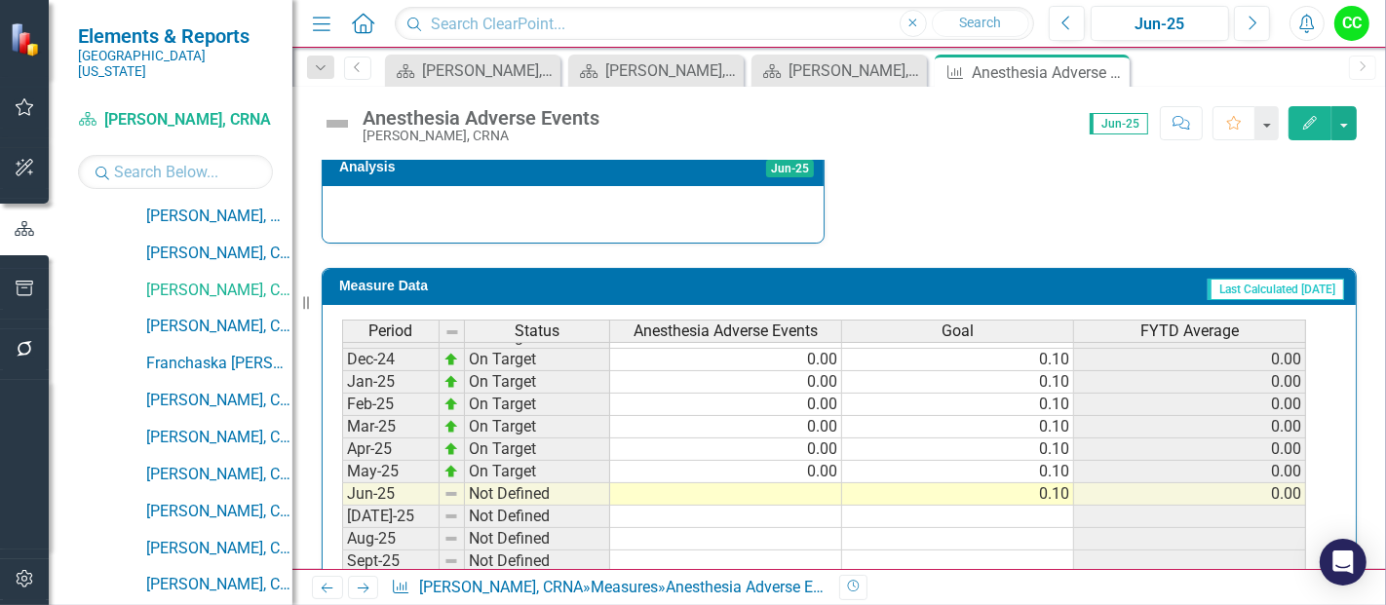
scroll to position [679, 0]
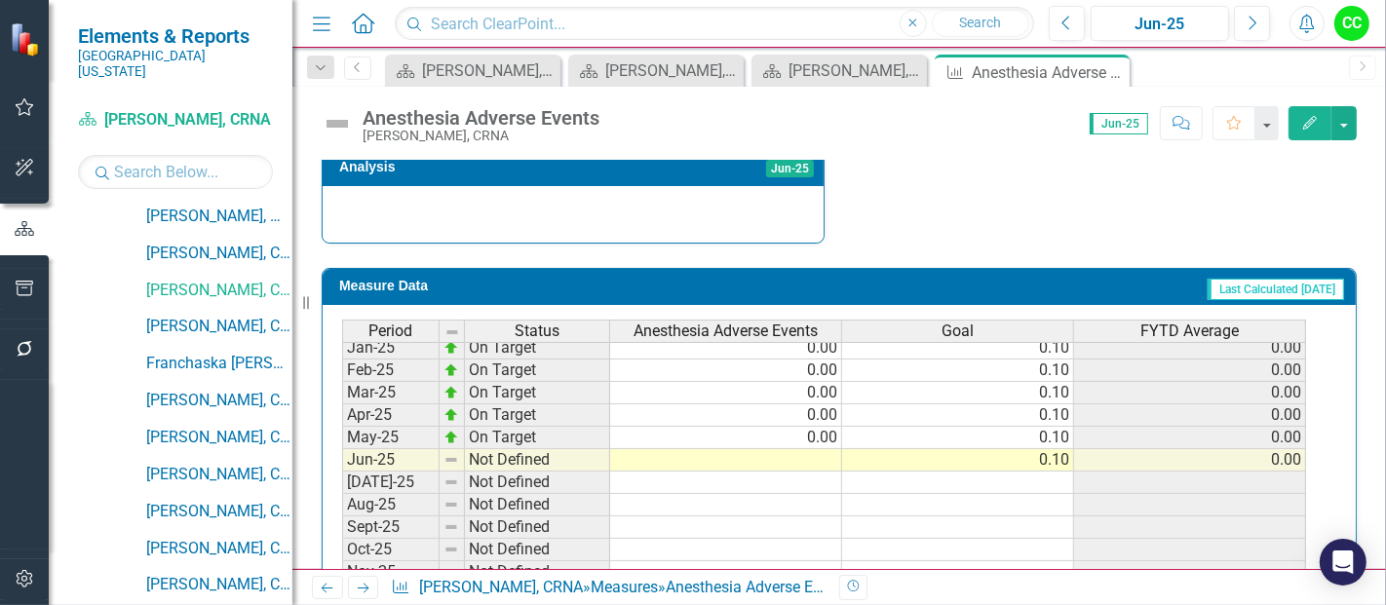
click at [797, 452] on tbody "Oct-23 Not Defined 0.10 Nov-23 Not Defined 0.10 Dec-23 Not Defined 0.10 Jan-24 …" at bounding box center [824, 348] width 964 height 696
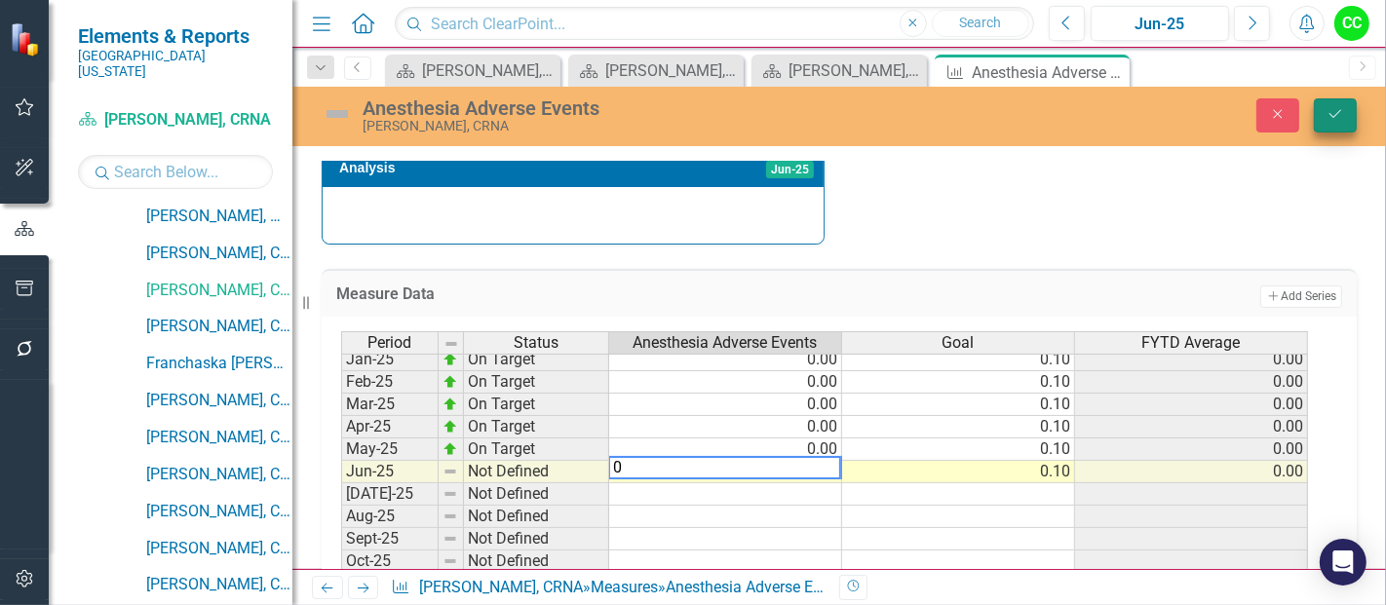
type textarea "0"
click at [1325, 127] on button "Save" at bounding box center [1335, 115] width 43 height 34
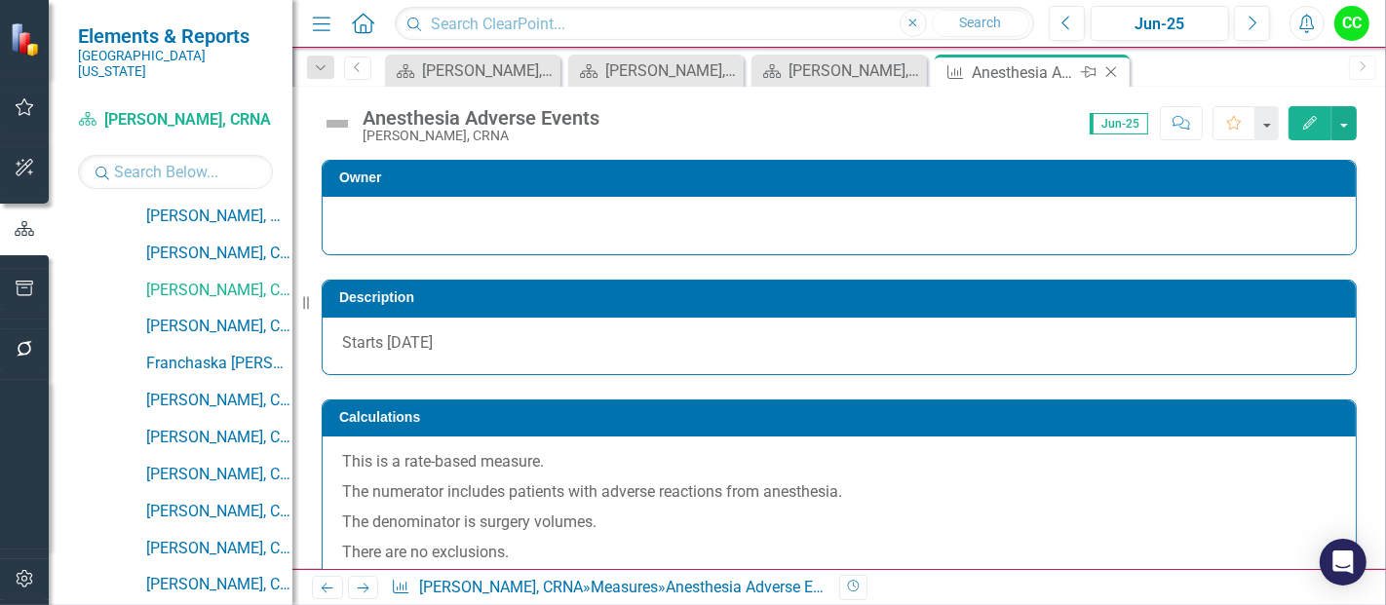
click at [1111, 69] on icon "Close" at bounding box center [1110, 72] width 19 height 16
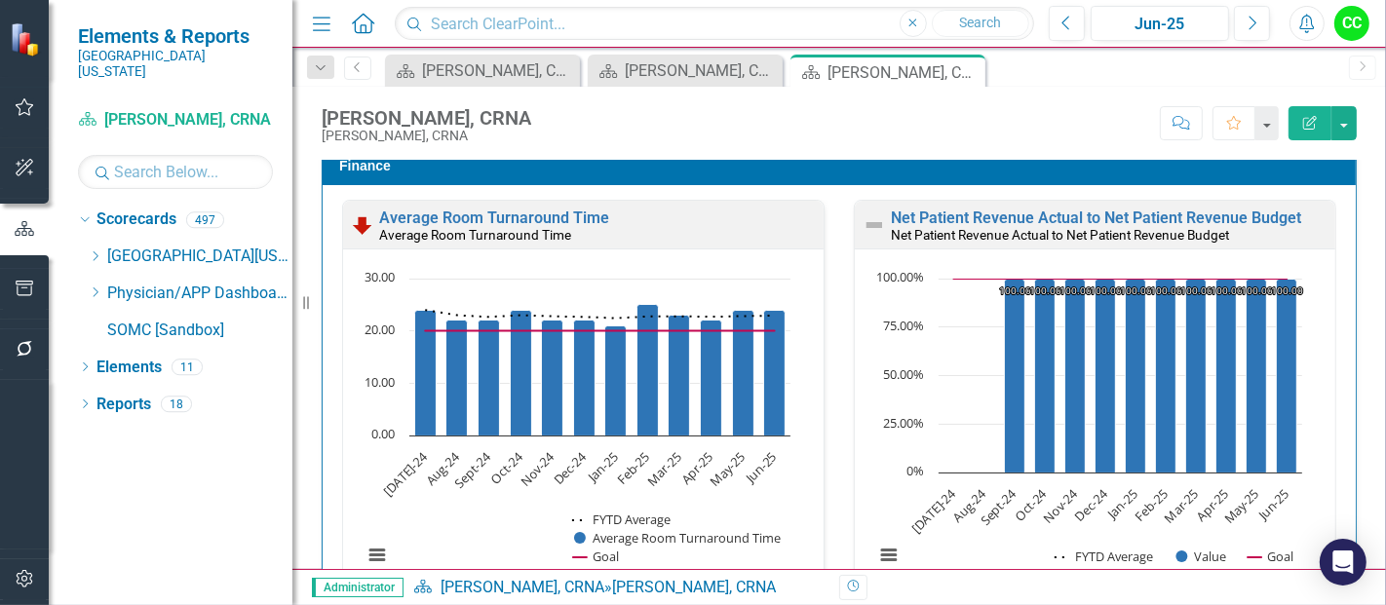
scroll to position [2684, 0]
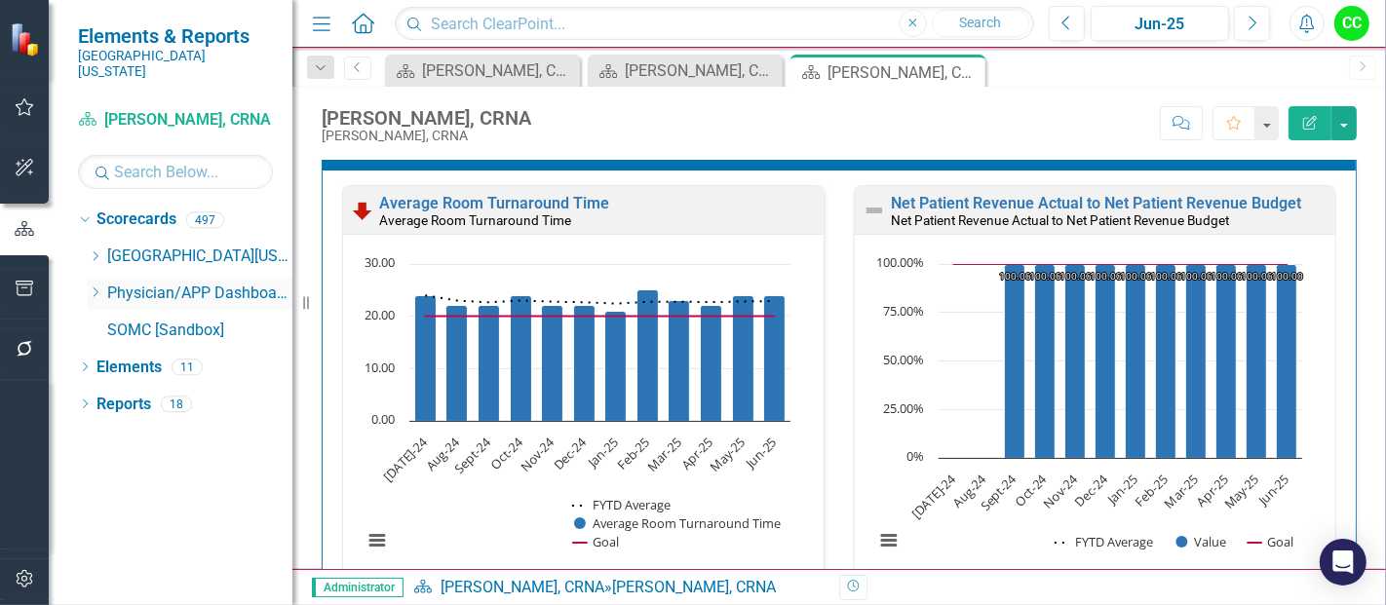
click at [89, 287] on icon "Dropdown" at bounding box center [95, 293] width 15 height 12
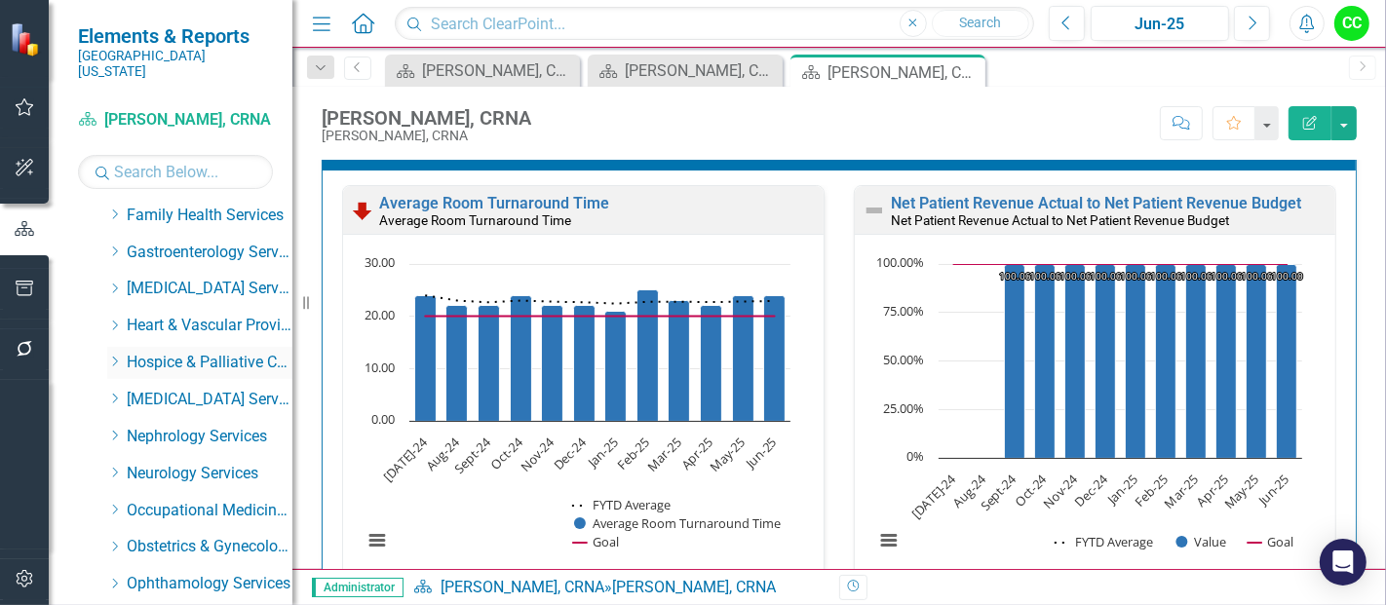
scroll to position [374, 0]
click at [116, 320] on icon at bounding box center [115, 325] width 5 height 10
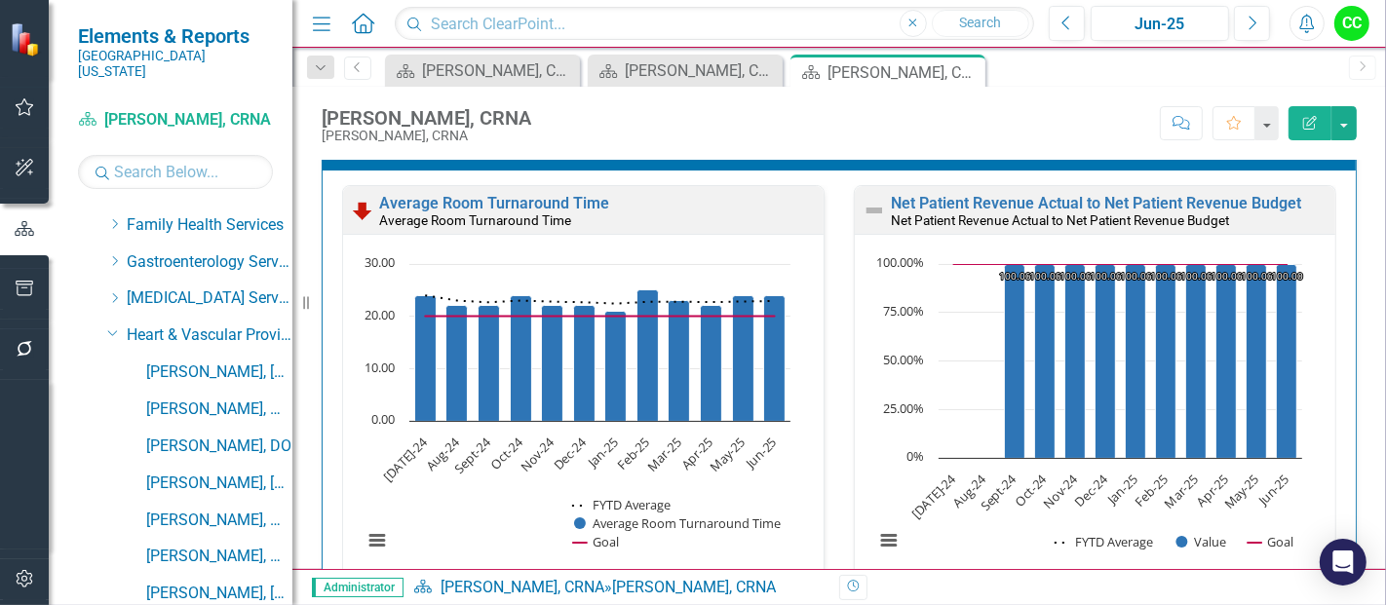
scroll to position [359, 0]
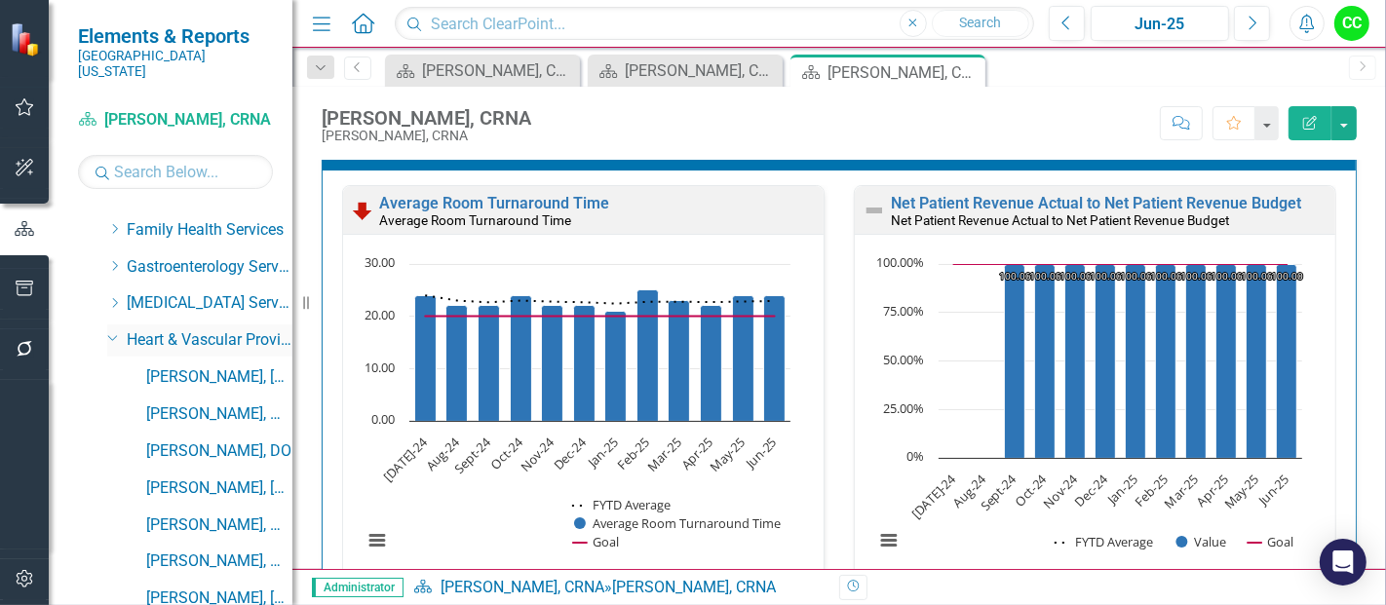
click at [108, 330] on icon "Dropdown" at bounding box center [113, 337] width 12 height 15
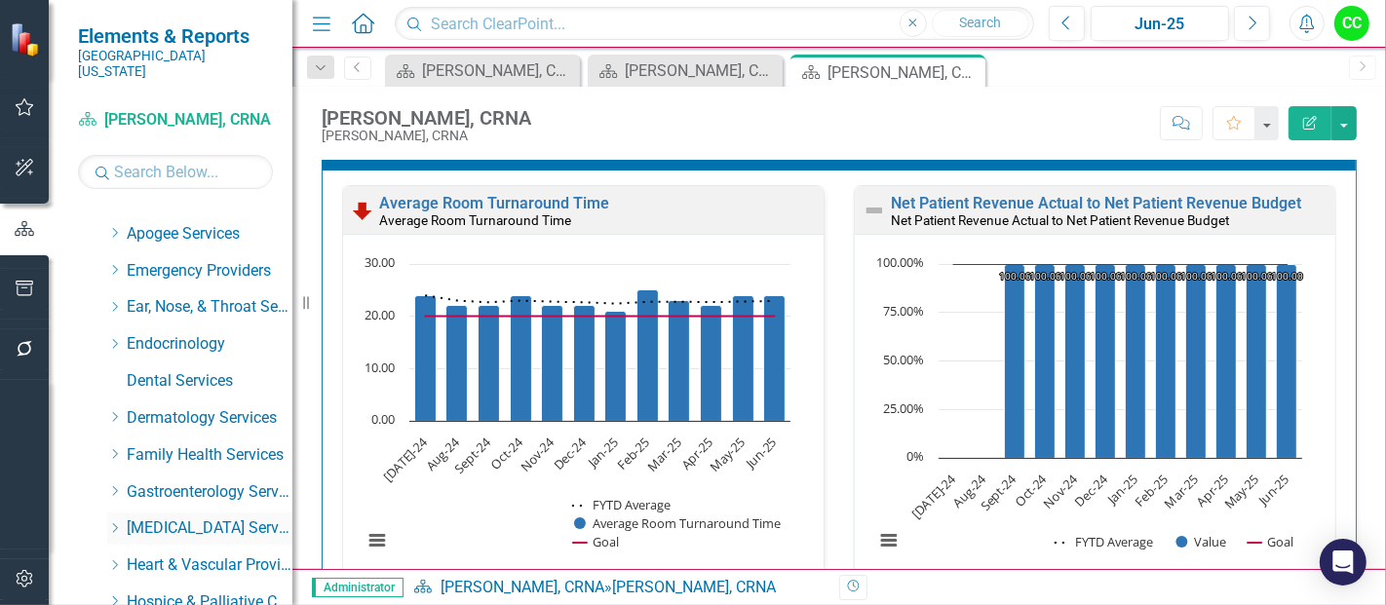
scroll to position [0, 0]
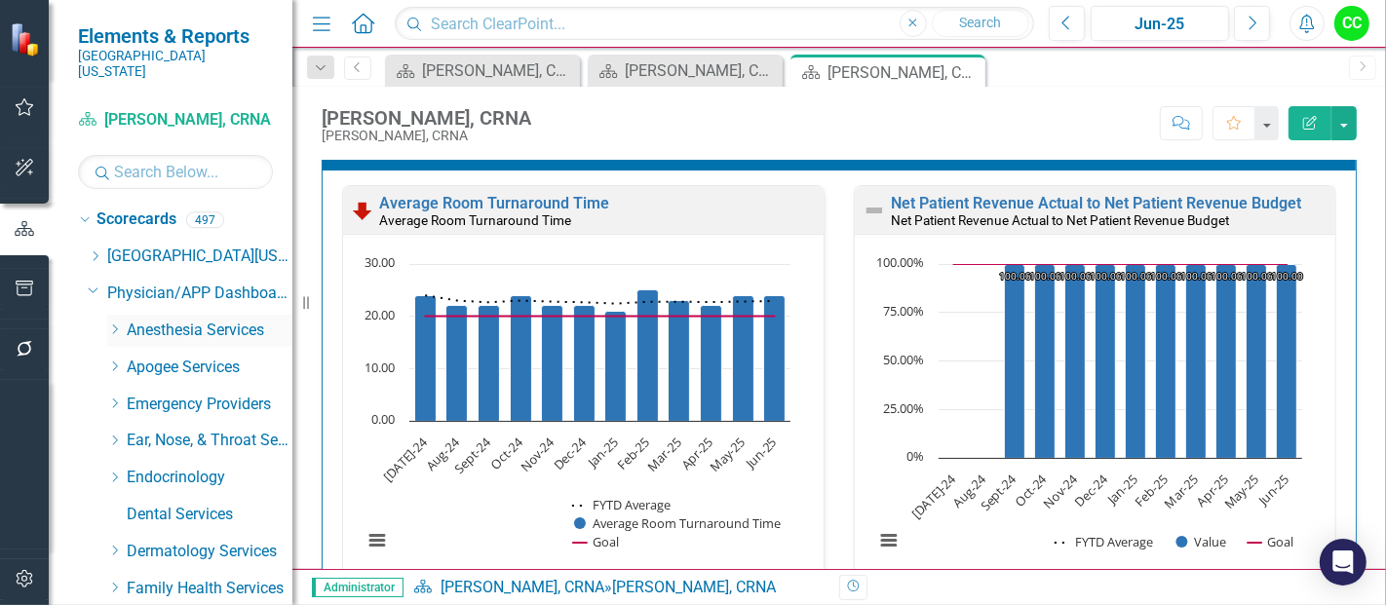
click at [113, 324] on icon "Dropdown" at bounding box center [114, 330] width 15 height 12
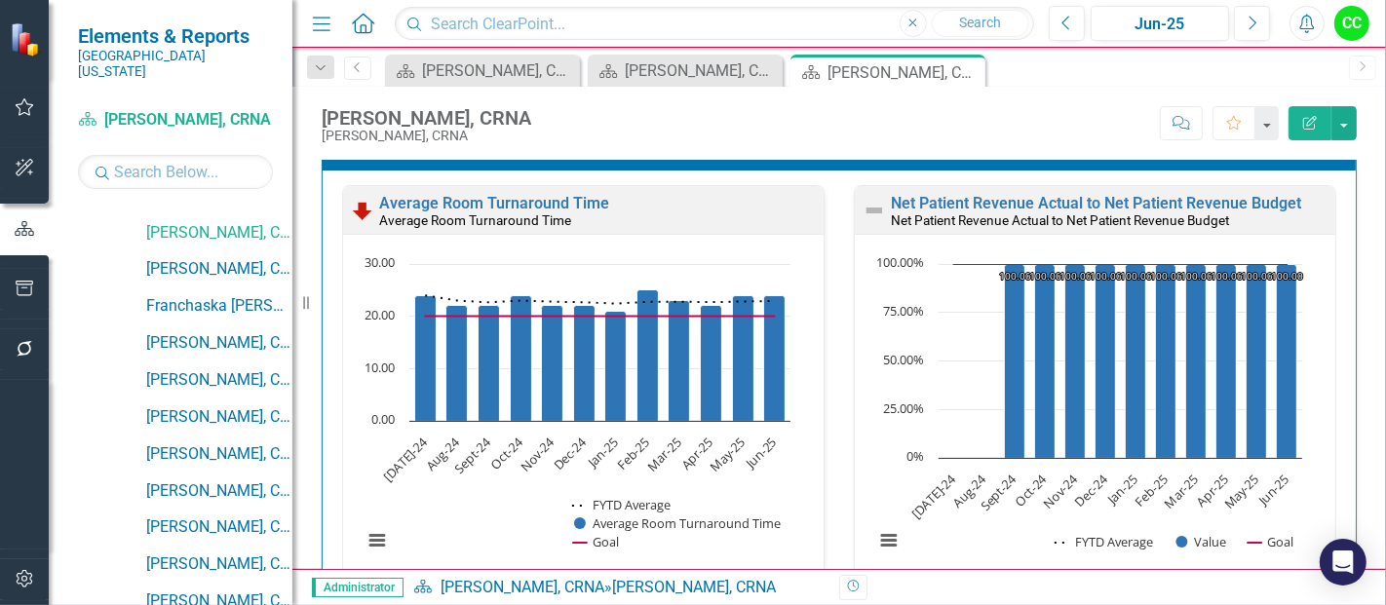
scroll to position [394, 0]
click at [220, 295] on link "Franchaska [PERSON_NAME], CRNA" at bounding box center [219, 305] width 146 height 22
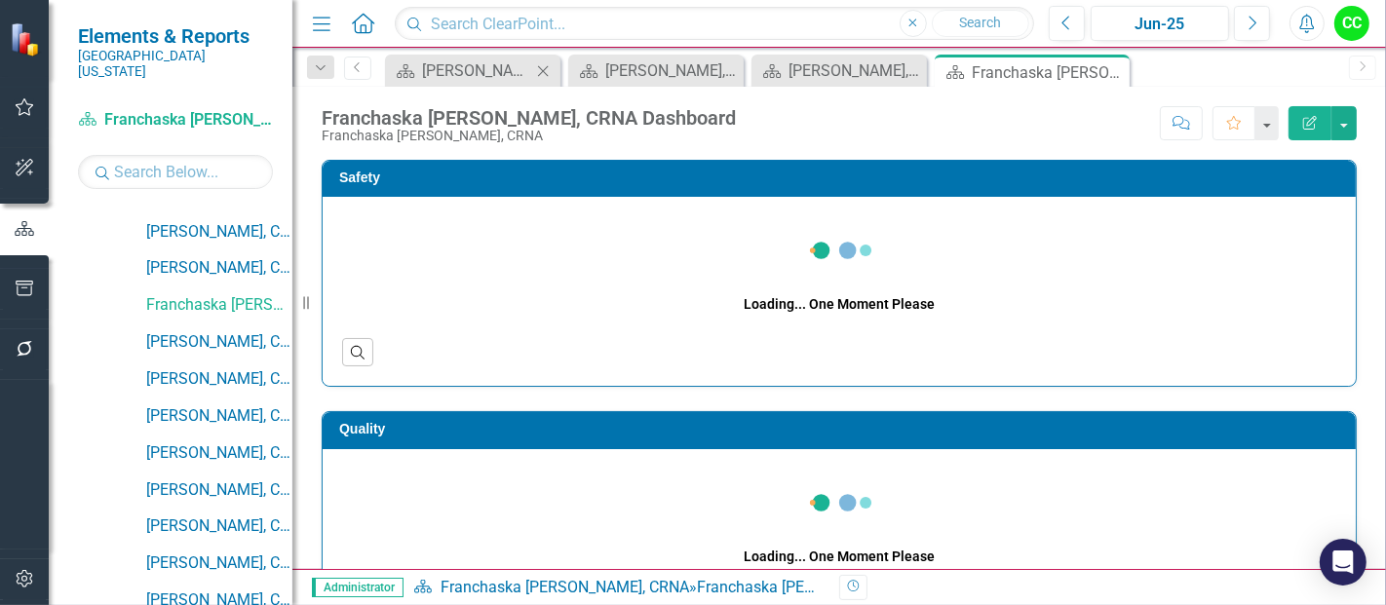
click at [546, 66] on icon "Close" at bounding box center [542, 71] width 19 height 16
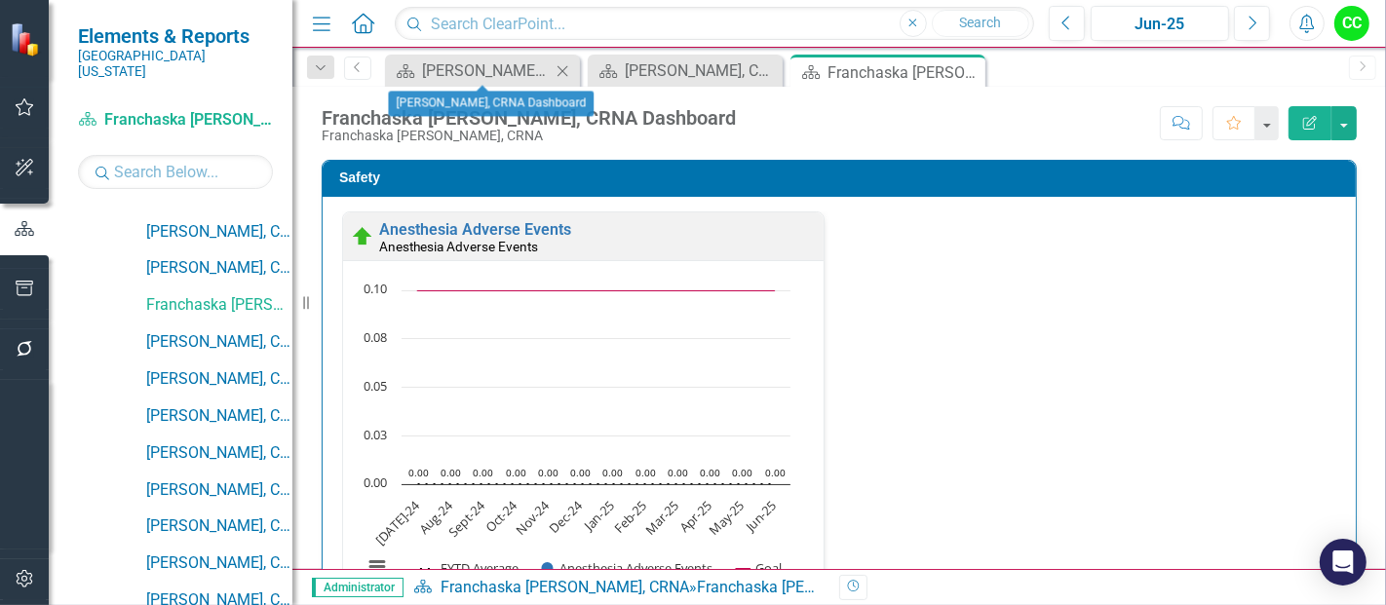
click at [565, 65] on icon "Close" at bounding box center [562, 71] width 19 height 16
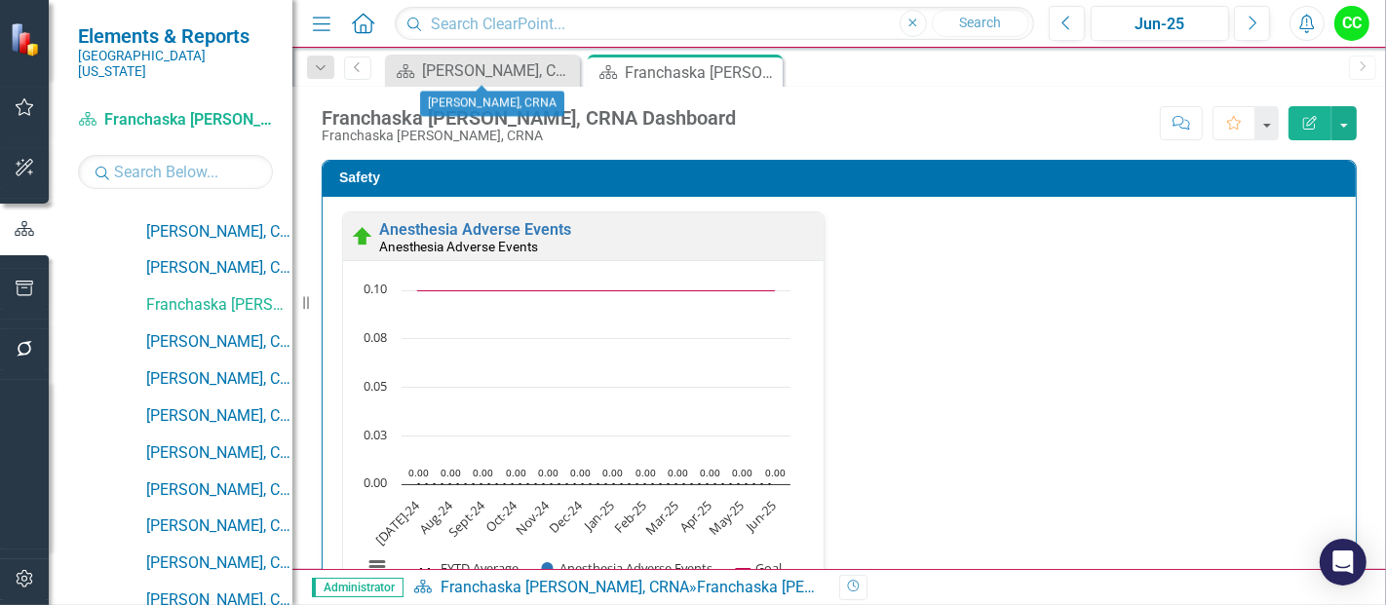
click at [0, 0] on icon "Close" at bounding box center [0, 0] width 0 height 0
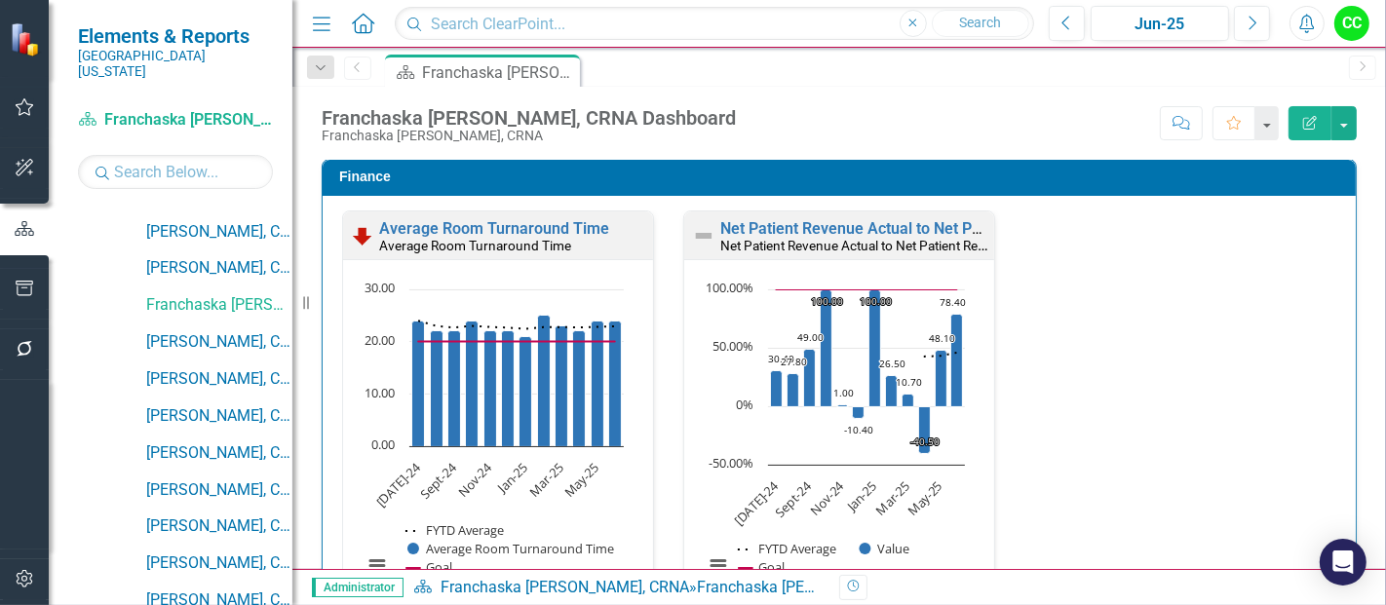
scroll to position [1, 0]
click at [209, 332] on link "[PERSON_NAME], CRNA" at bounding box center [219, 342] width 146 height 22
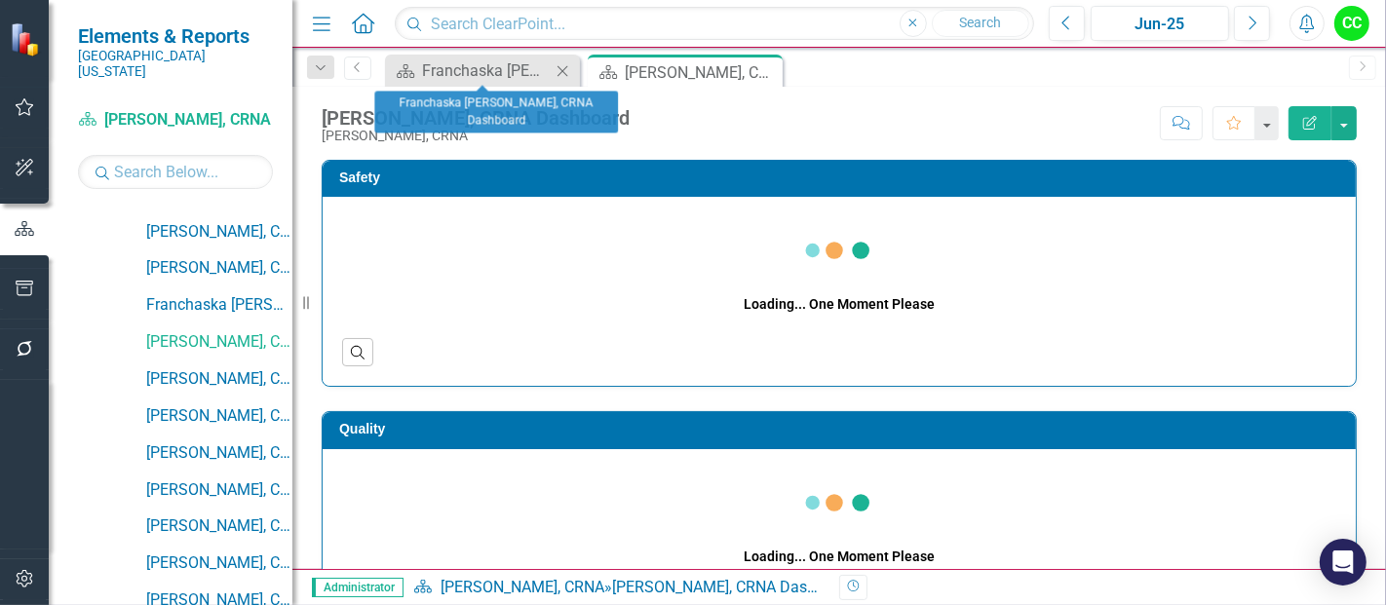
click at [558, 59] on div "Close" at bounding box center [563, 70] width 24 height 24
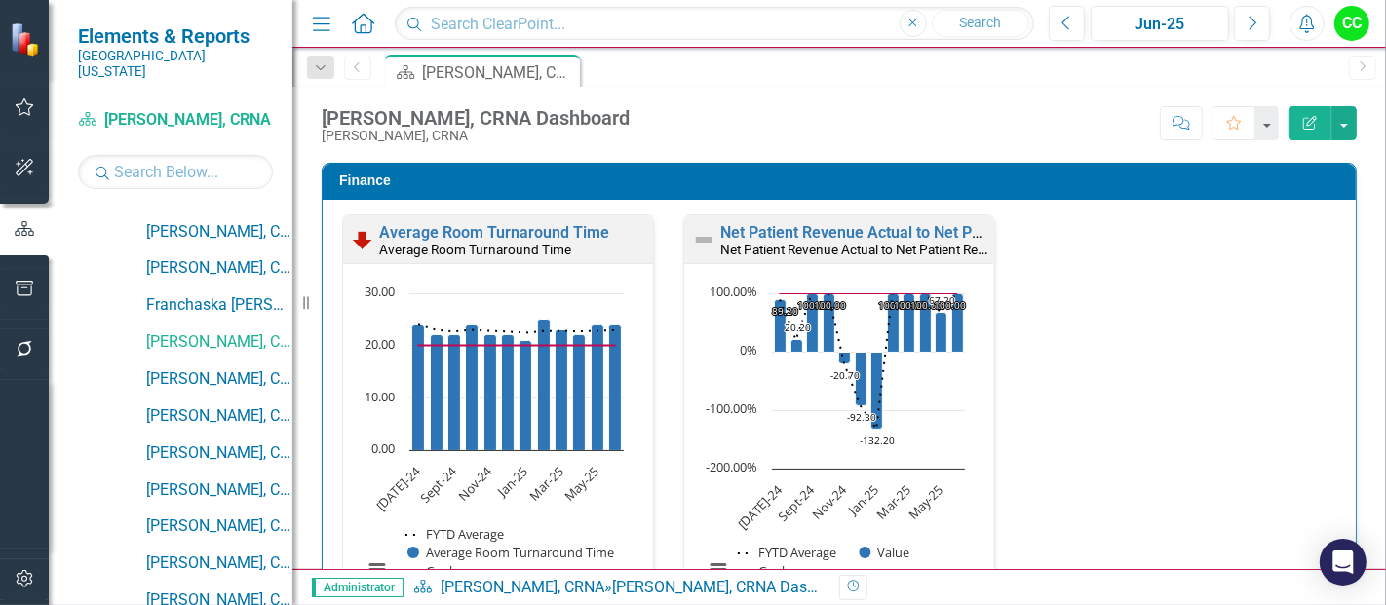
scroll to position [2655, 0]
click at [230, 368] on link "[PERSON_NAME], CRNA" at bounding box center [219, 379] width 146 height 22
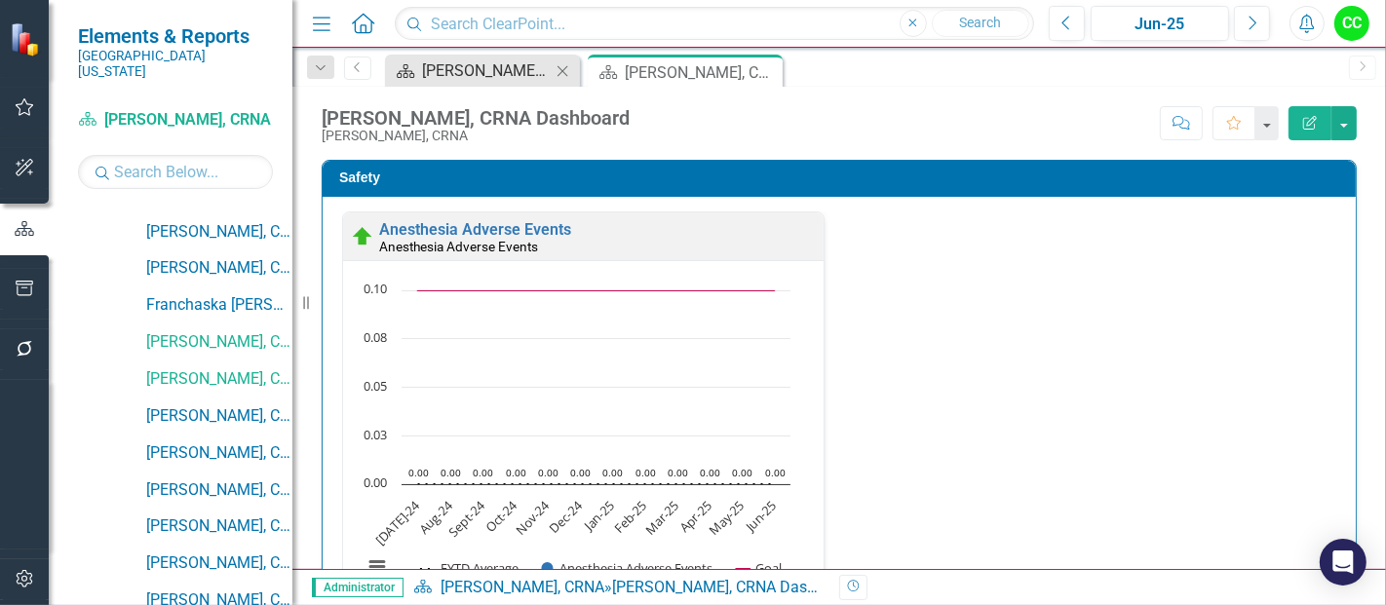
click at [560, 68] on icon at bounding box center [563, 70] width 11 height 11
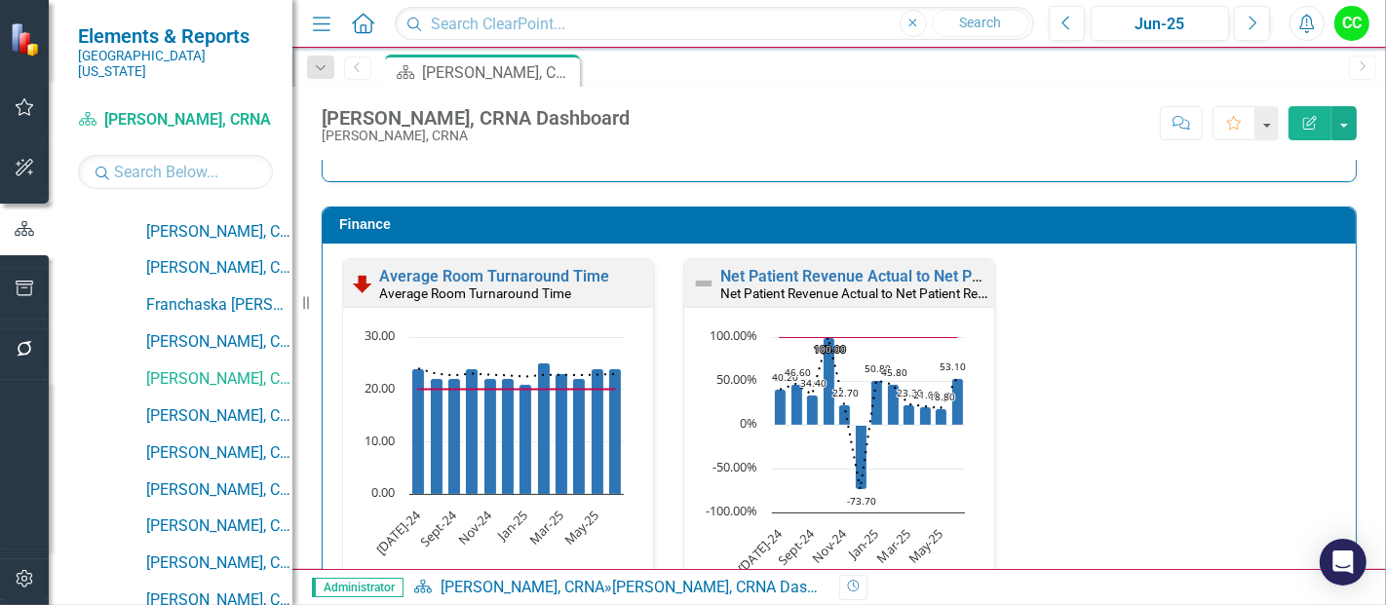
scroll to position [2611, 0]
click at [242, 405] on link "[PERSON_NAME], CRNA" at bounding box center [219, 416] width 146 height 22
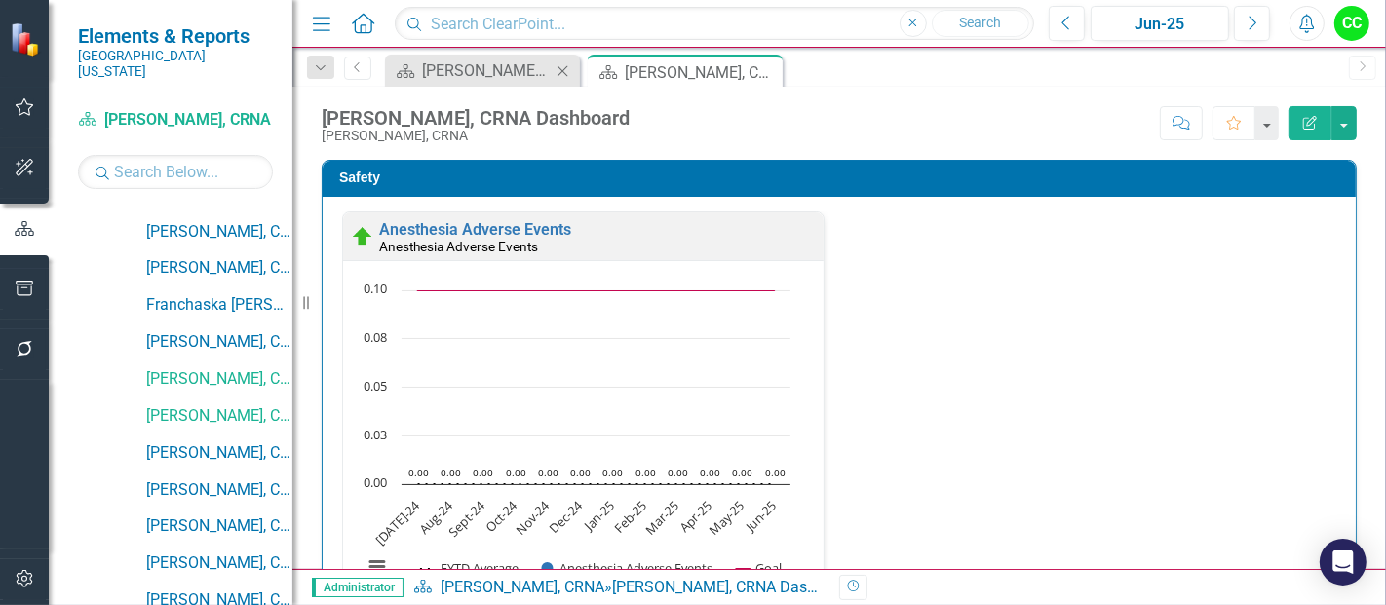
click at [559, 69] on icon "Close" at bounding box center [562, 71] width 19 height 16
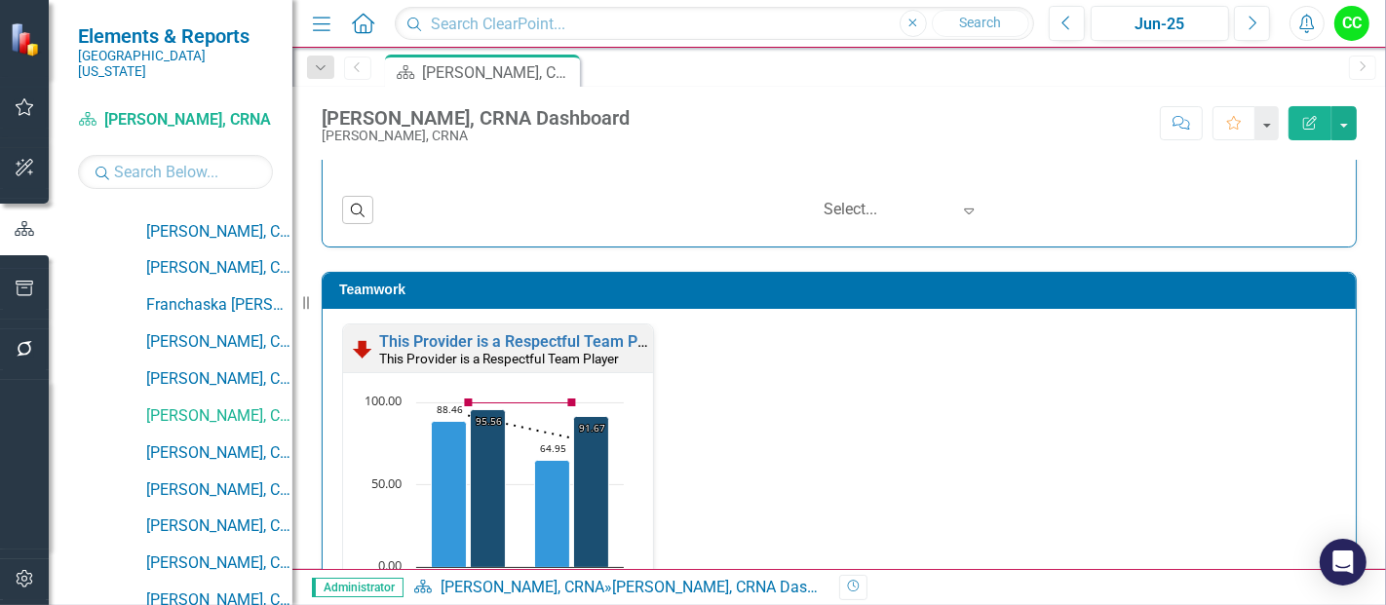
scroll to position [2055, 0]
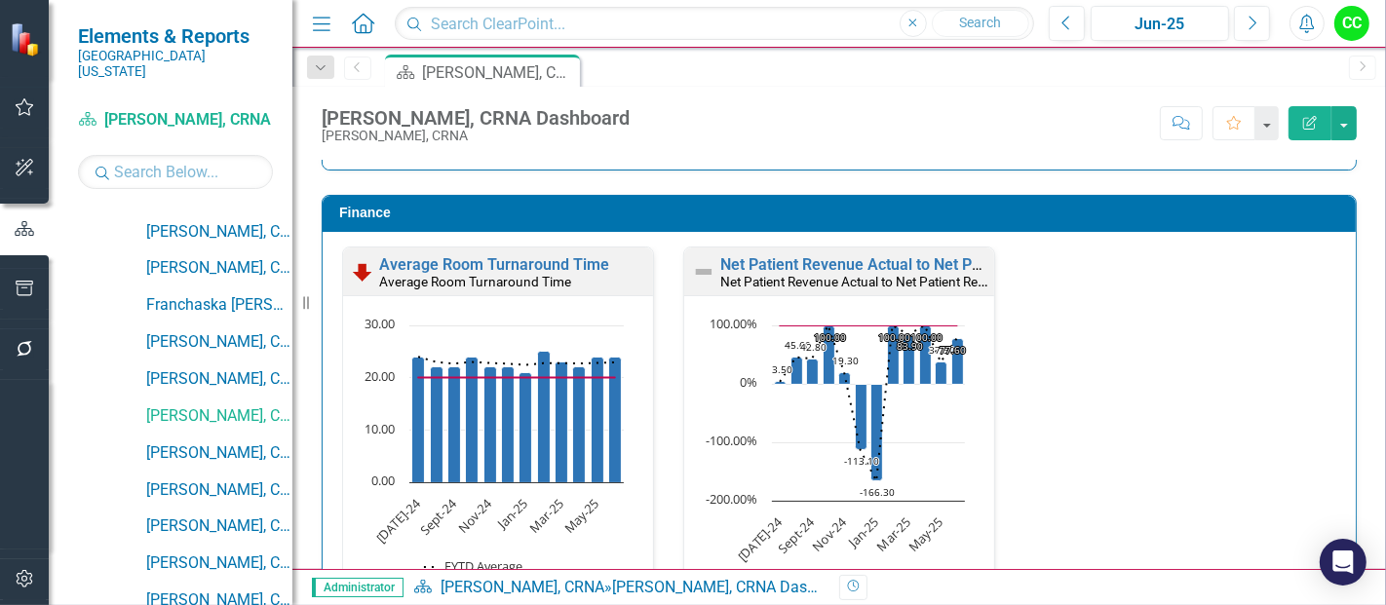
scroll to position [2668, 0]
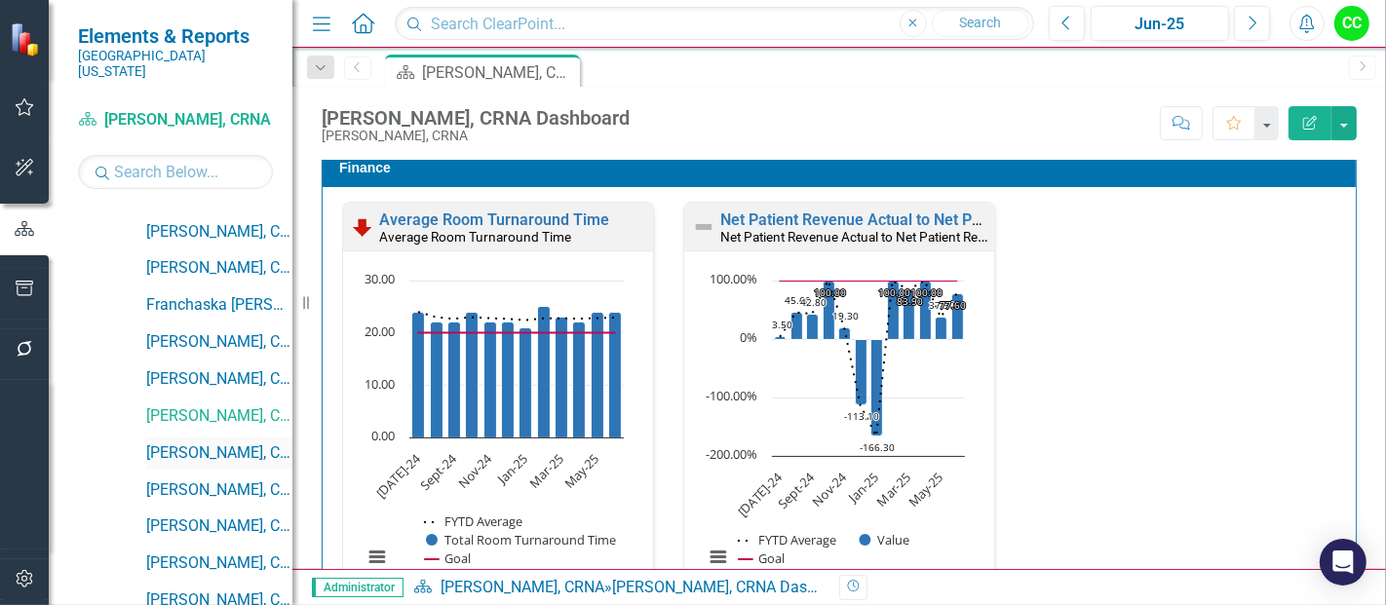
click at [179, 443] on link "[PERSON_NAME], CRNA" at bounding box center [219, 454] width 146 height 22
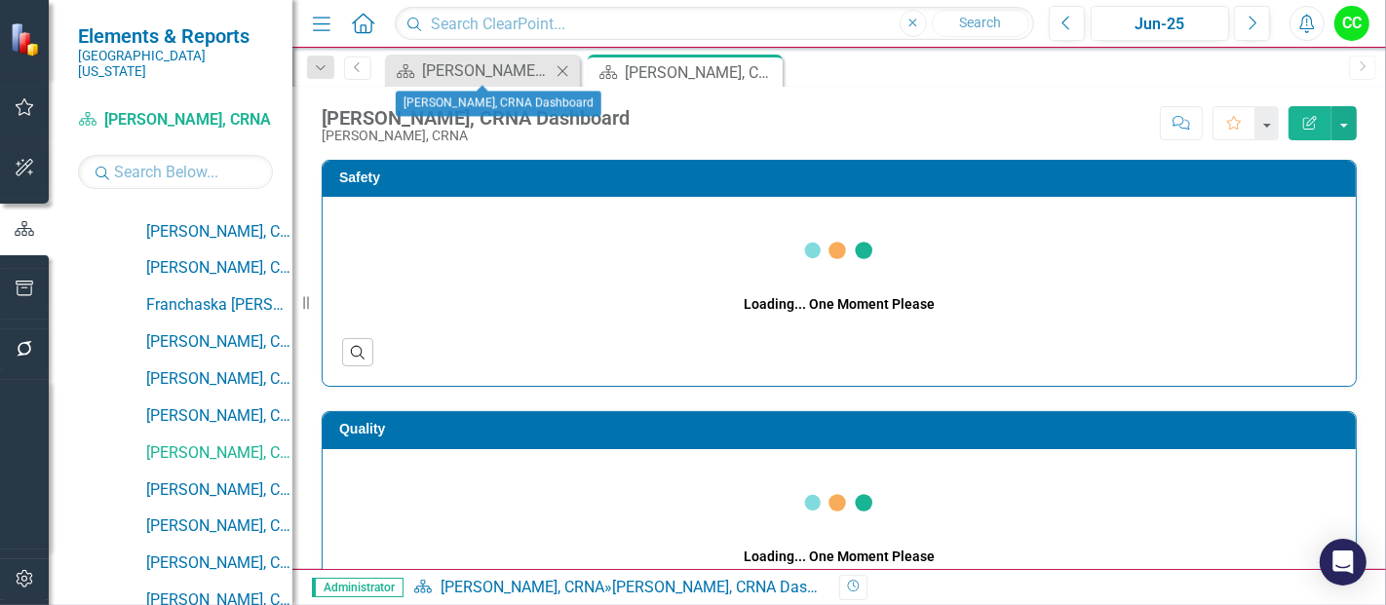
click at [562, 73] on icon "Close" at bounding box center [562, 71] width 19 height 16
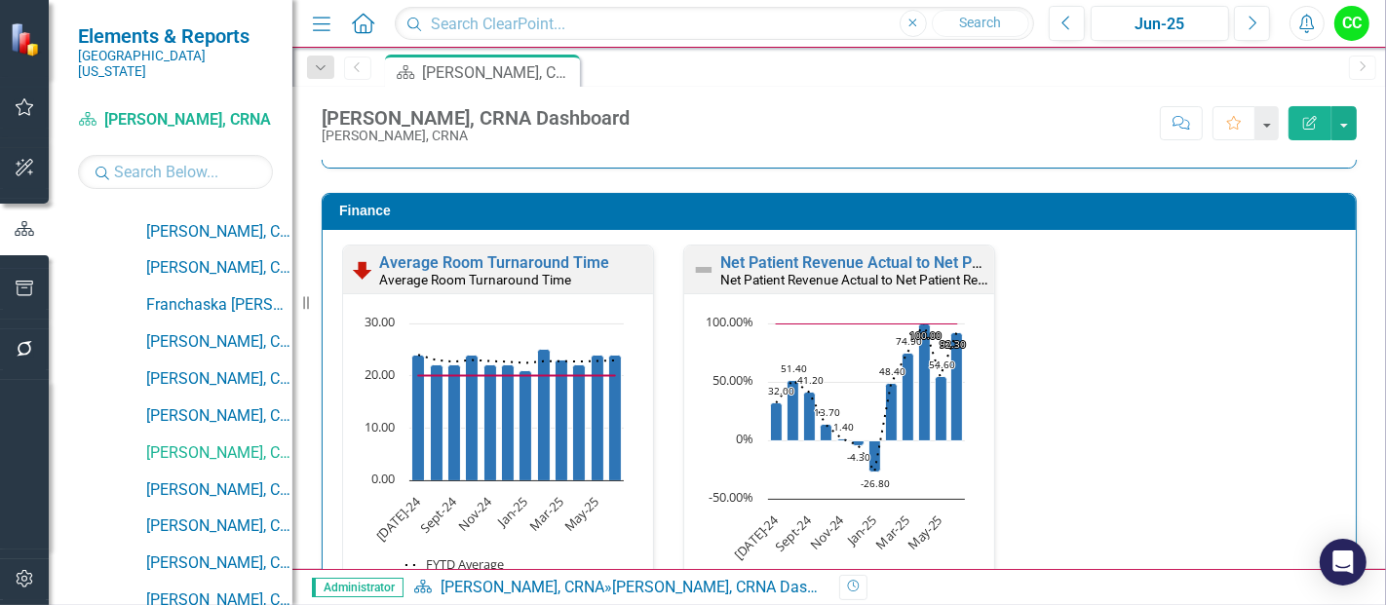
scroll to position [2631, 0]
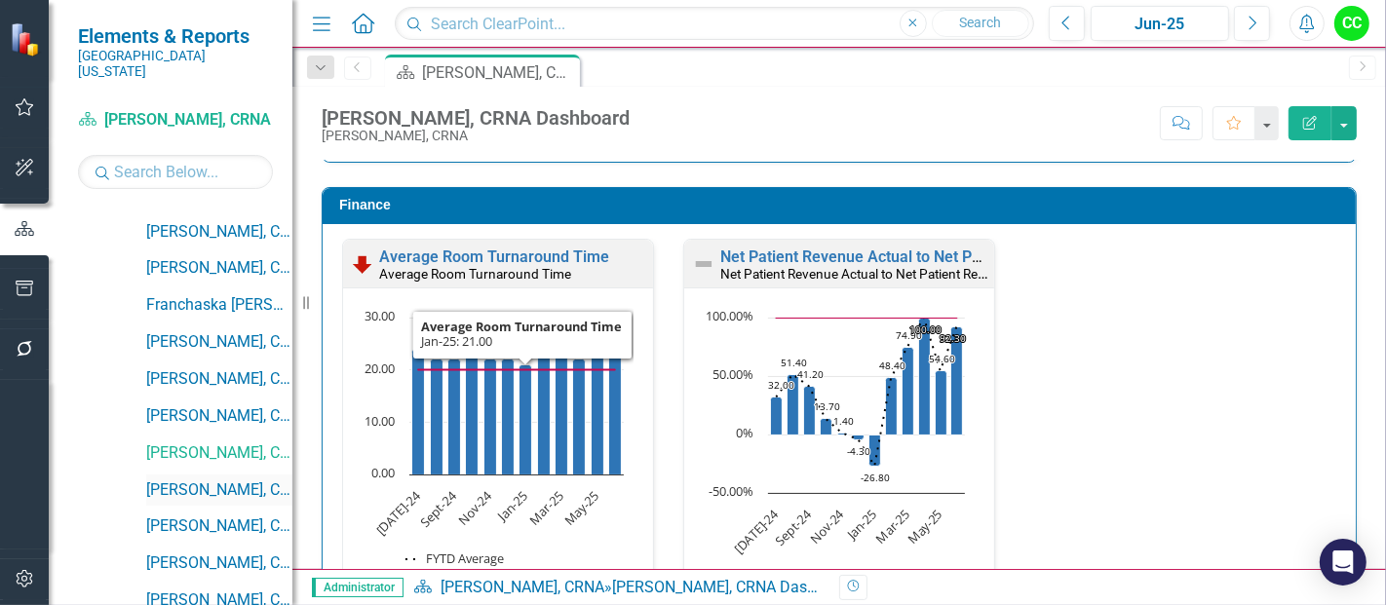
click at [189, 481] on link "[PERSON_NAME], CRNA" at bounding box center [219, 491] width 146 height 22
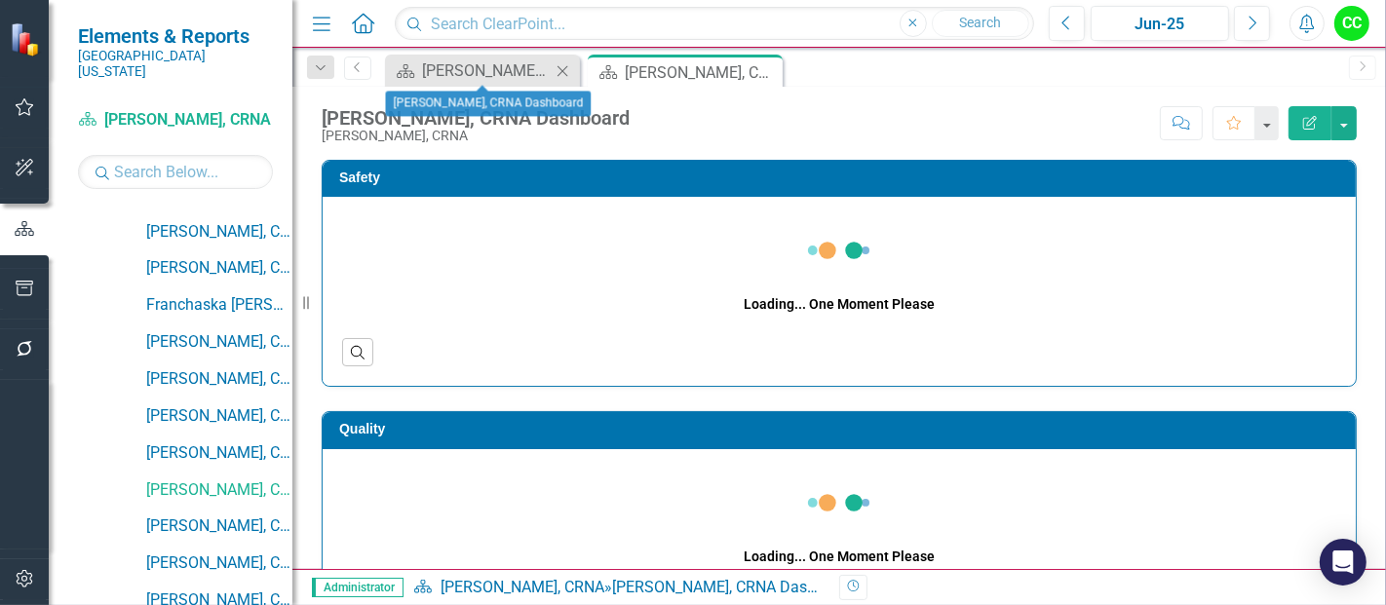
click at [563, 68] on icon at bounding box center [563, 70] width 11 height 11
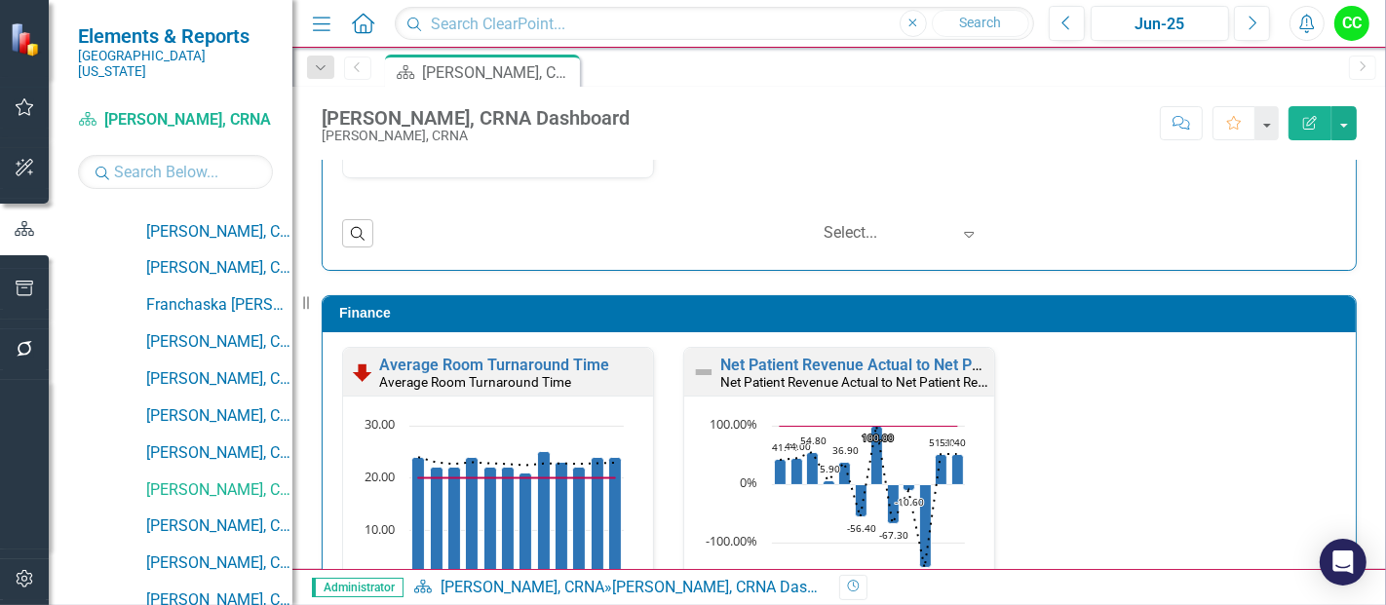
scroll to position [2650, 0]
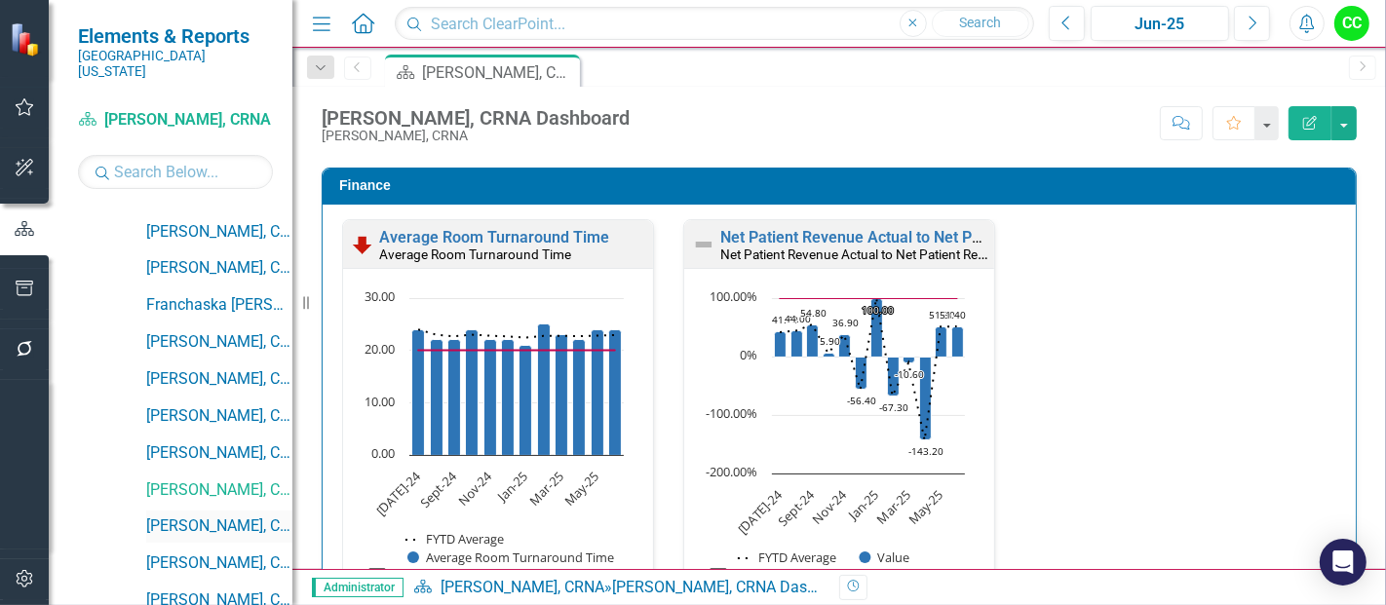
click at [164, 516] on link "[PERSON_NAME], CRNA" at bounding box center [219, 527] width 146 height 22
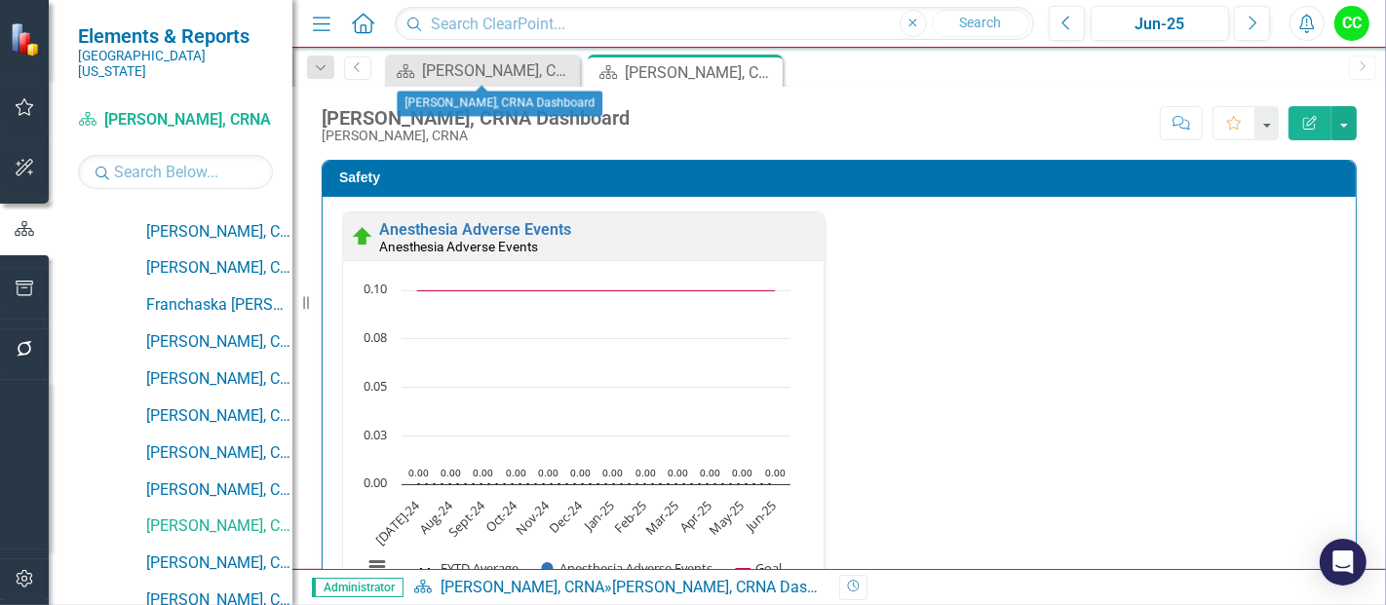
click at [0, 0] on icon "Close" at bounding box center [0, 0] width 0 height 0
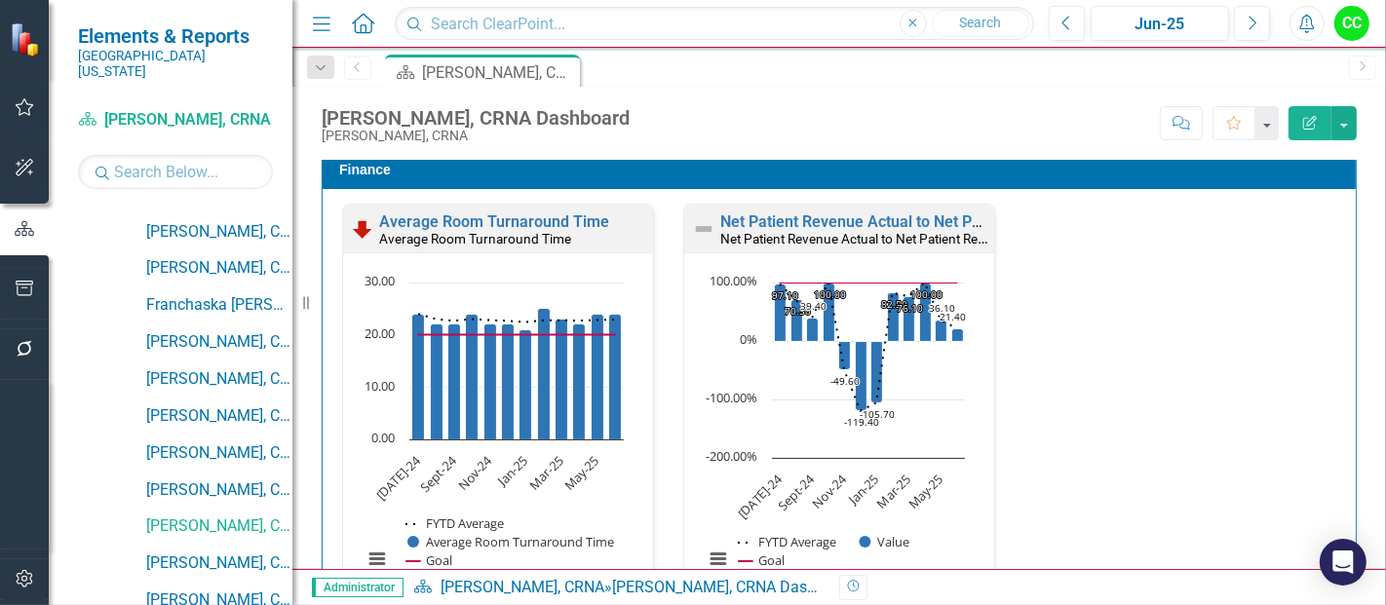
scroll to position [2678, 0]
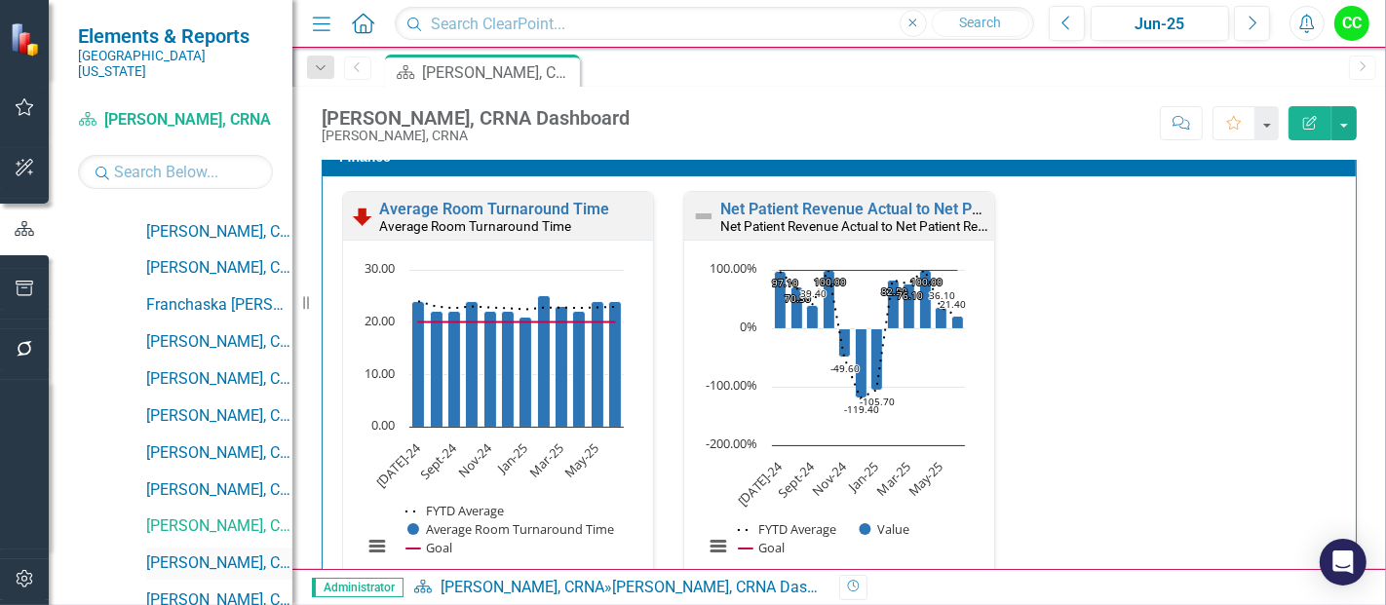
click at [200, 548] on div "[PERSON_NAME], CRNA" at bounding box center [219, 564] width 146 height 32
click at [238, 553] on link "[PERSON_NAME], CRNA" at bounding box center [219, 564] width 146 height 22
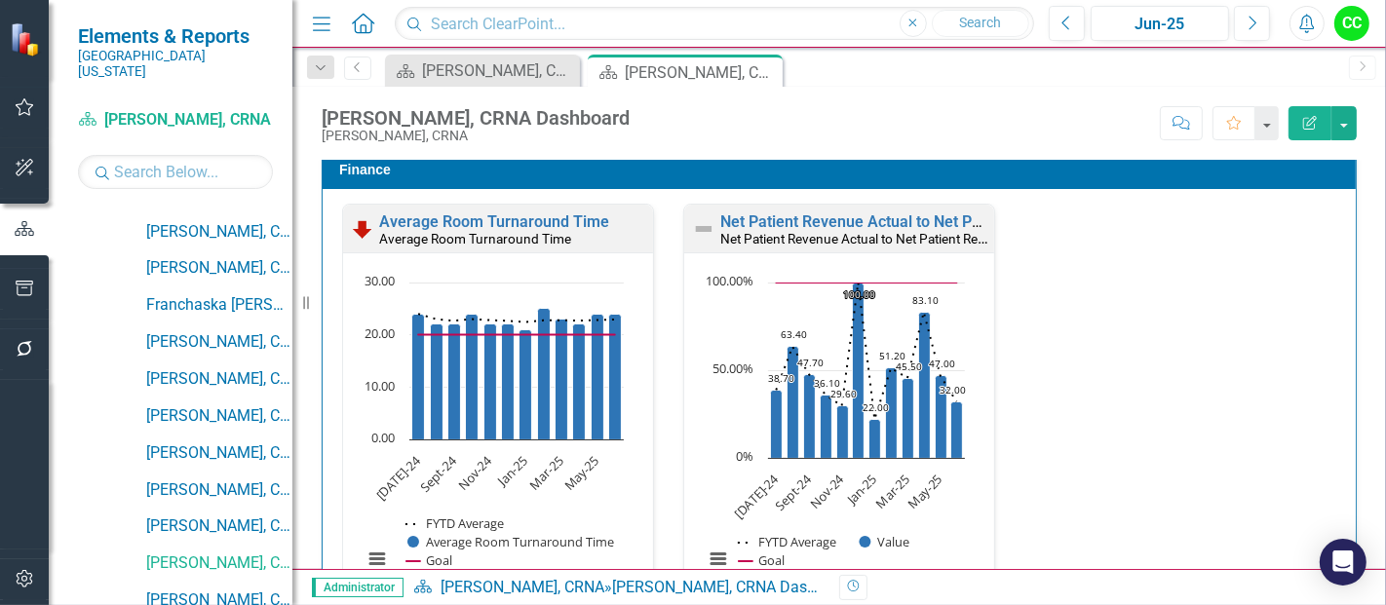
scroll to position [2690, 0]
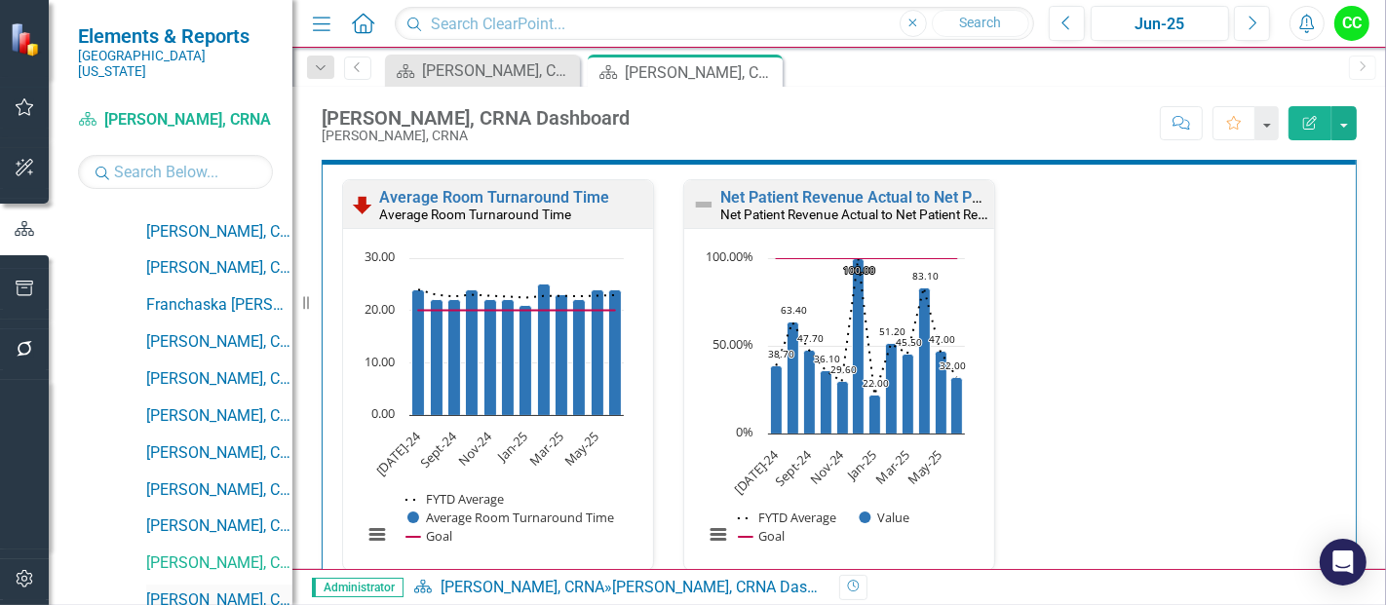
click at [178, 590] on link "[PERSON_NAME], CRNA" at bounding box center [219, 601] width 146 height 22
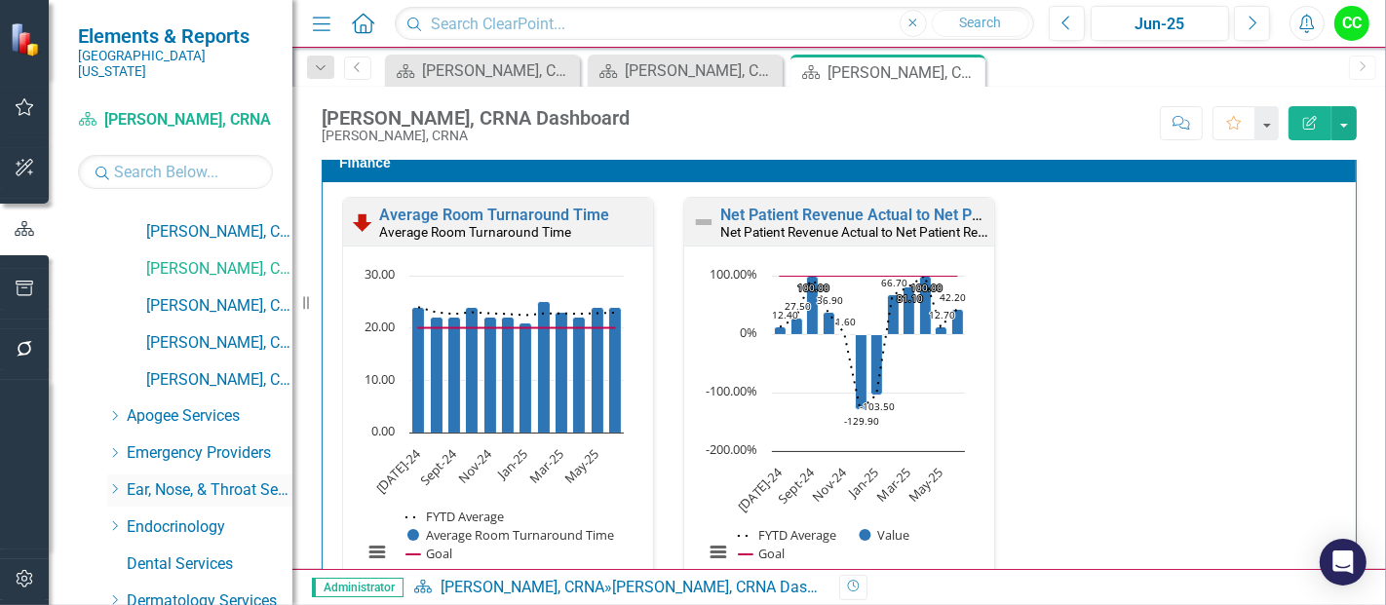
scroll to position [734, 0]
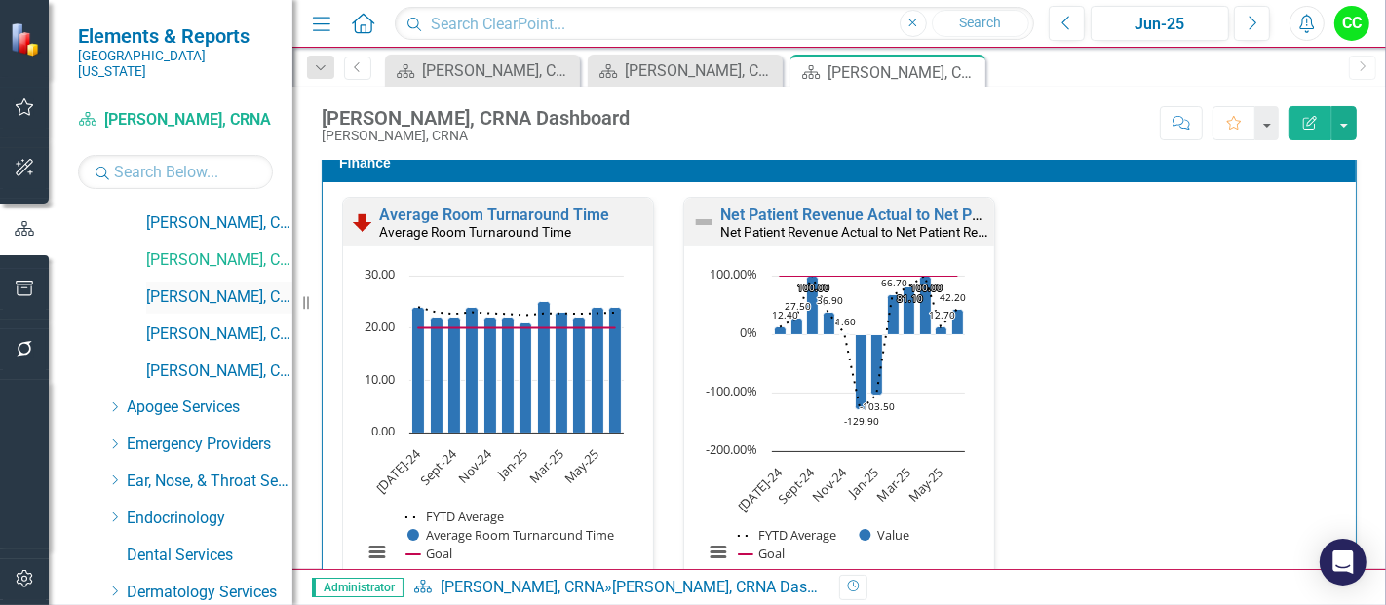
click at [244, 287] on link "[PERSON_NAME], CRNA" at bounding box center [219, 298] width 146 height 22
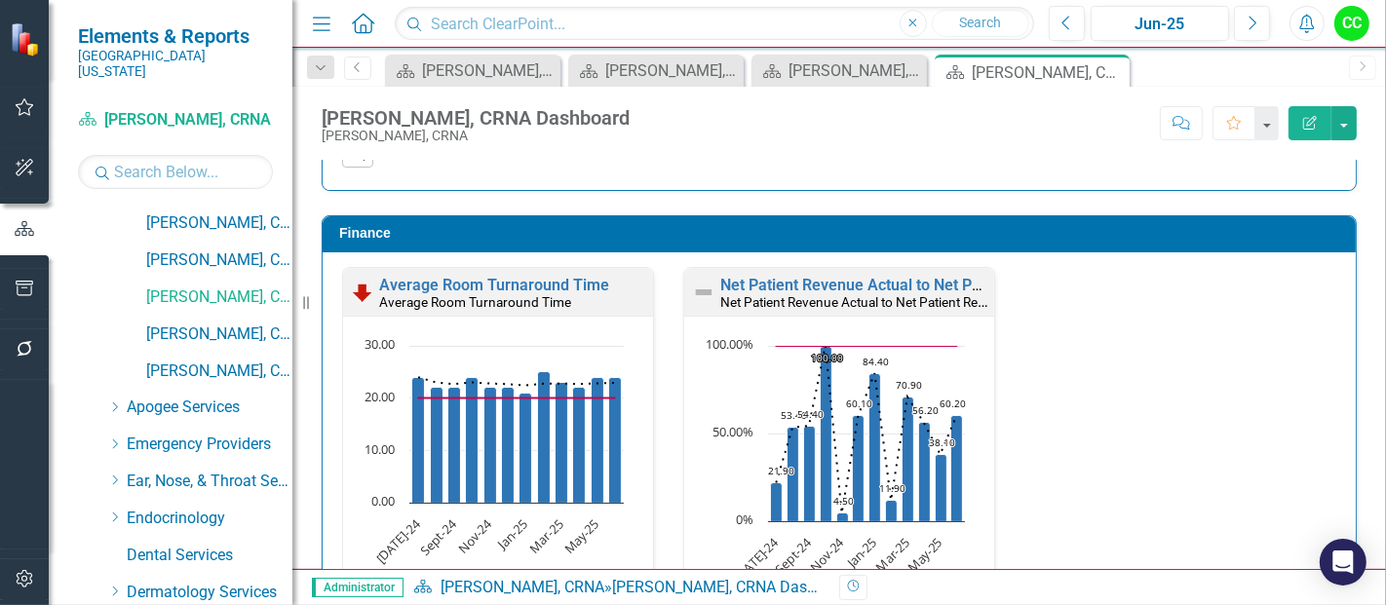
scroll to position [2603, 0]
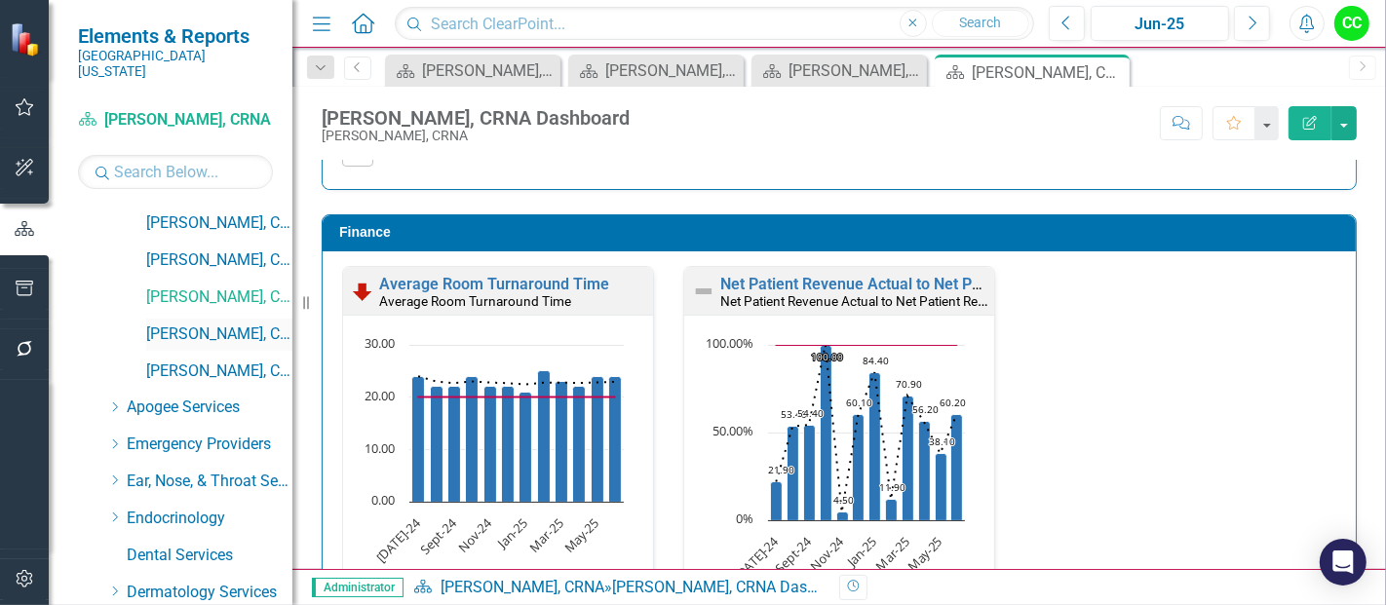
click at [221, 324] on link "[PERSON_NAME], CRNA" at bounding box center [219, 335] width 146 height 22
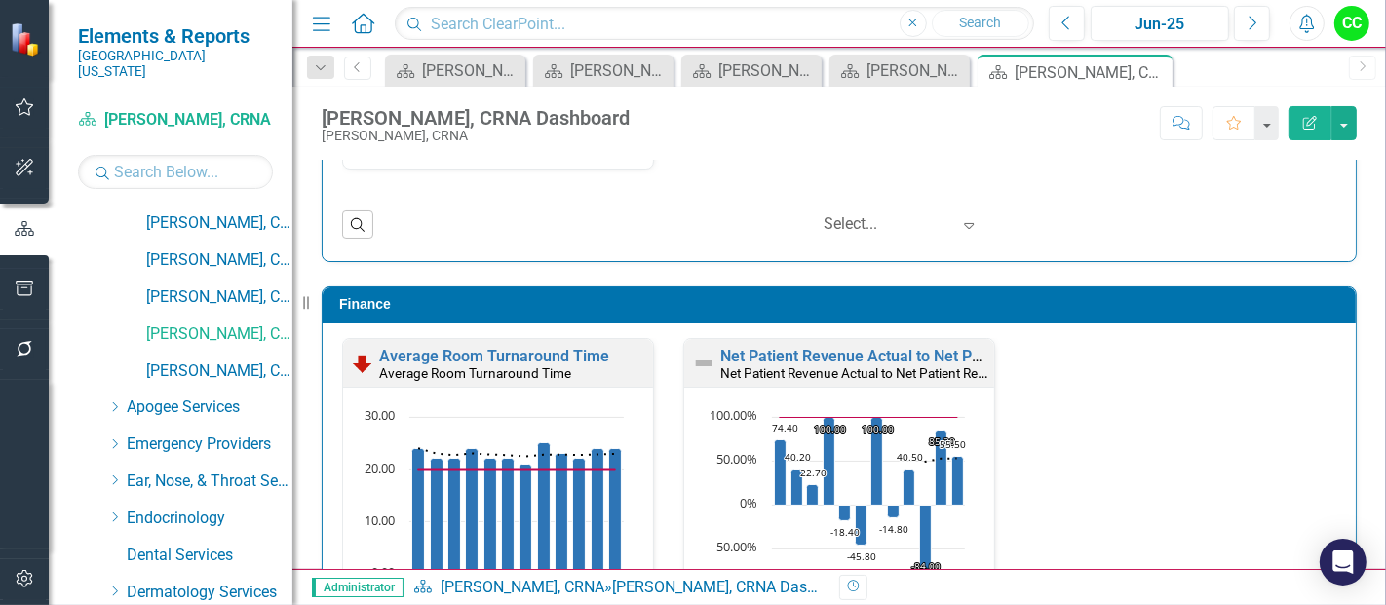
scroll to position [2573, 0]
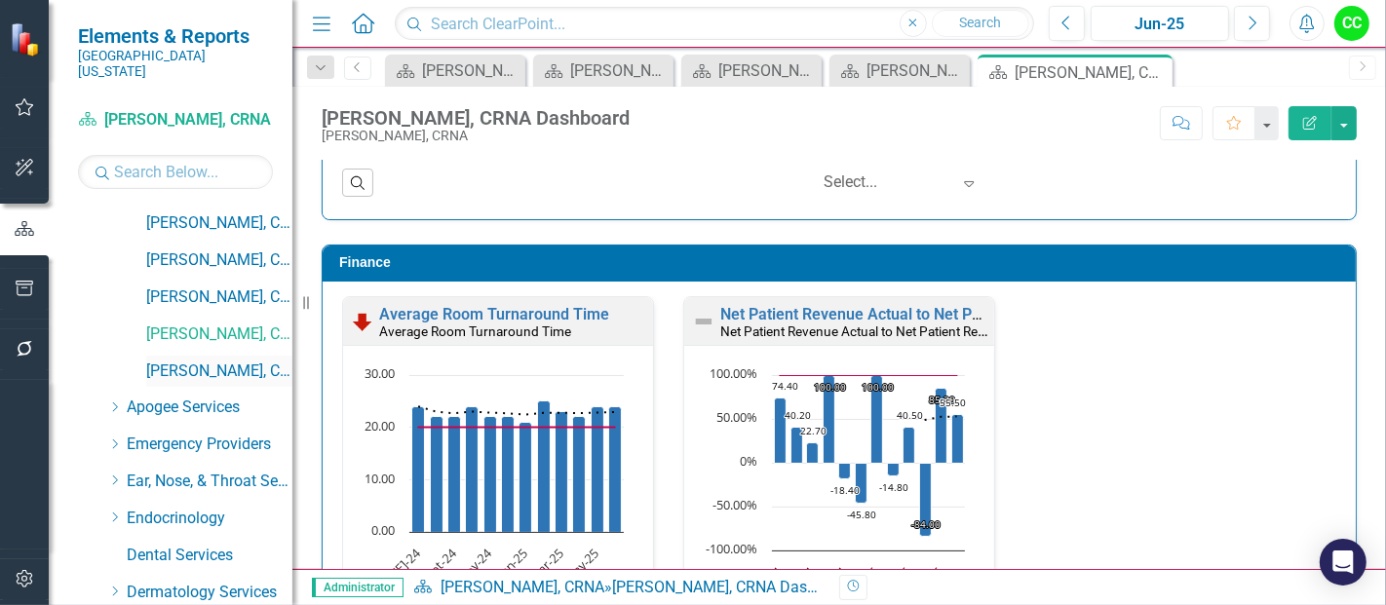
click at [173, 361] on link "[PERSON_NAME], CRNA" at bounding box center [219, 372] width 146 height 22
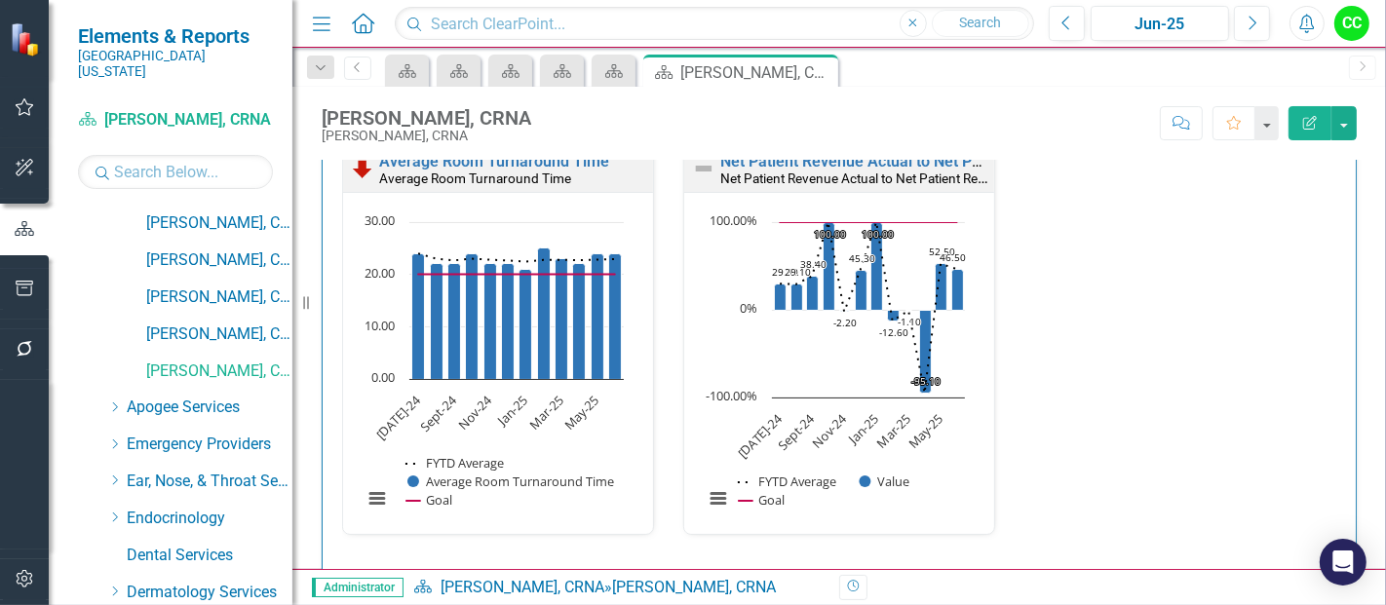
scroll to position [2737, 0]
